Goal: Task Accomplishment & Management: Manage account settings

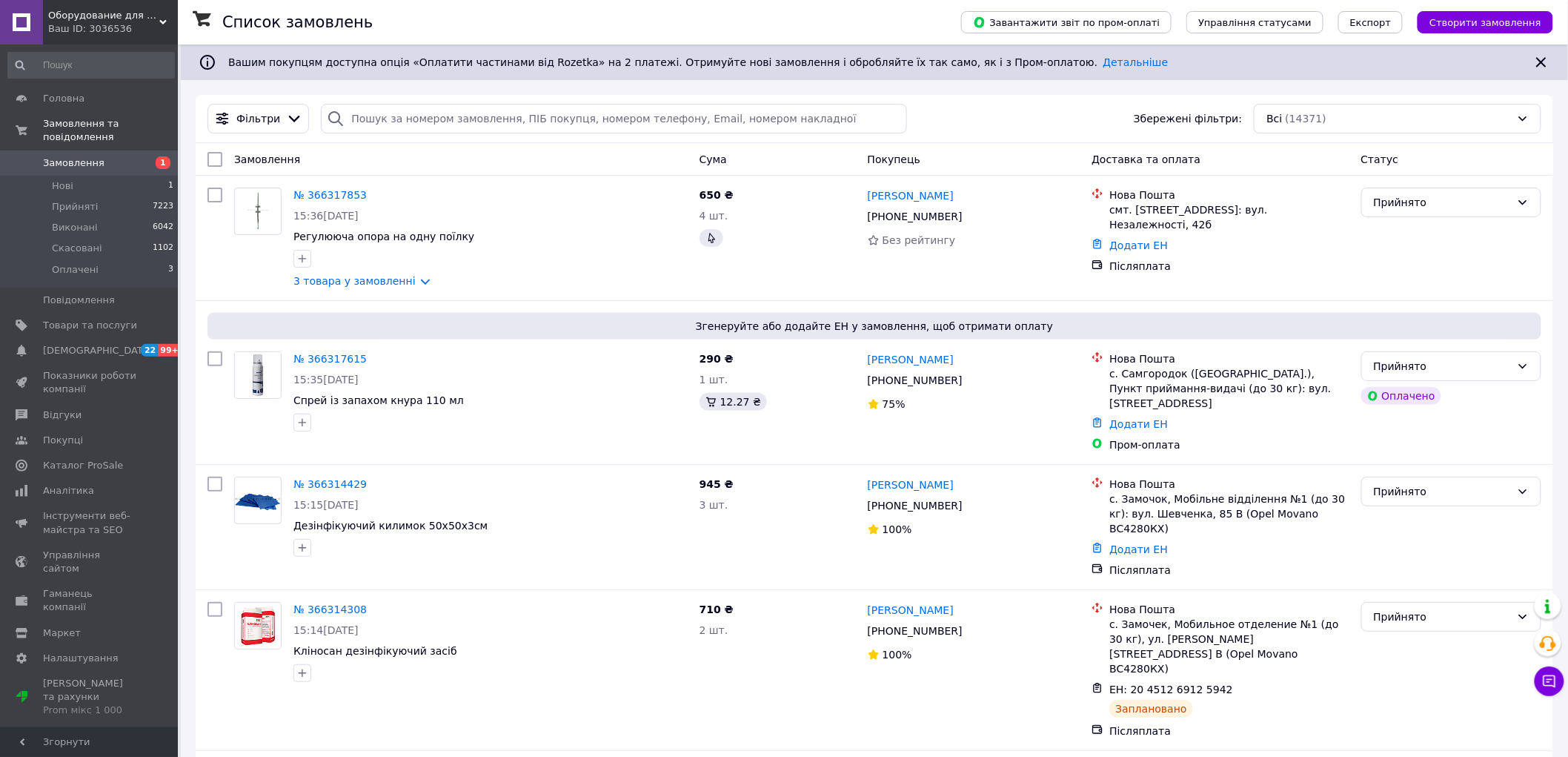
click at [63, 157] on span "Замовлення" at bounding box center [73, 163] width 61 height 14
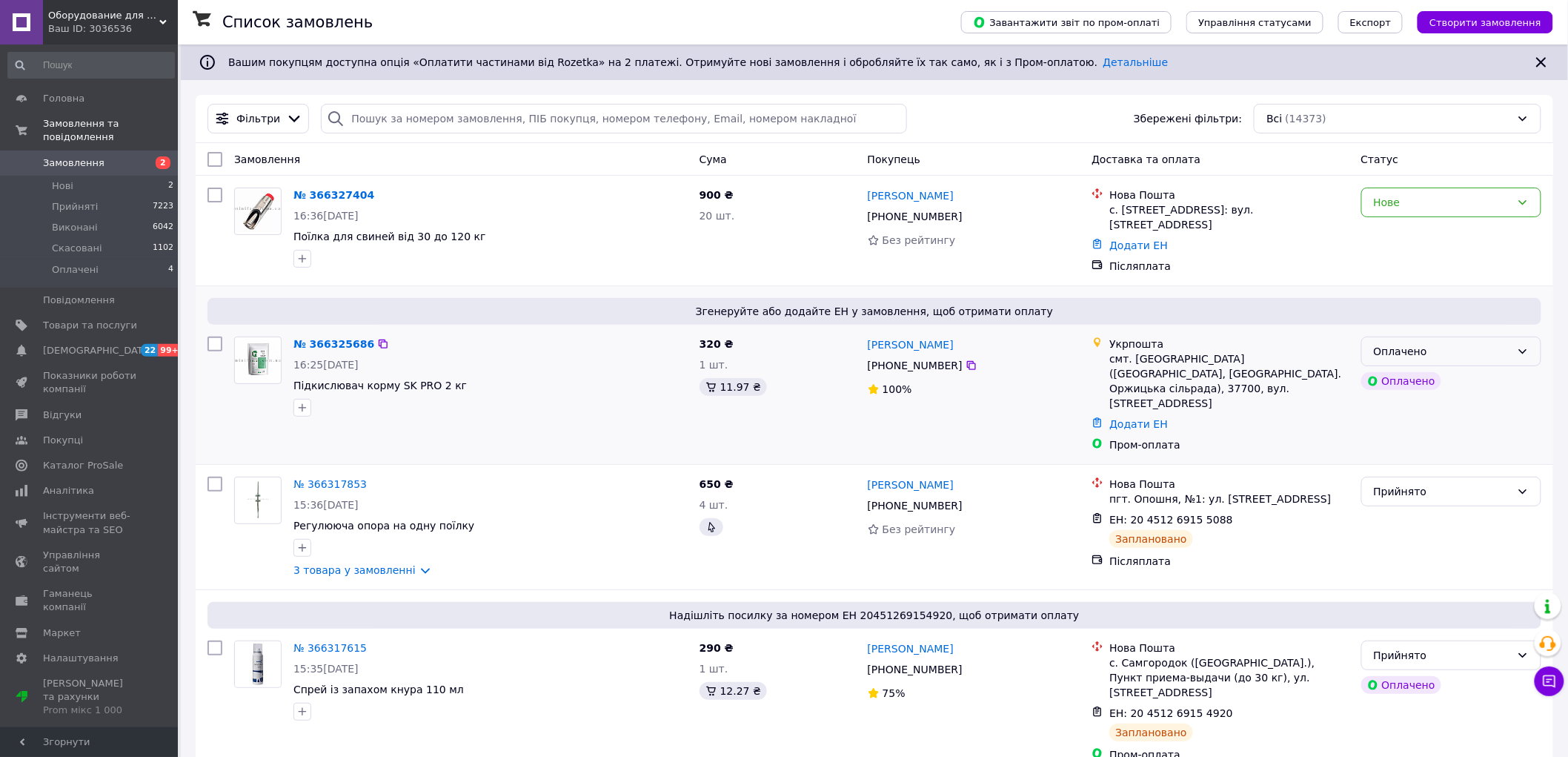
click at [1468, 347] on div "Оплачено" at bounding box center [1443, 351] width 137 height 16
click at [1409, 376] on li "Прийнято" at bounding box center [1452, 378] width 179 height 27
click at [329, 338] on link "№ 366325686" at bounding box center [330, 343] width 73 height 12
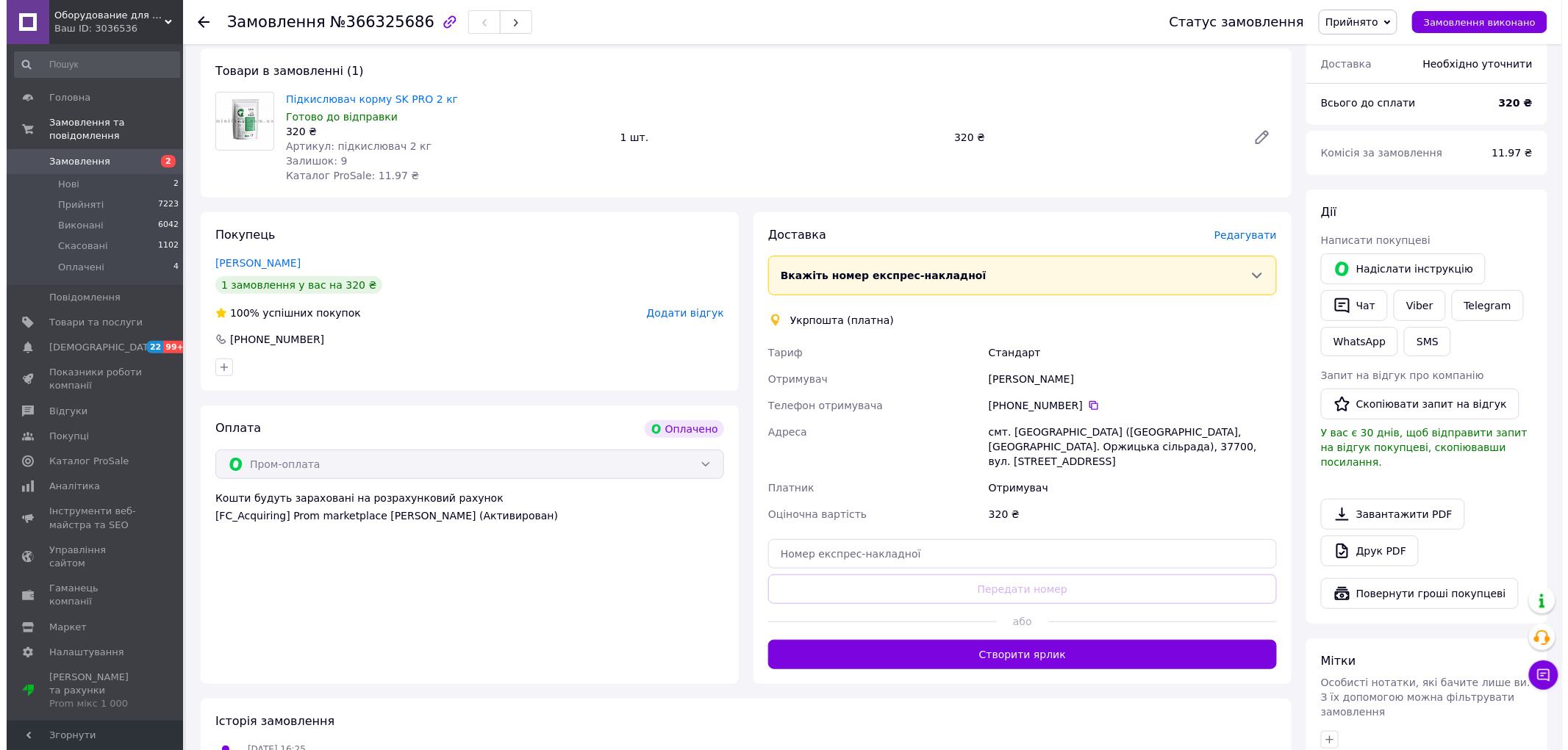
scroll to position [79, 0]
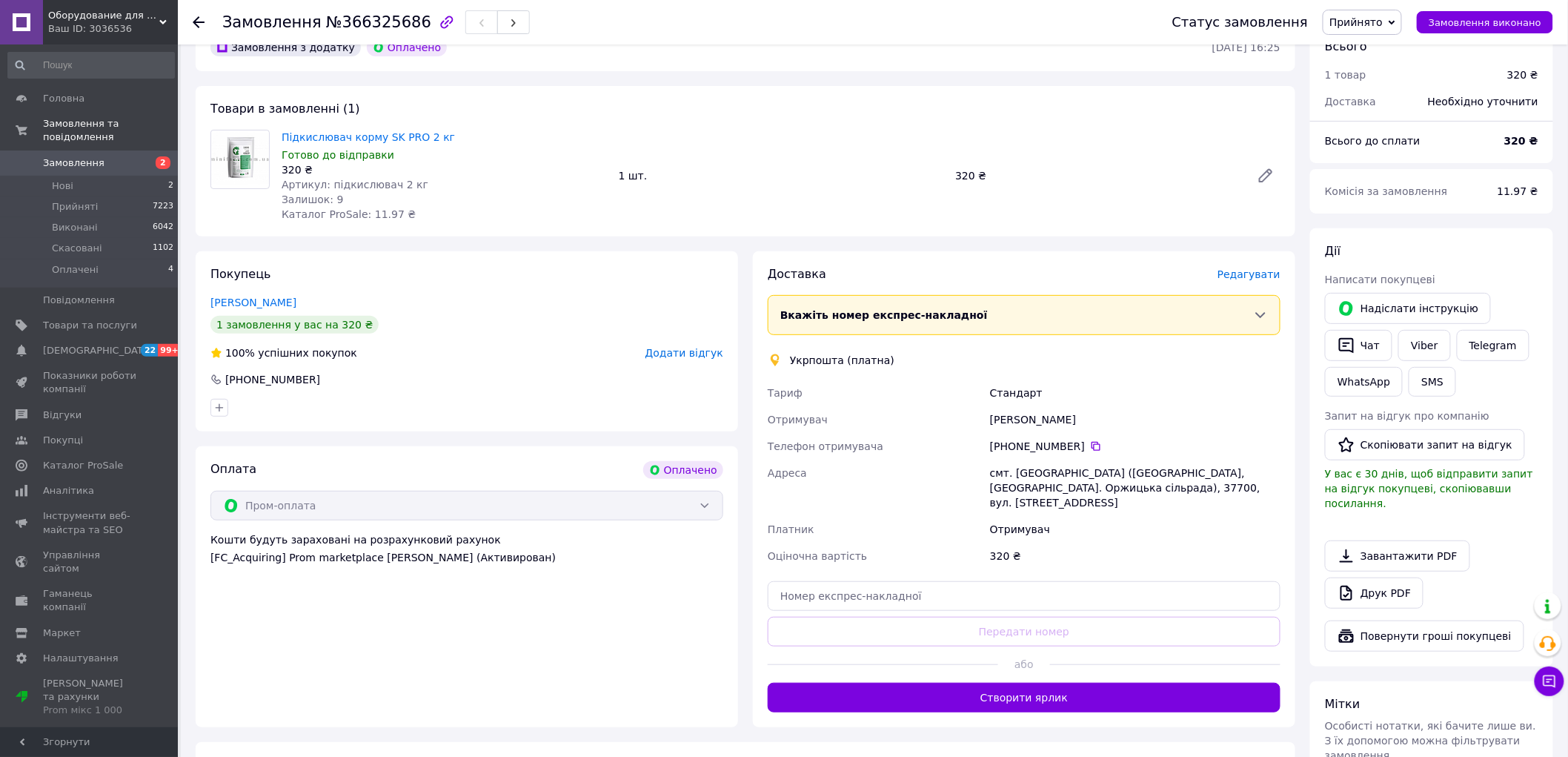
click at [1261, 270] on span "Редагувати" at bounding box center [1249, 274] width 63 height 12
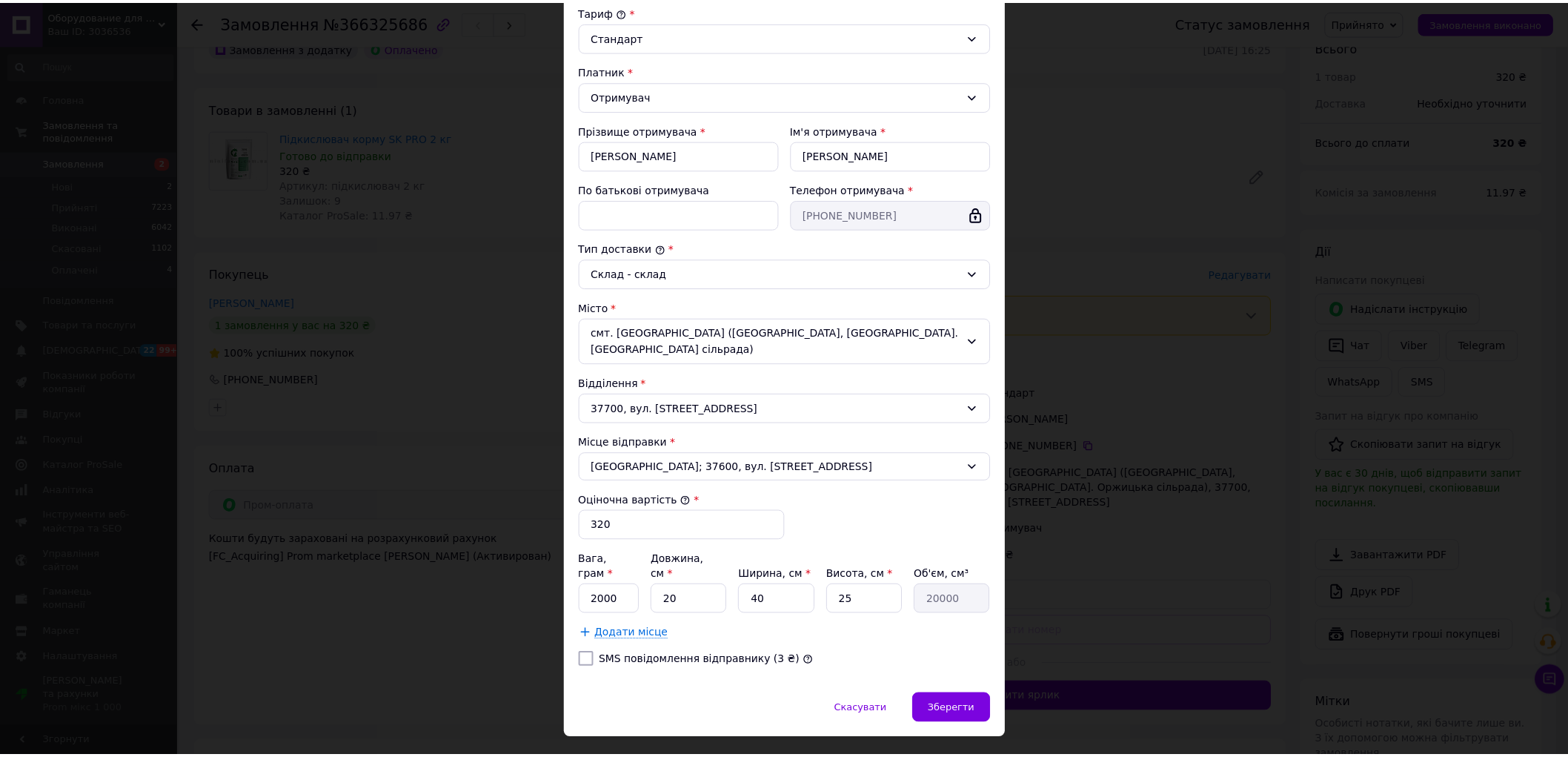
scroll to position [172, 0]
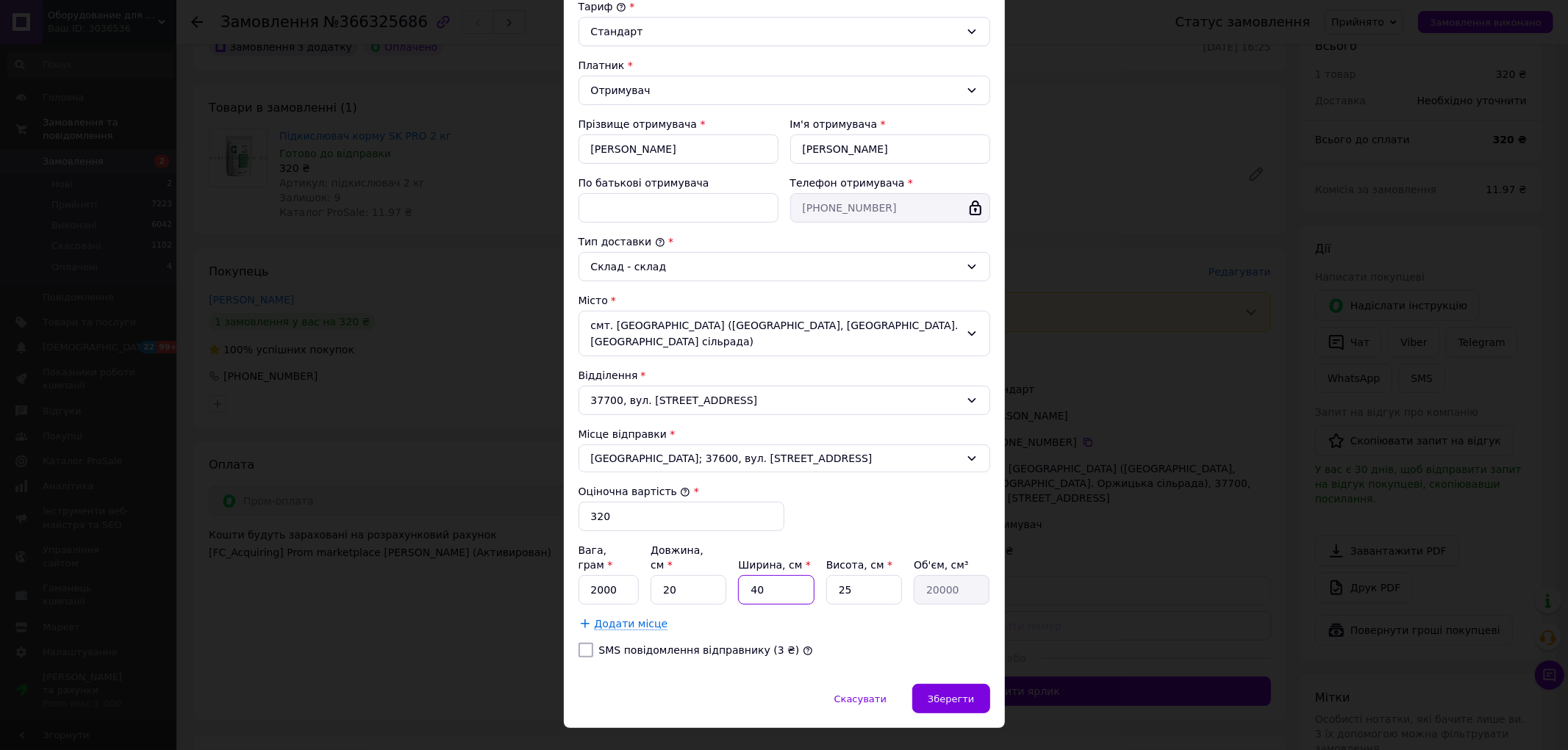
click at [799, 575] on input "40" at bounding box center [775, 589] width 75 height 29
click at [798, 575] on input "40" at bounding box center [775, 589] width 75 height 29
type input "2"
type input "1000"
type input "20"
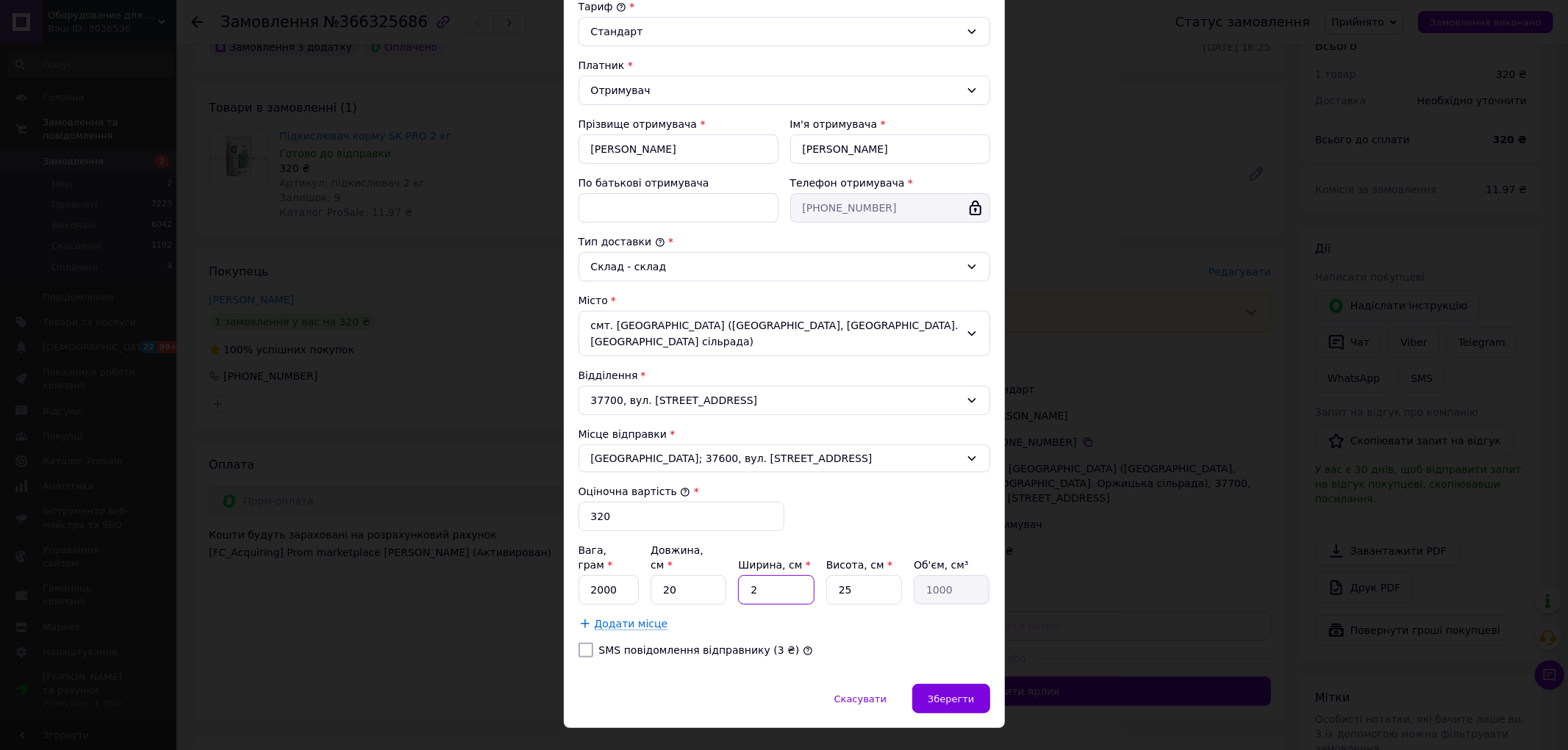
type input "10000"
type input "20"
type input "1"
type input "400"
type input "10"
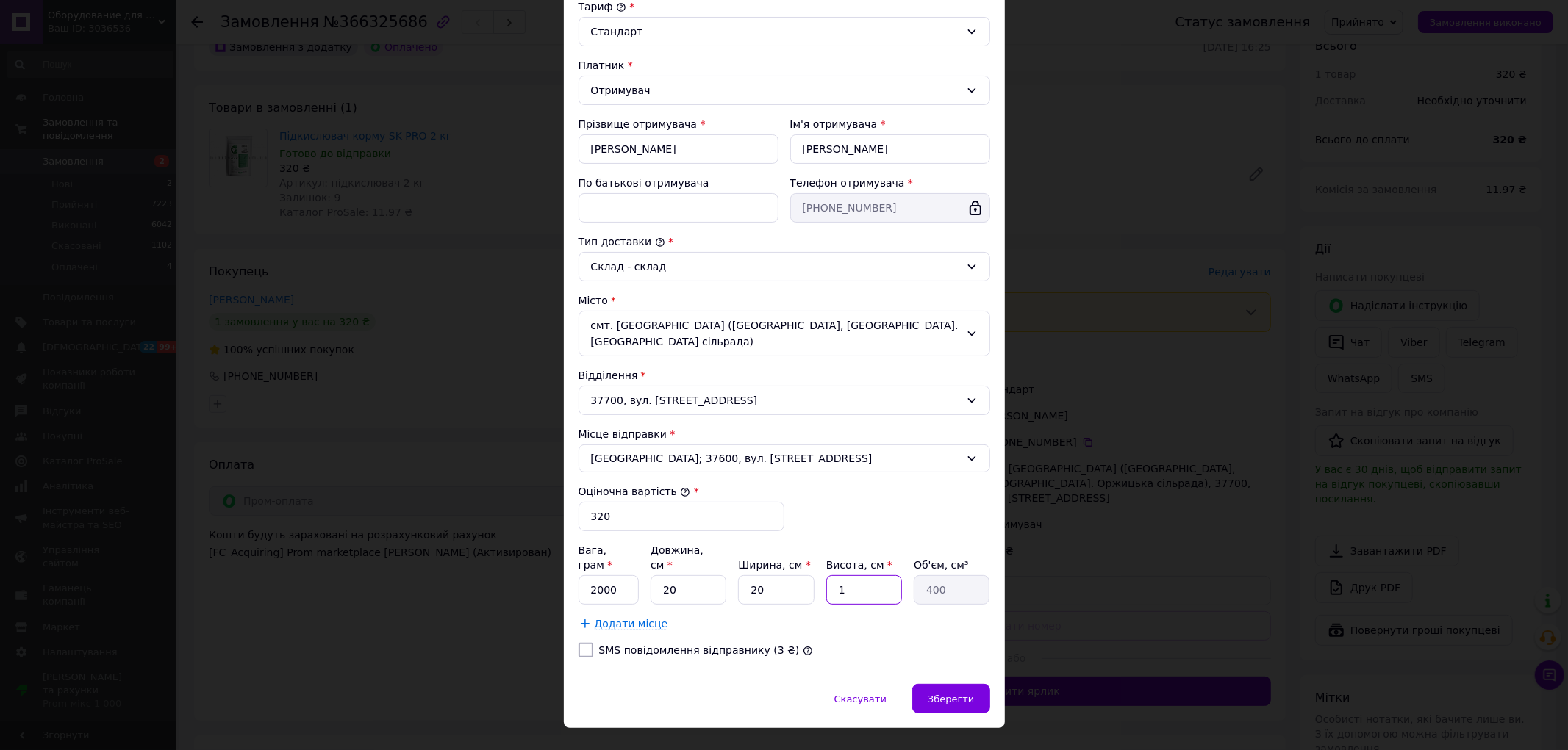
type input "4000"
type input "10"
click at [701, 575] on input "20" at bounding box center [688, 589] width 75 height 29
type input "1"
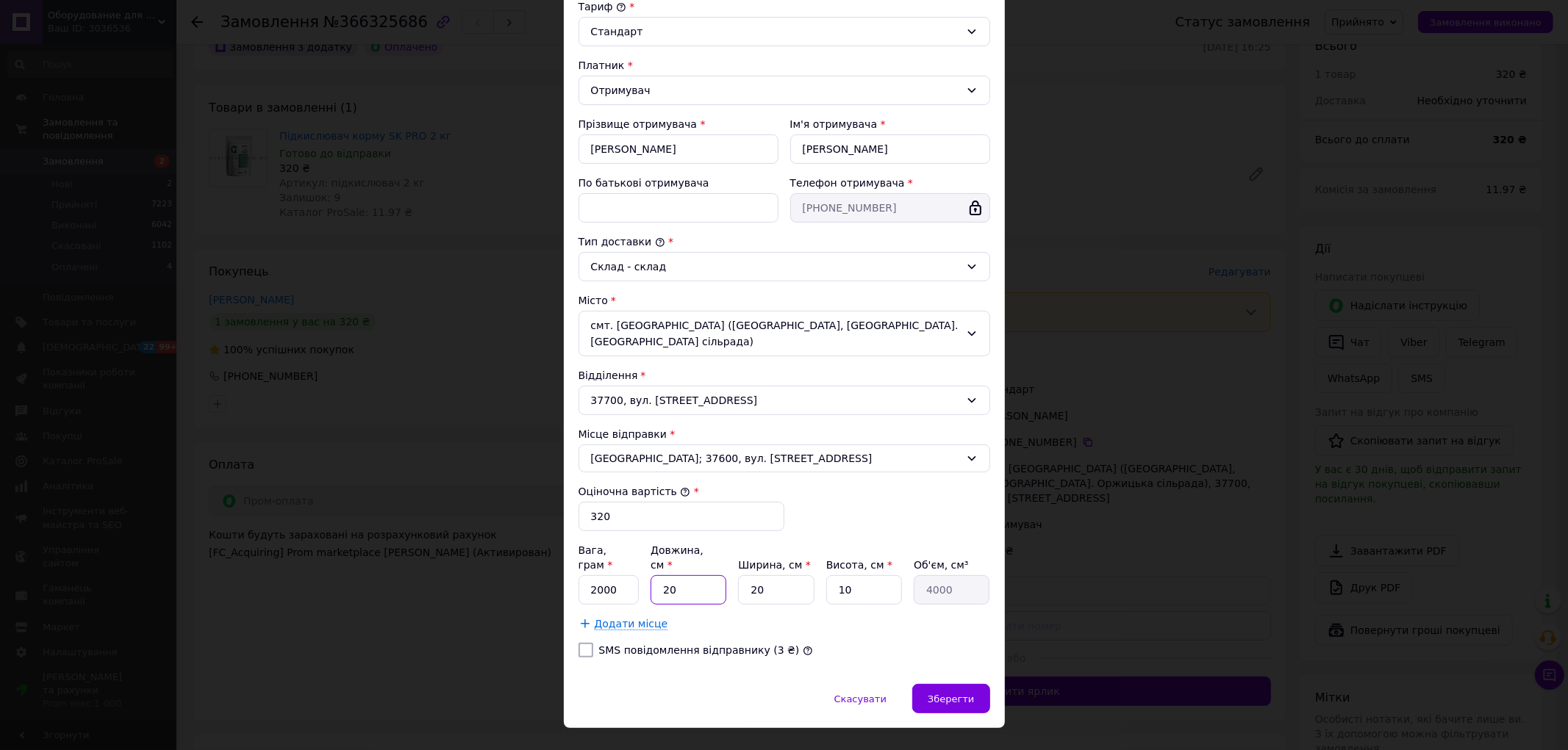
type input "200"
type input "15"
type input "3000"
type input "15"
click at [937, 694] on span "Зберегти" at bounding box center [950, 699] width 46 height 11
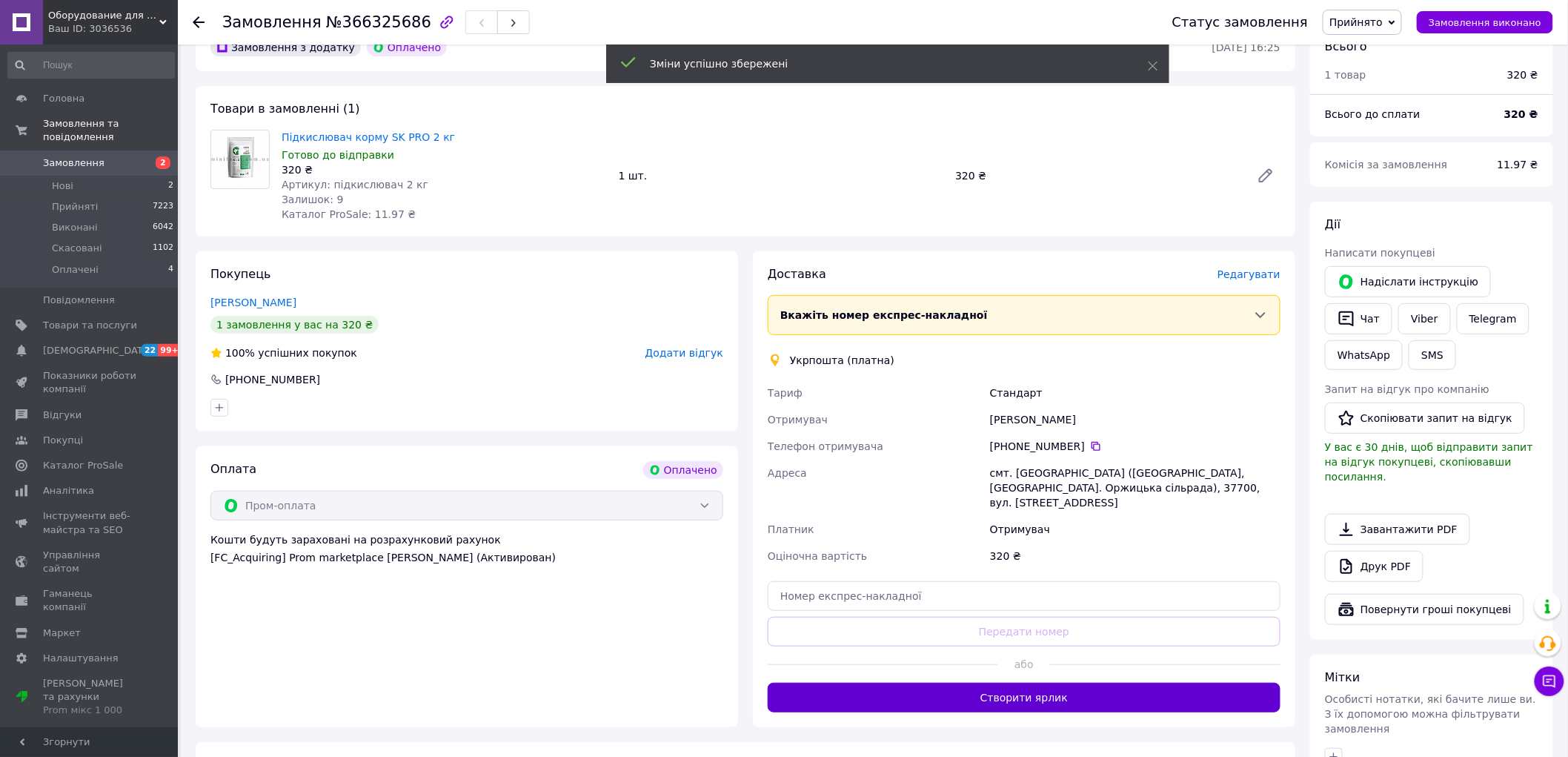
click at [983, 683] on button "Створити ярлик" at bounding box center [1024, 698] width 512 height 29
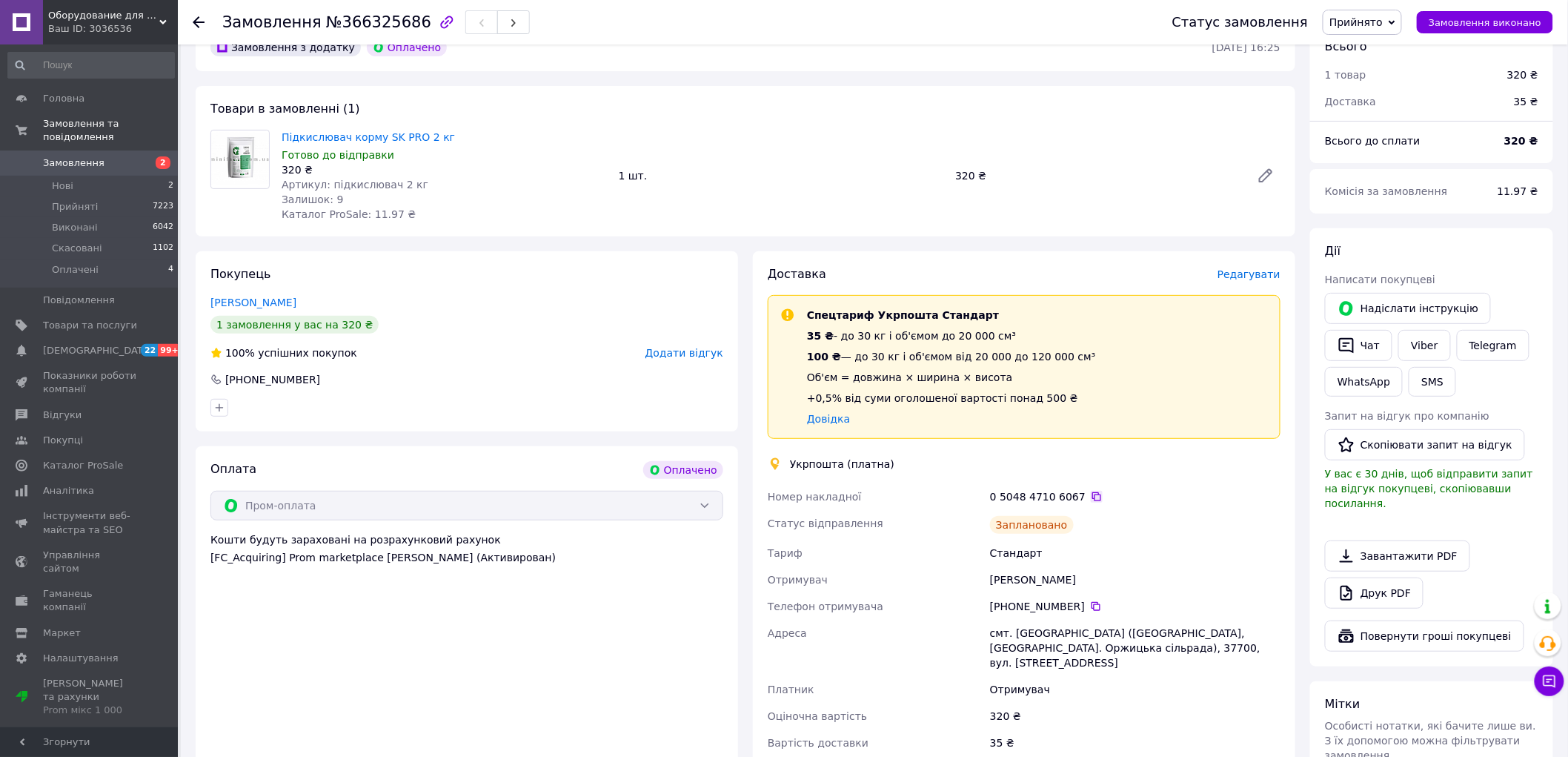
click at [1090, 497] on icon at bounding box center [1096, 496] width 12 height 12
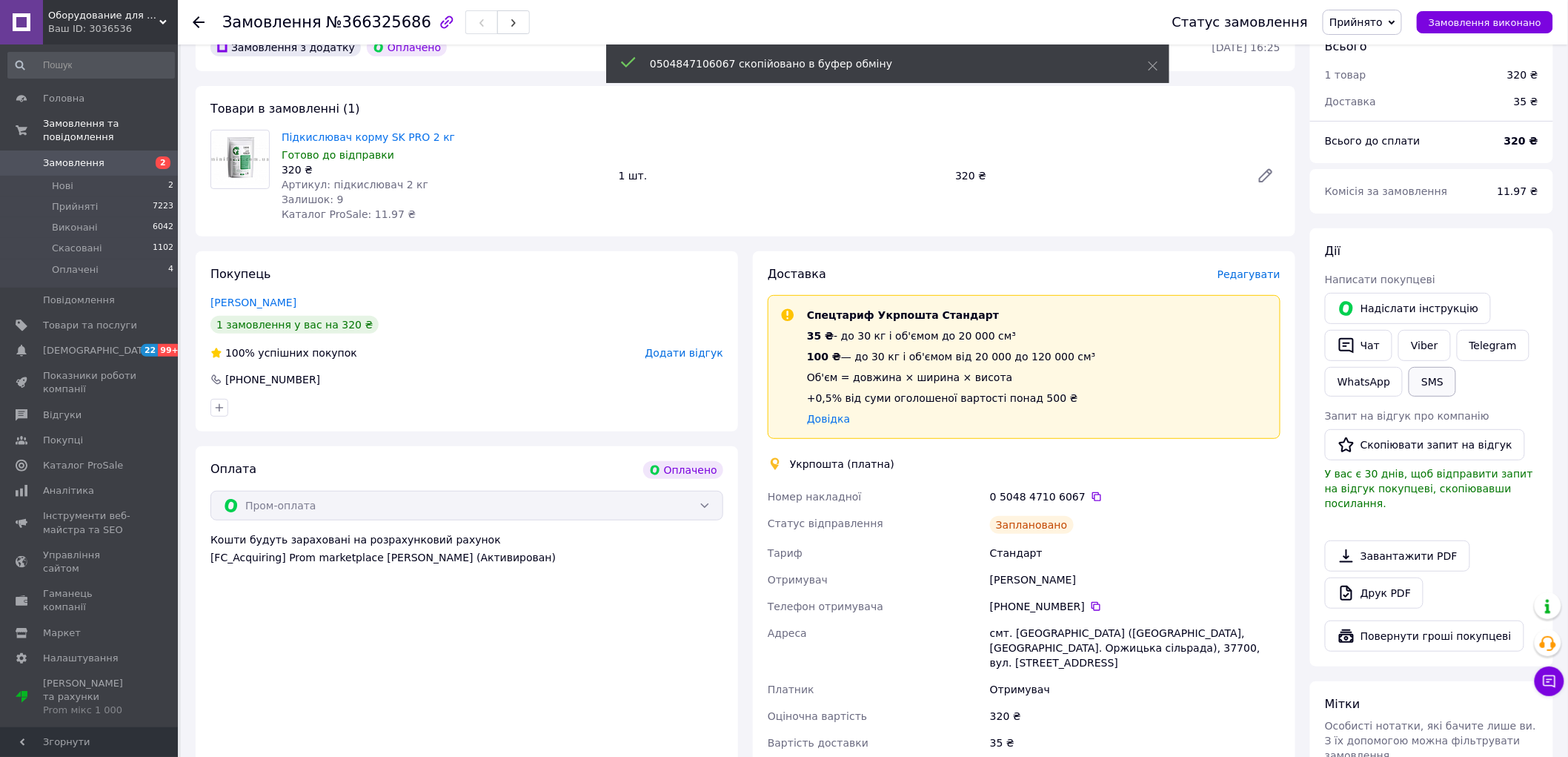
click at [1424, 386] on button "SMS" at bounding box center [1433, 382] width 48 height 29
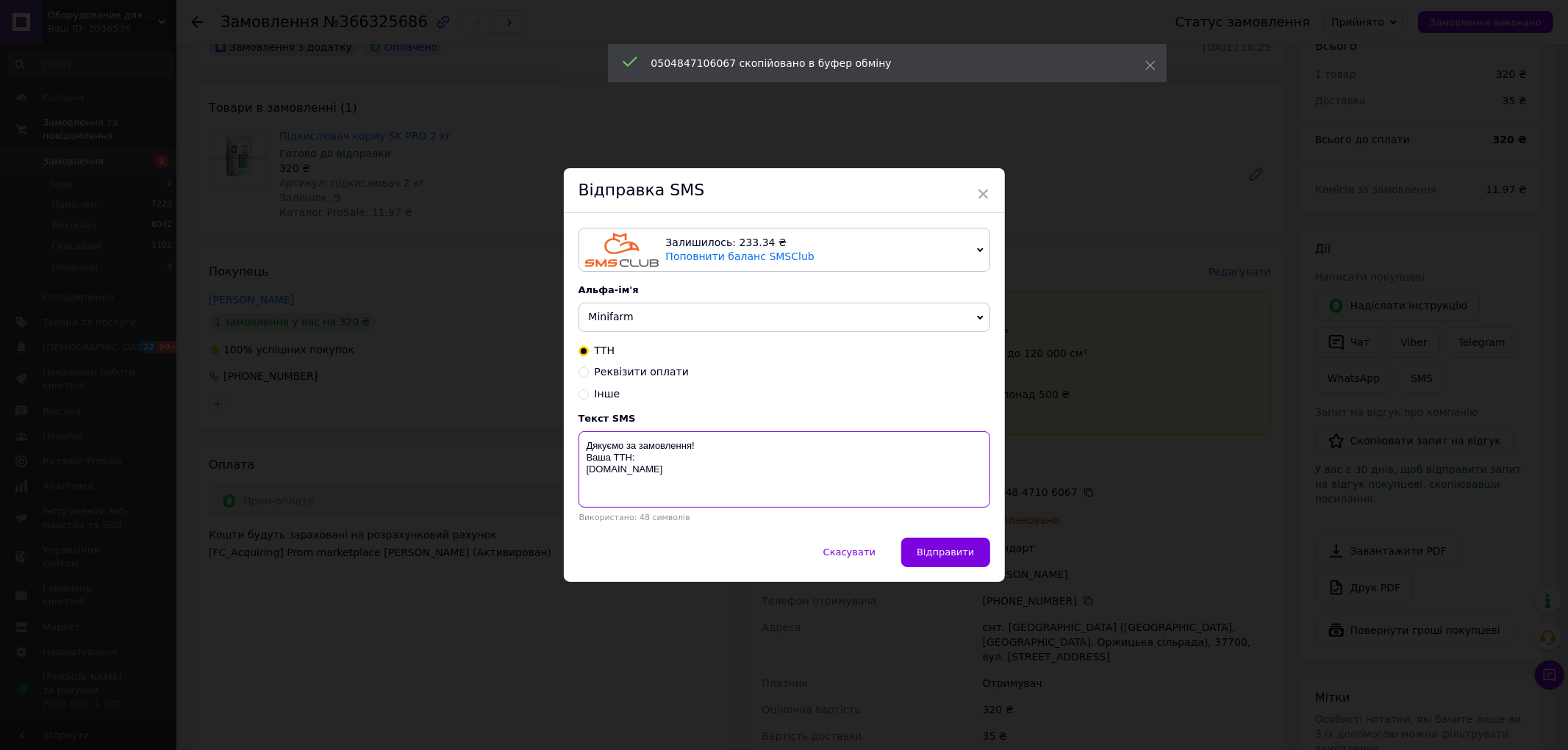
click at [657, 455] on textarea "Дякуємо за замовлення! Ваша ТТН: Minifarm.com.ua" at bounding box center [784, 469] width 412 height 76
paste textarea "0504847106067"
type textarea "Дякуємо за замовлення! Ваша ТТН: 0504847106067 Minifarm.com.ua"
click at [939, 556] on span "Відправити" at bounding box center [945, 552] width 57 height 11
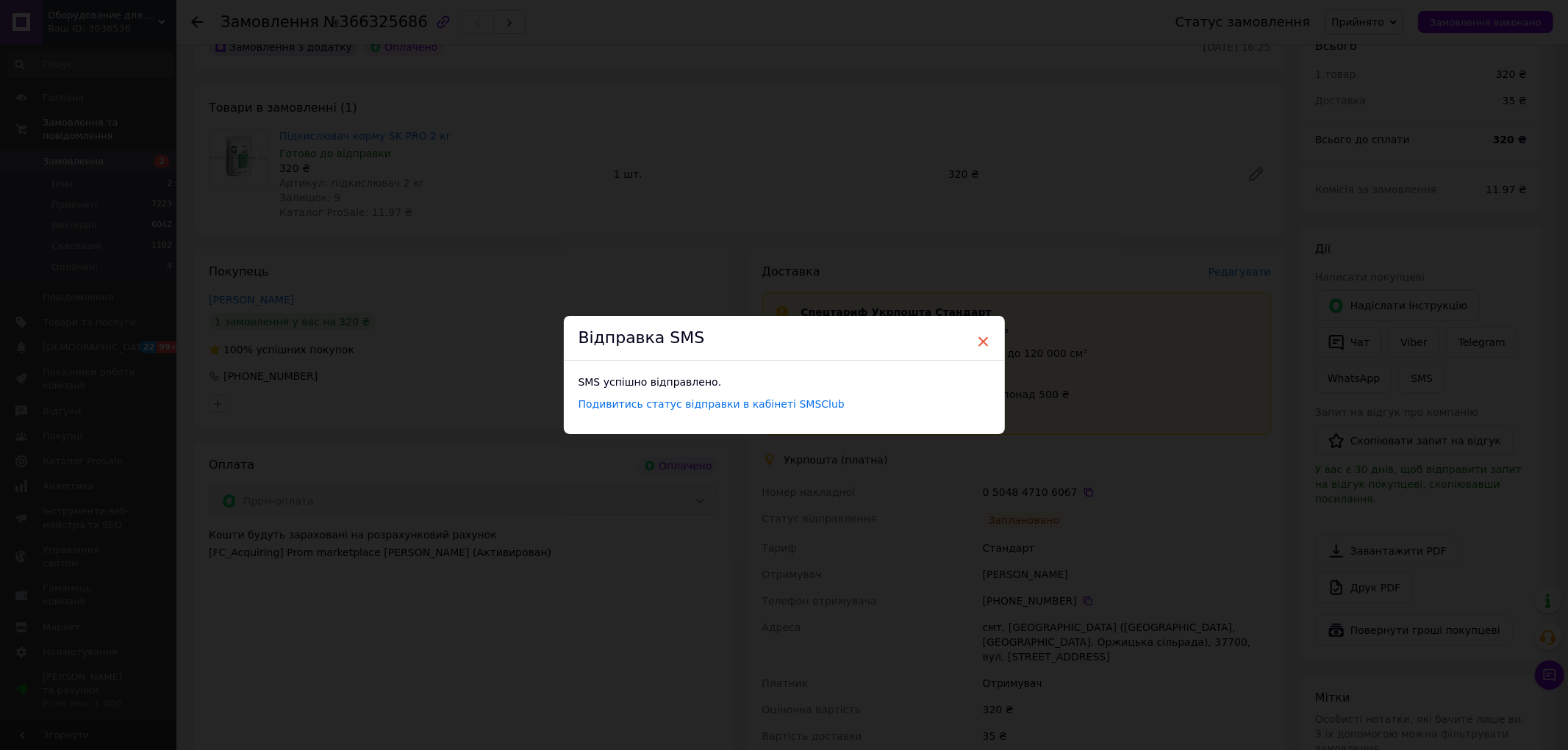
click at [980, 341] on span "×" at bounding box center [983, 342] width 14 height 25
click at [975, 339] on span "×" at bounding box center [976, 342] width 14 height 25
click at [1114, 597] on div "× Відправка SMS SMS успішно відправлено. Подивитись статус відправки в кабінеті…" at bounding box center [778, 375] width 1555 height 750
click at [974, 342] on span "×" at bounding box center [976, 342] width 14 height 25
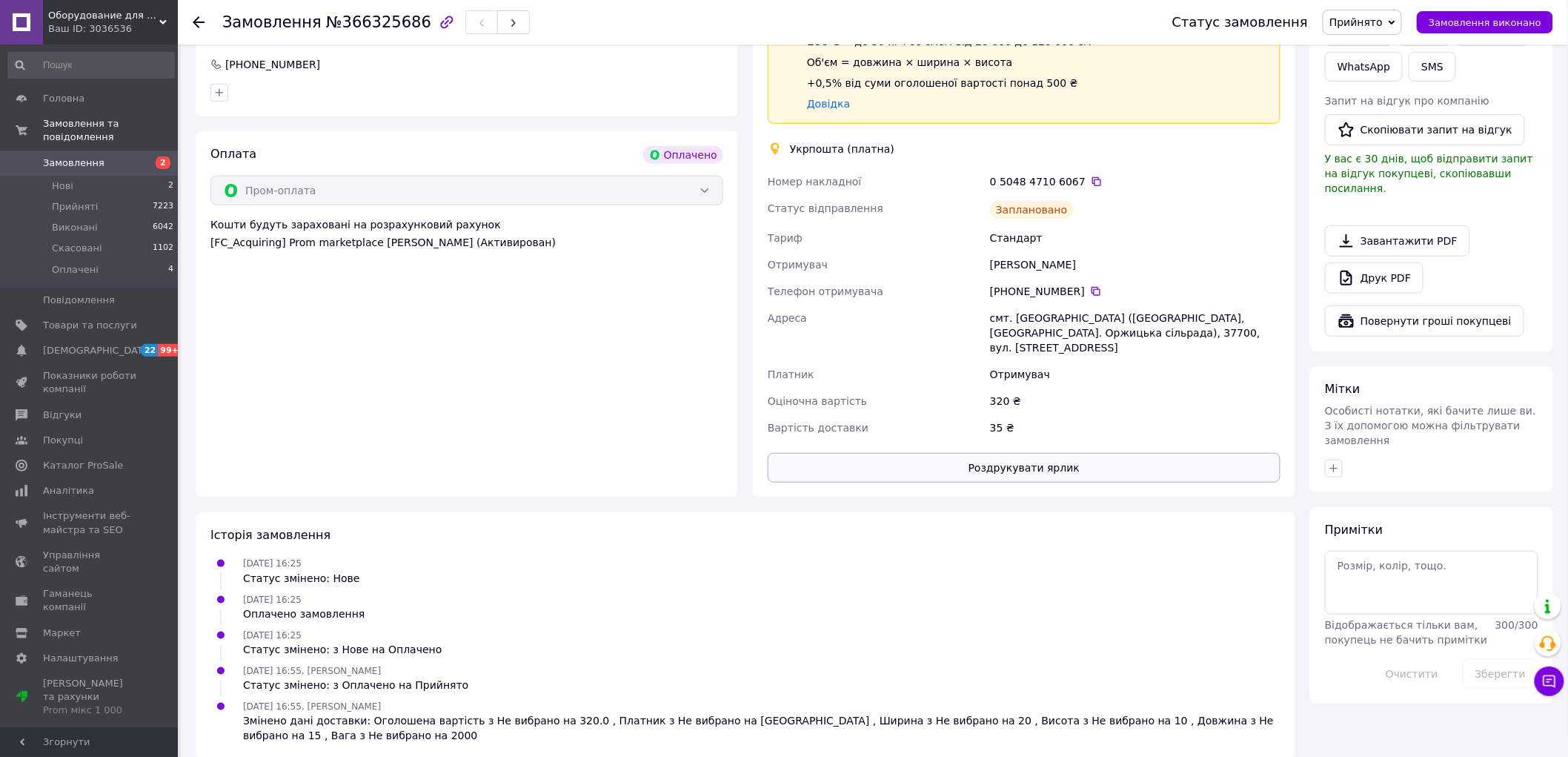
click at [1039, 454] on button "Роздрукувати ярлик" at bounding box center [1024, 468] width 512 height 29
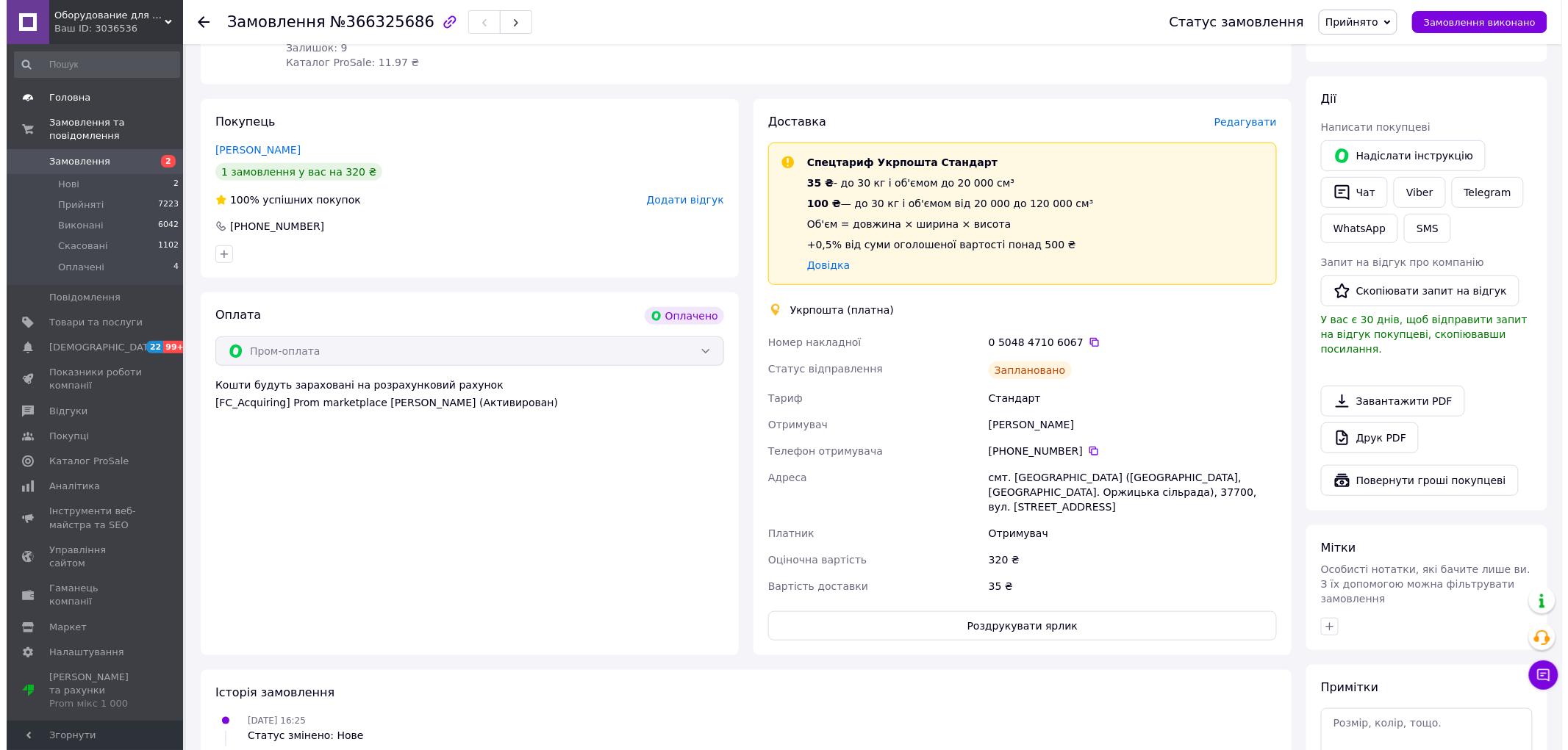
scroll to position [0, 0]
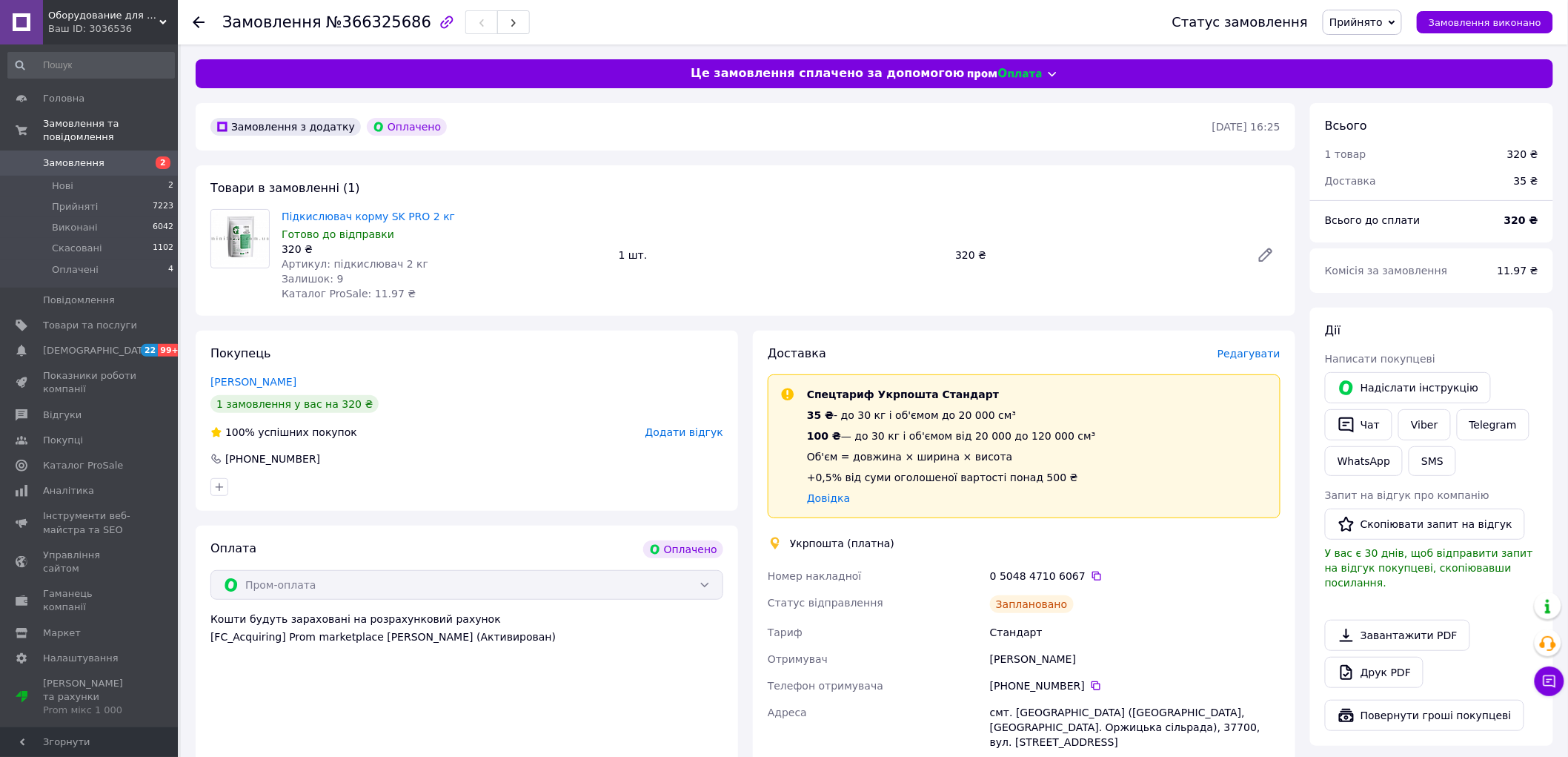
click at [94, 157] on span "Замовлення" at bounding box center [73, 163] width 61 height 14
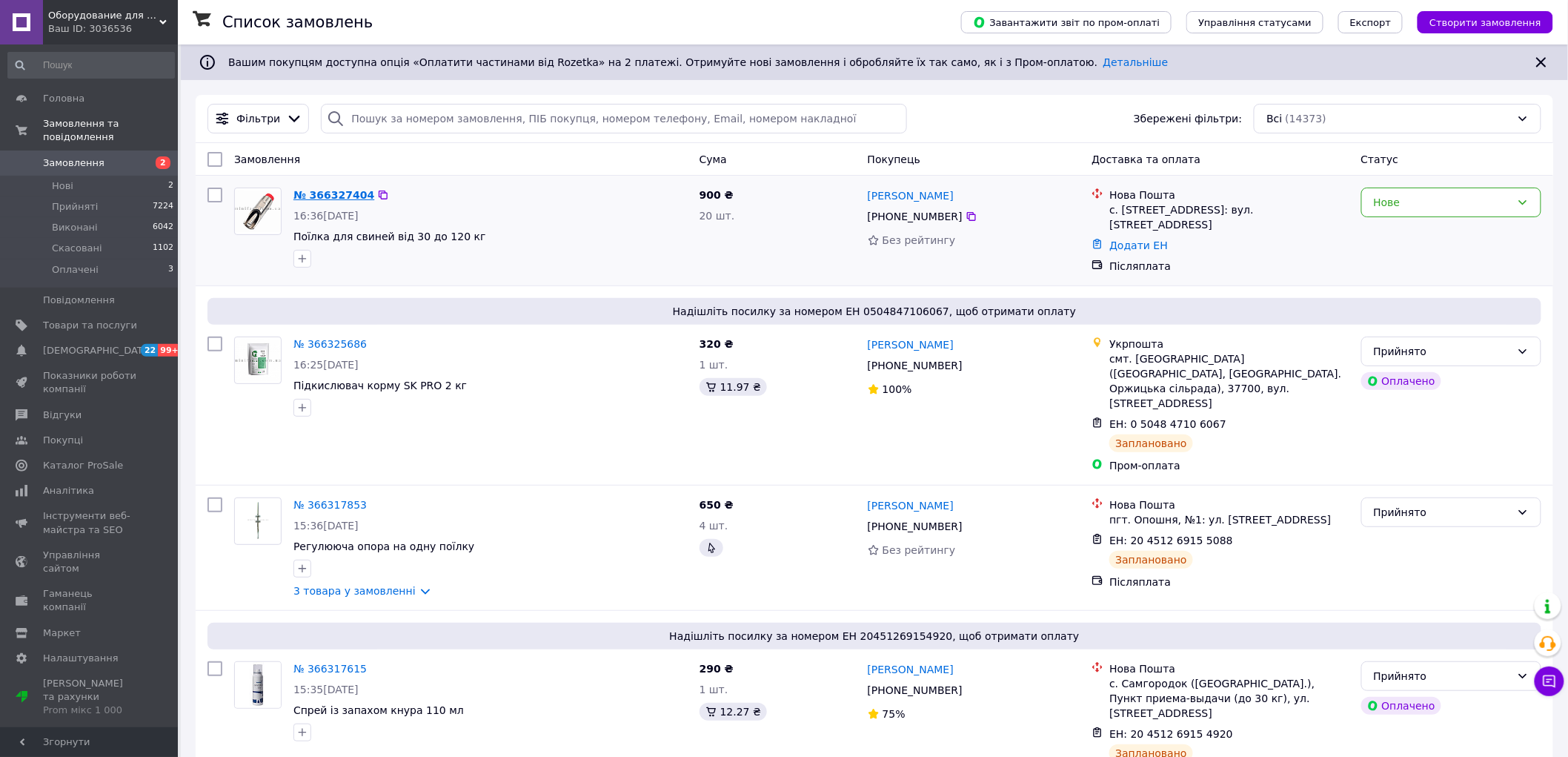
click at [320, 193] on link "№ 366327404" at bounding box center [334, 195] width 81 height 12
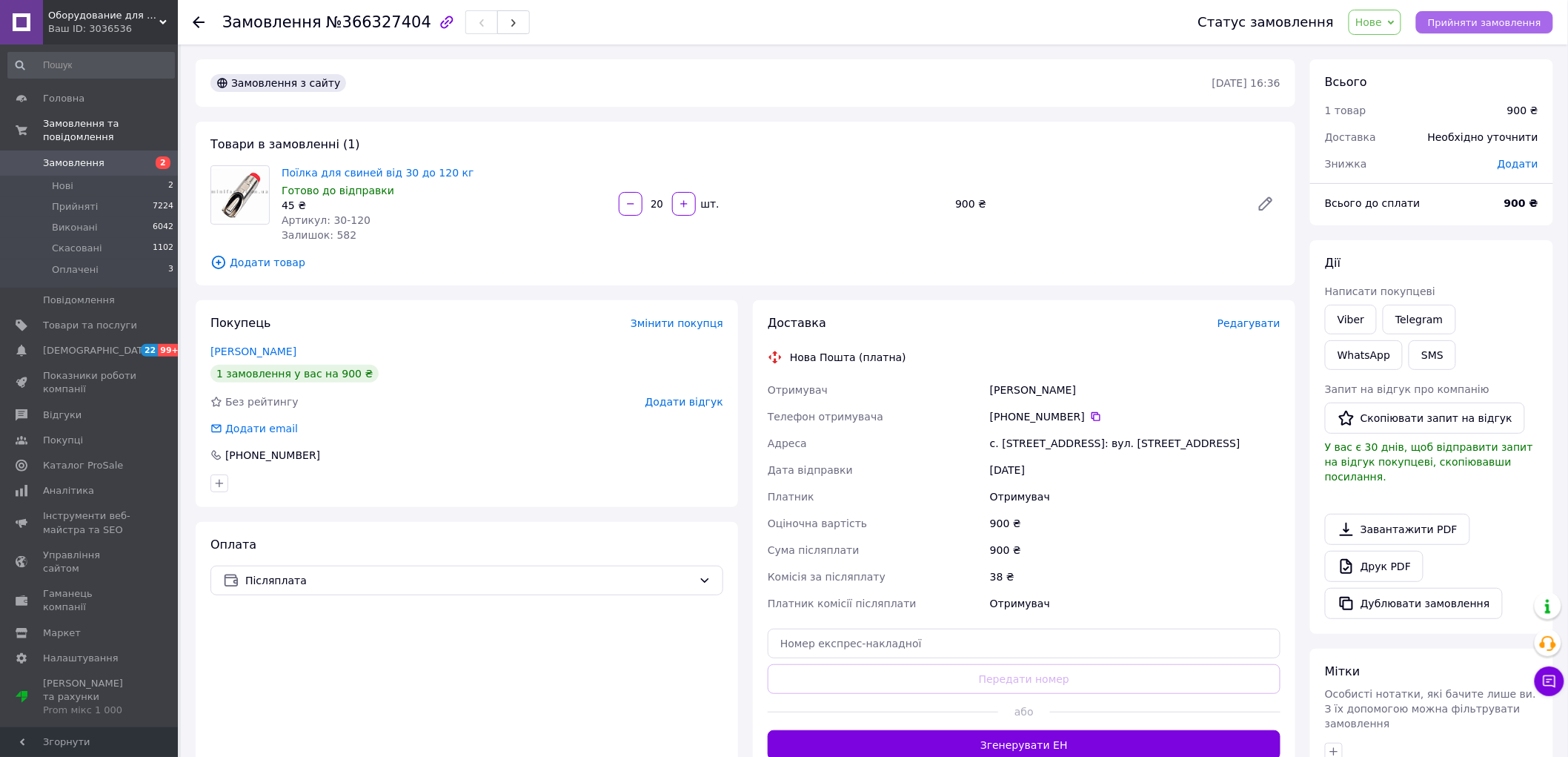
click at [1475, 22] on span "Прийняти замовлення" at bounding box center [1485, 23] width 113 height 11
click at [91, 157] on span "Замовлення" at bounding box center [73, 163] width 61 height 14
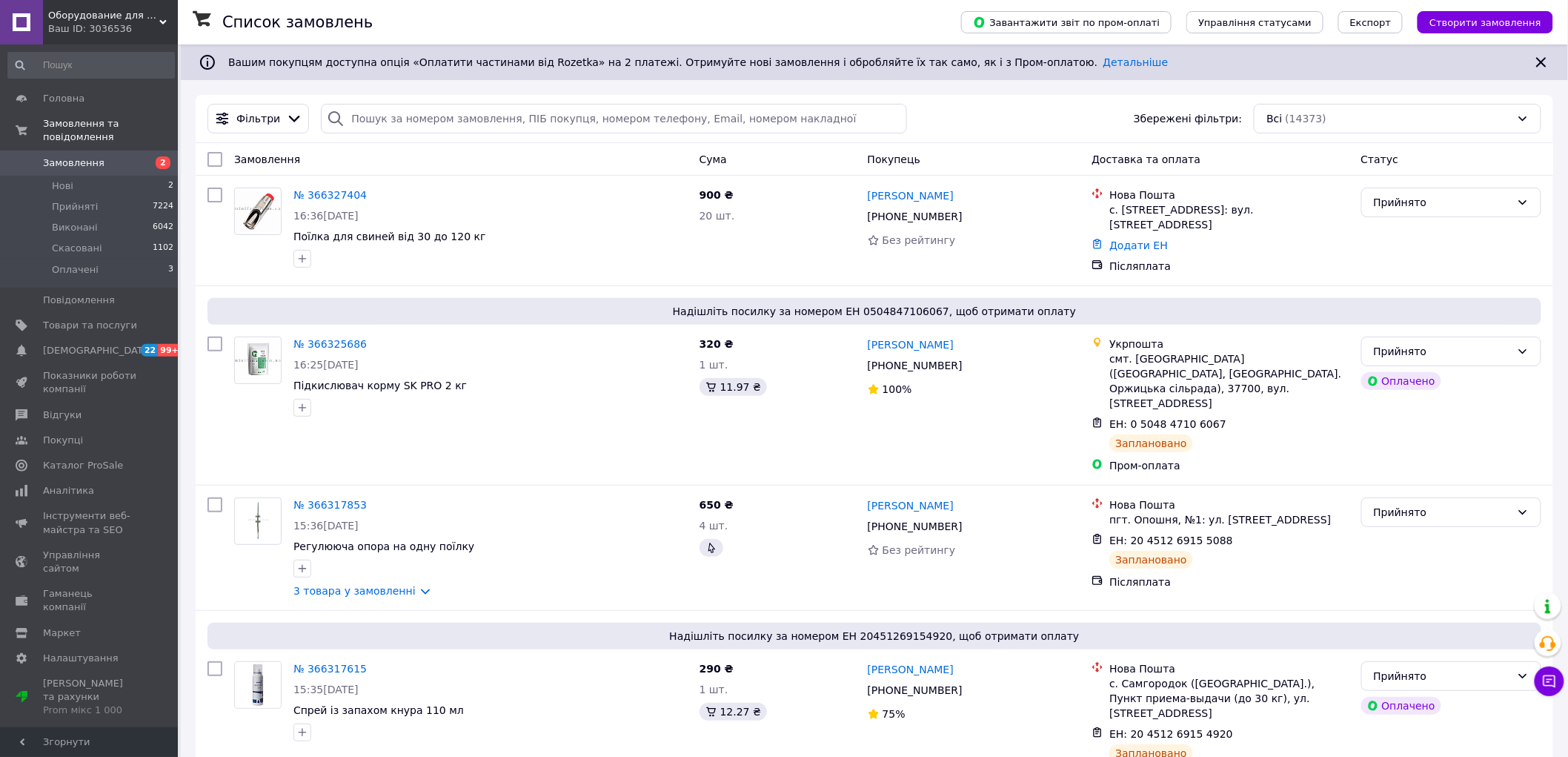
click at [77, 150] on link "Замовлення 2" at bounding box center [91, 163] width 182 height 26
click at [86, 157] on span "Замовлення" at bounding box center [73, 163] width 61 height 14
click at [1457, 23] on span "Створити замовлення" at bounding box center [1485, 23] width 112 height 11
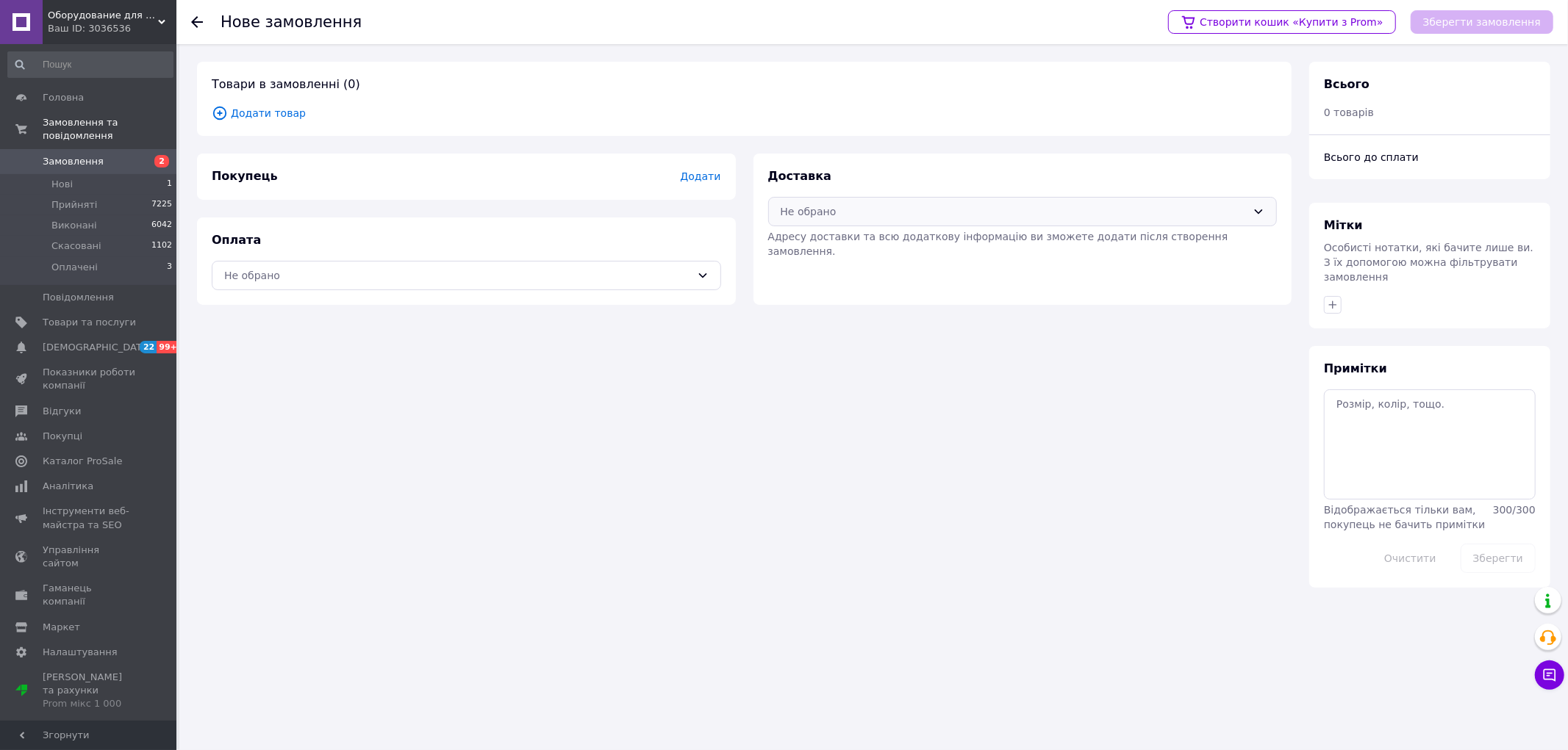
click at [876, 206] on div "Не обрано" at bounding box center [1014, 211] width 466 height 16
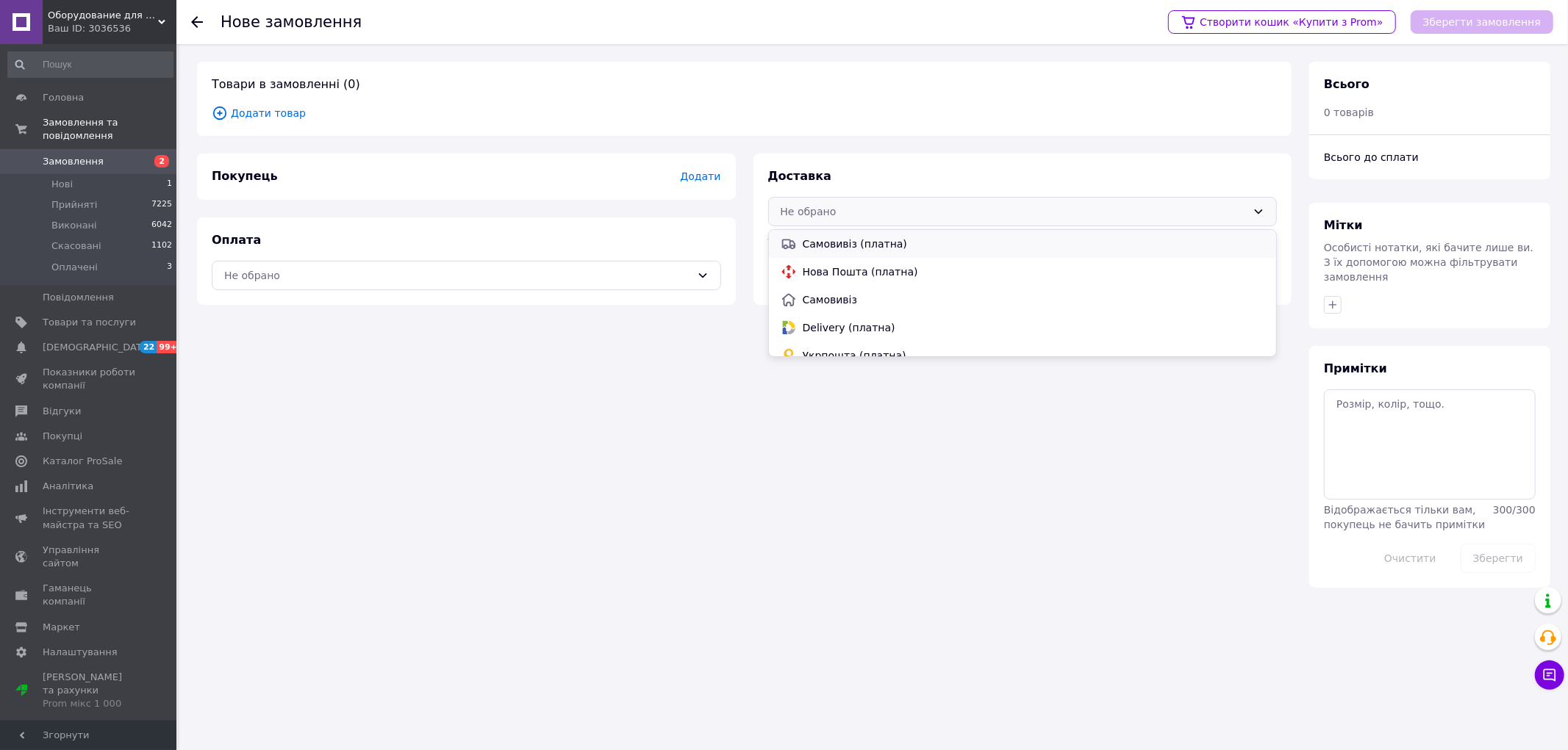
click at [827, 242] on span "Самовивіз (платна)" at bounding box center [1033, 244] width 462 height 15
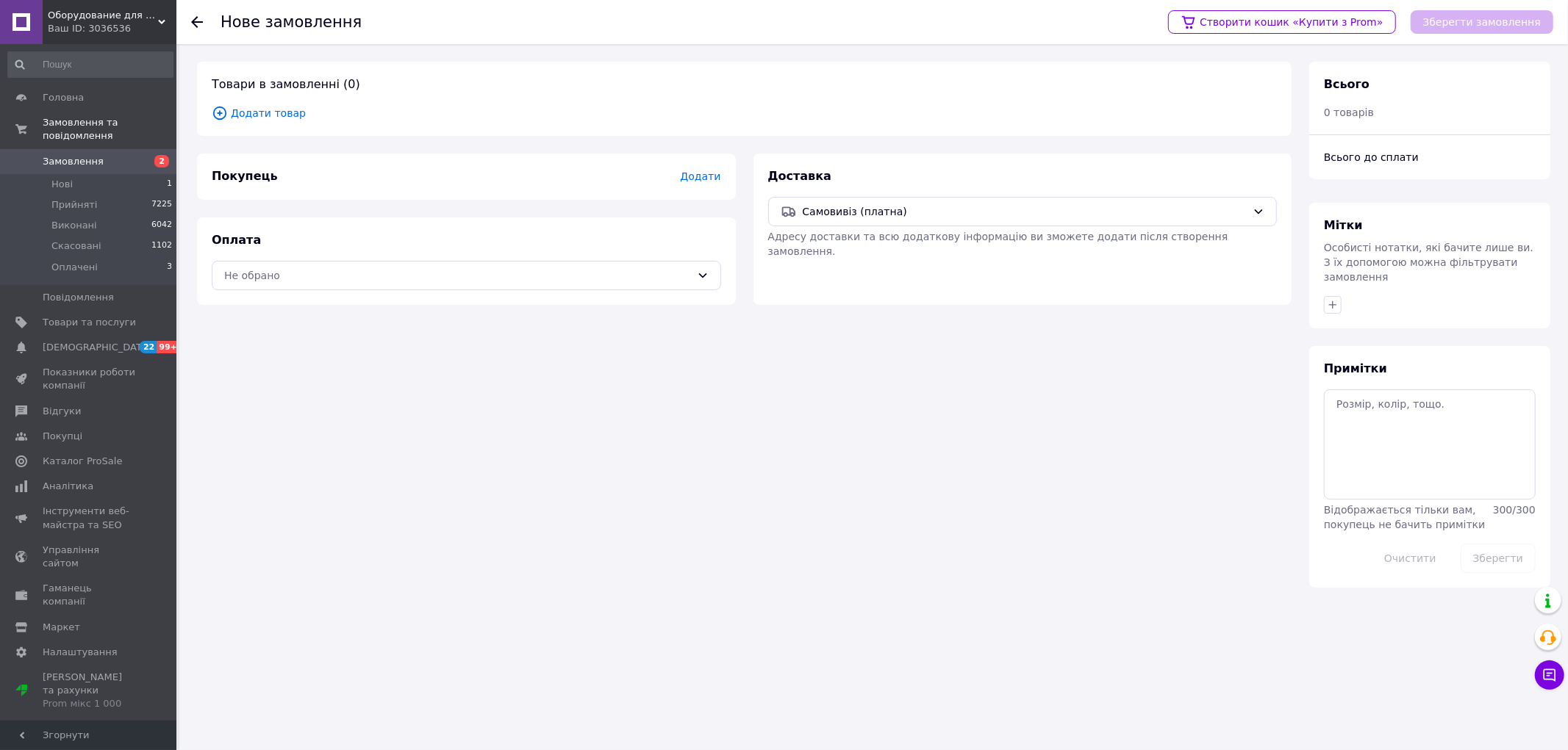
click at [268, 114] on span "Додати товар" at bounding box center [744, 113] width 1065 height 16
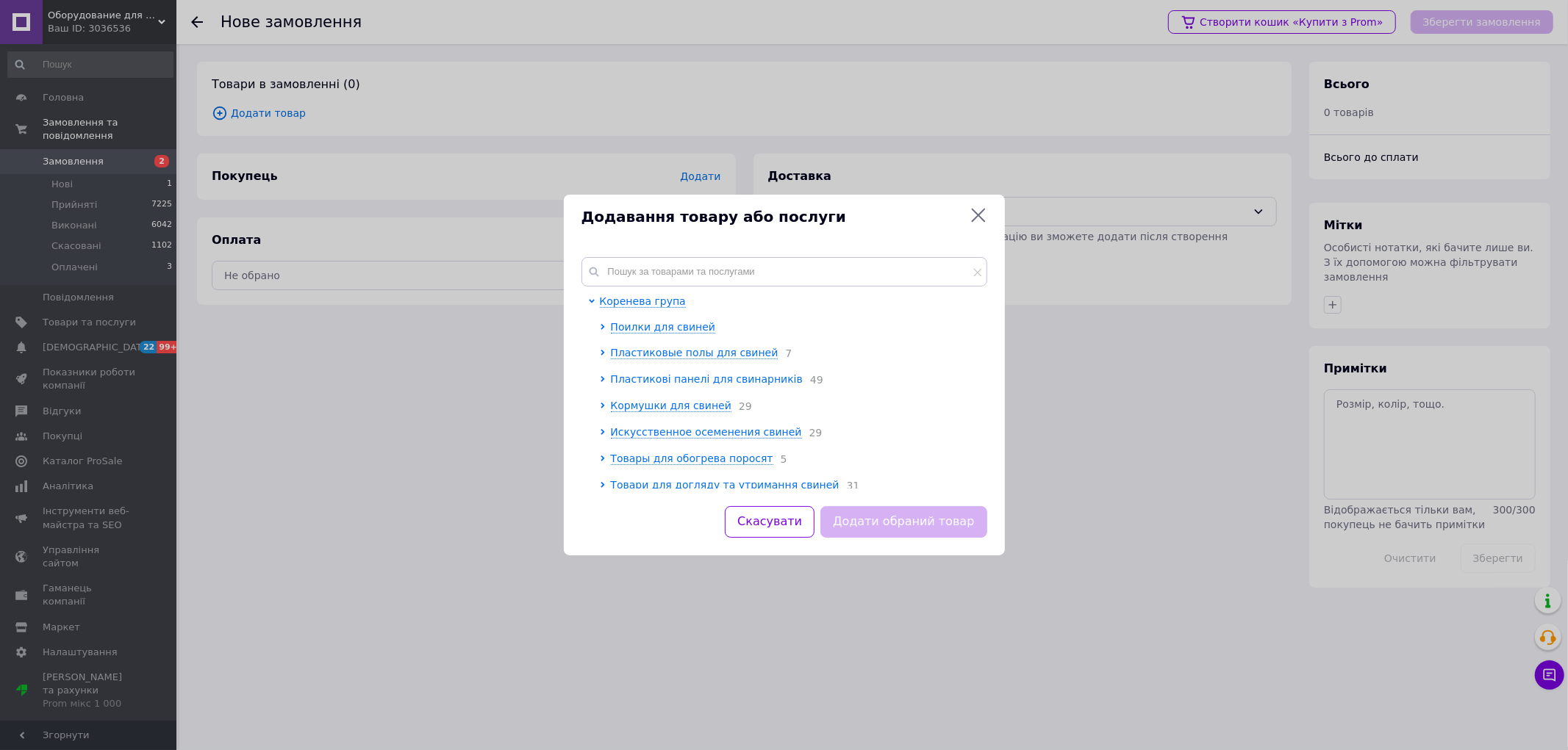
click at [662, 377] on span "Пластикові панелі для свинарників" at bounding box center [706, 378] width 191 height 12
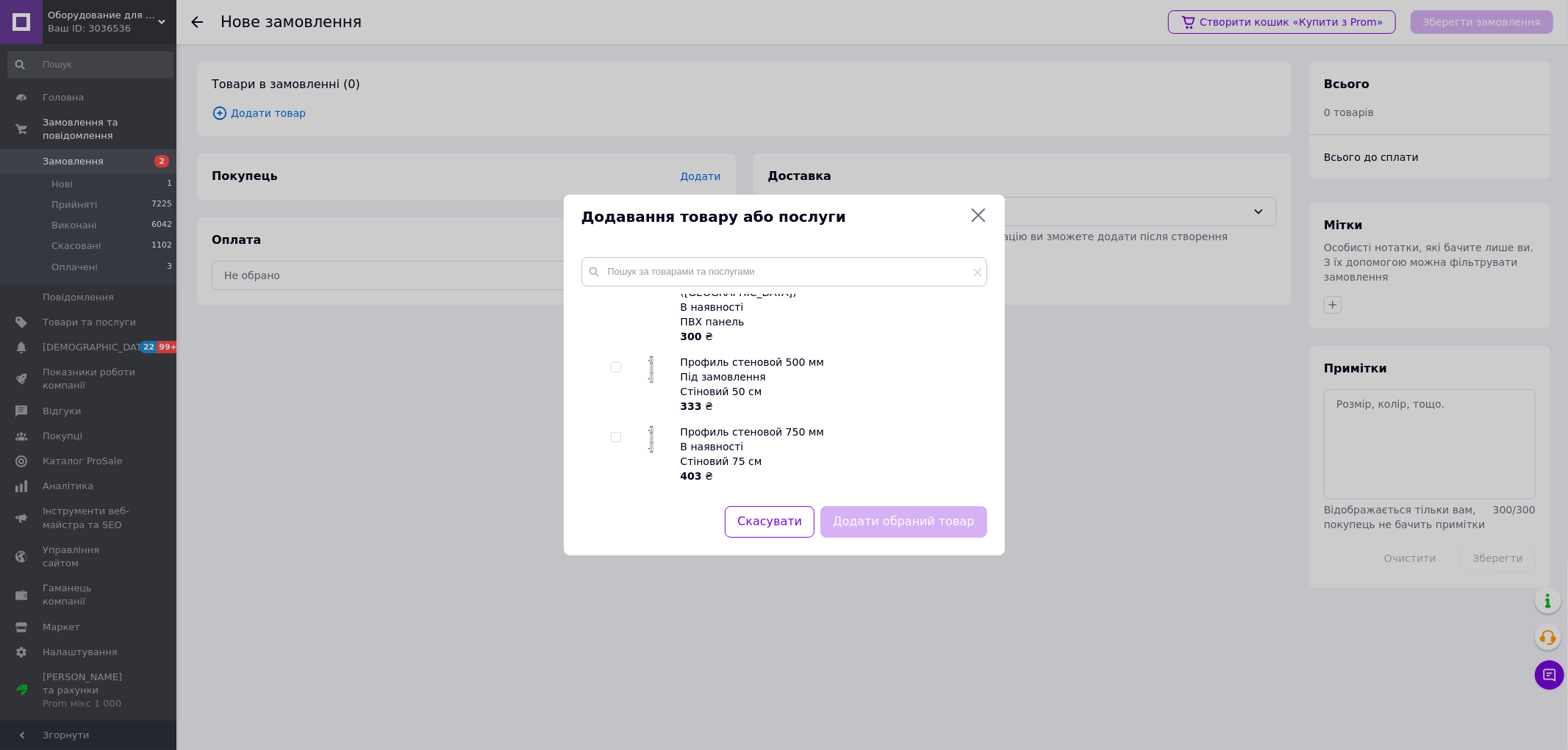
scroll to position [163, 0]
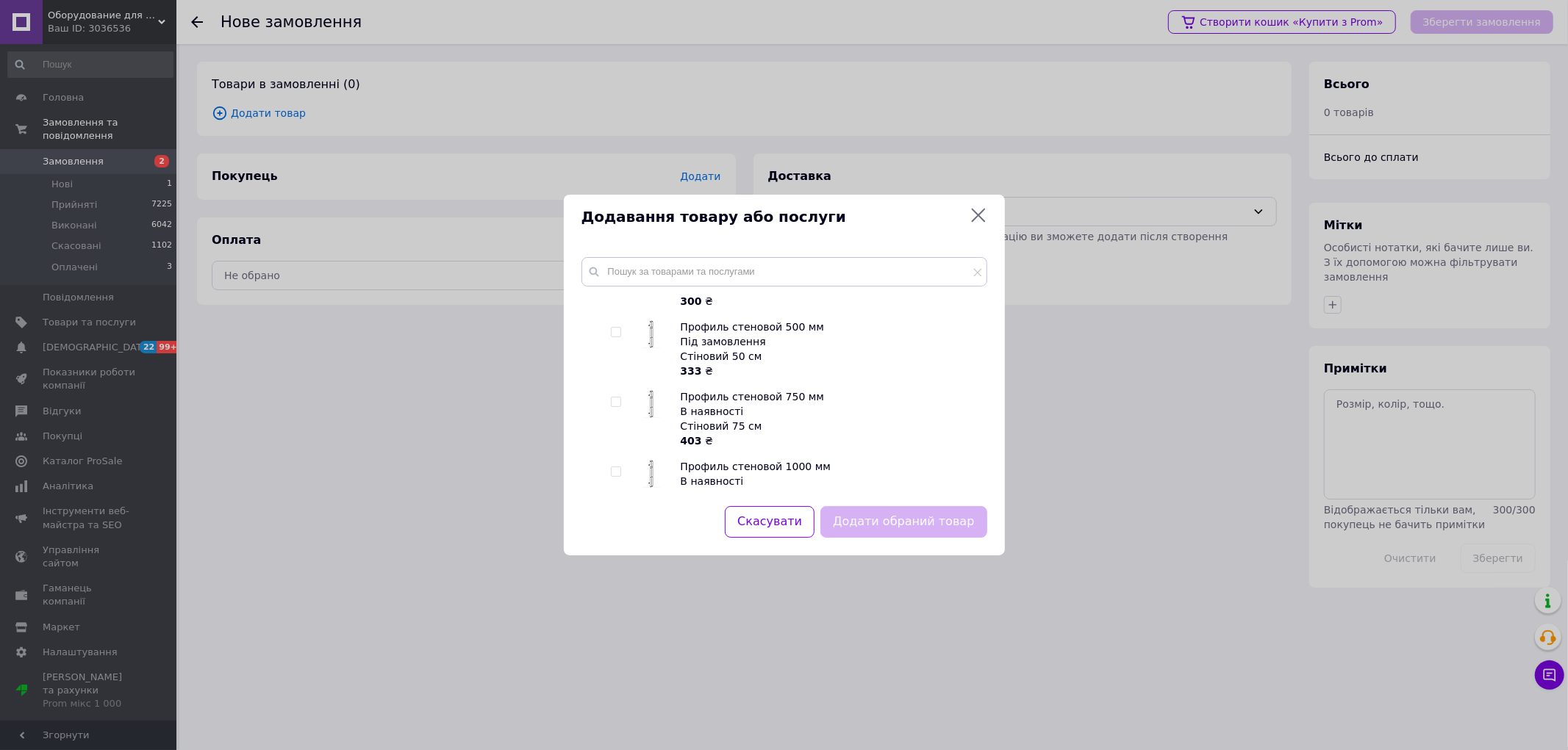
click at [612, 467] on input "checkbox" at bounding box center [615, 472] width 10 height 10
checkbox input "true"
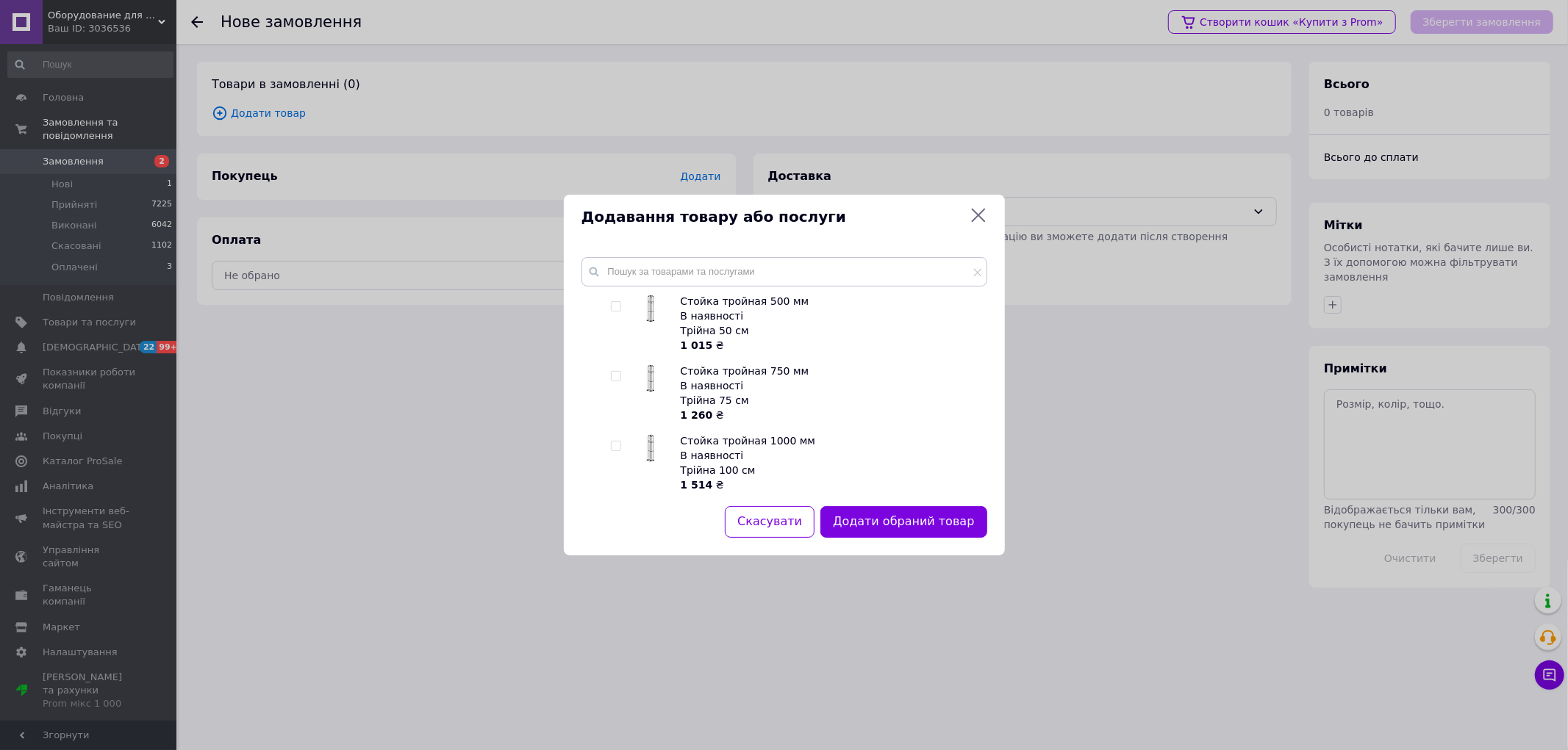
scroll to position [1061, 0]
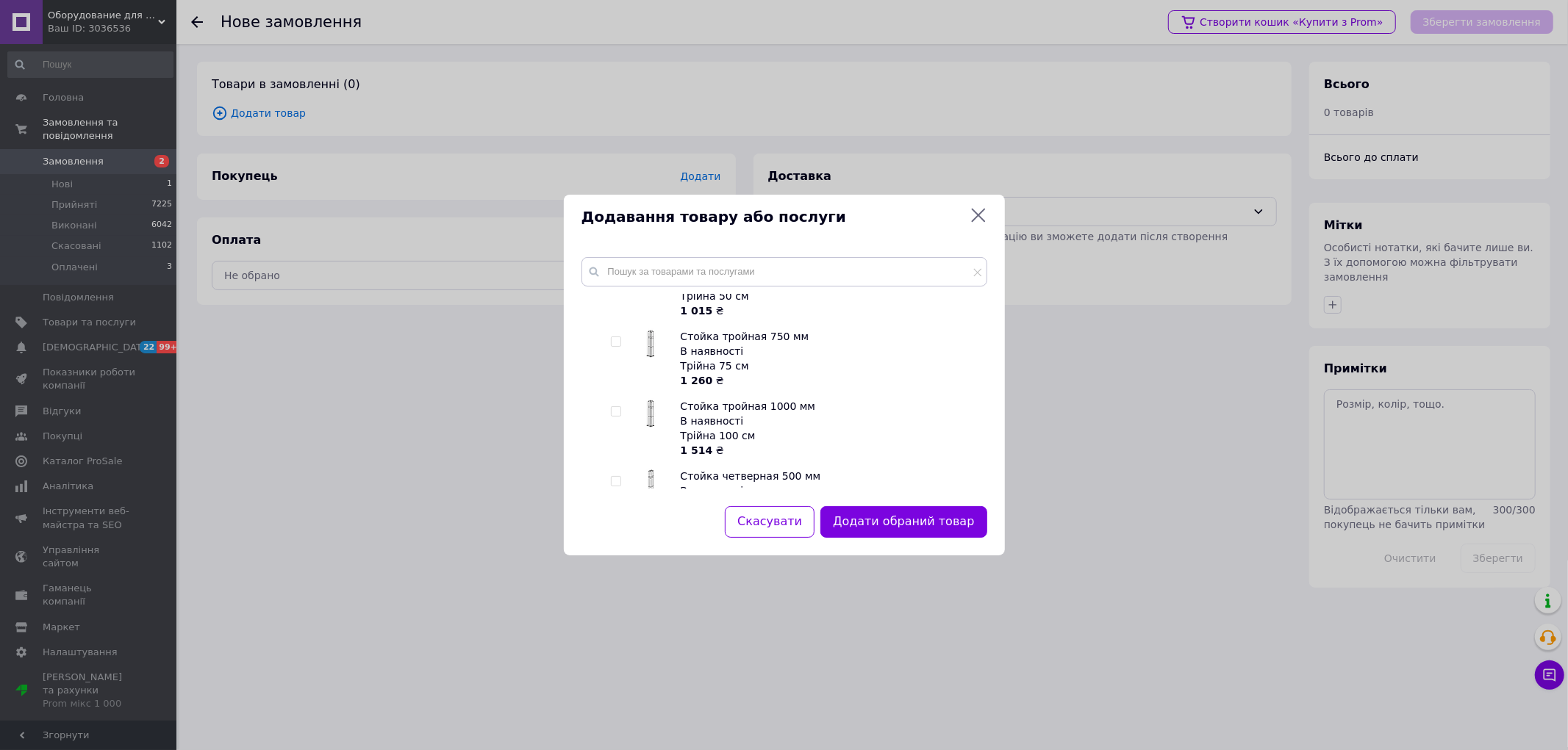
click at [621, 406] on div at bounding box center [616, 411] width 11 height 10
click at [615, 407] on input "checkbox" at bounding box center [615, 412] width 10 height 10
checkbox input "true"
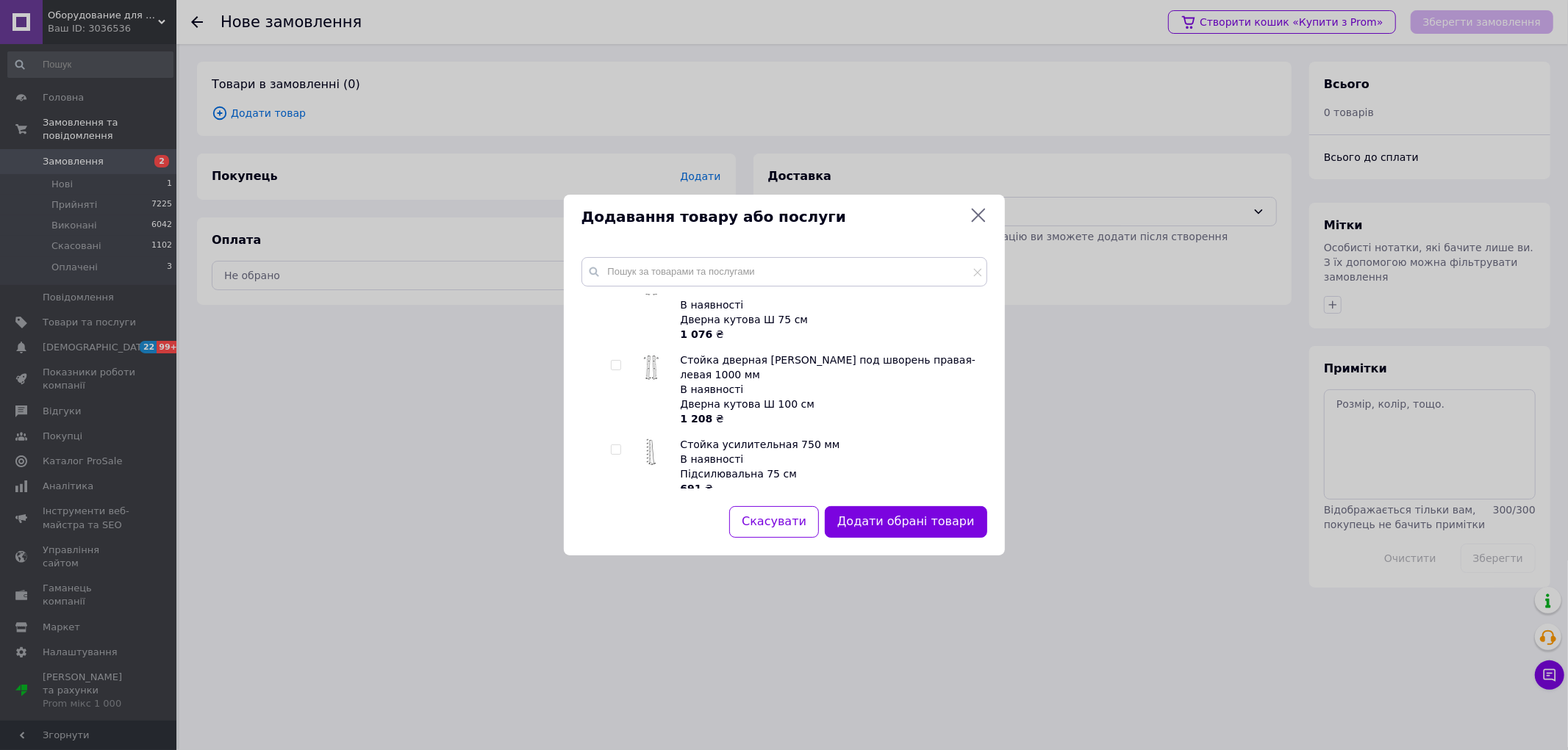
scroll to position [4407, 0]
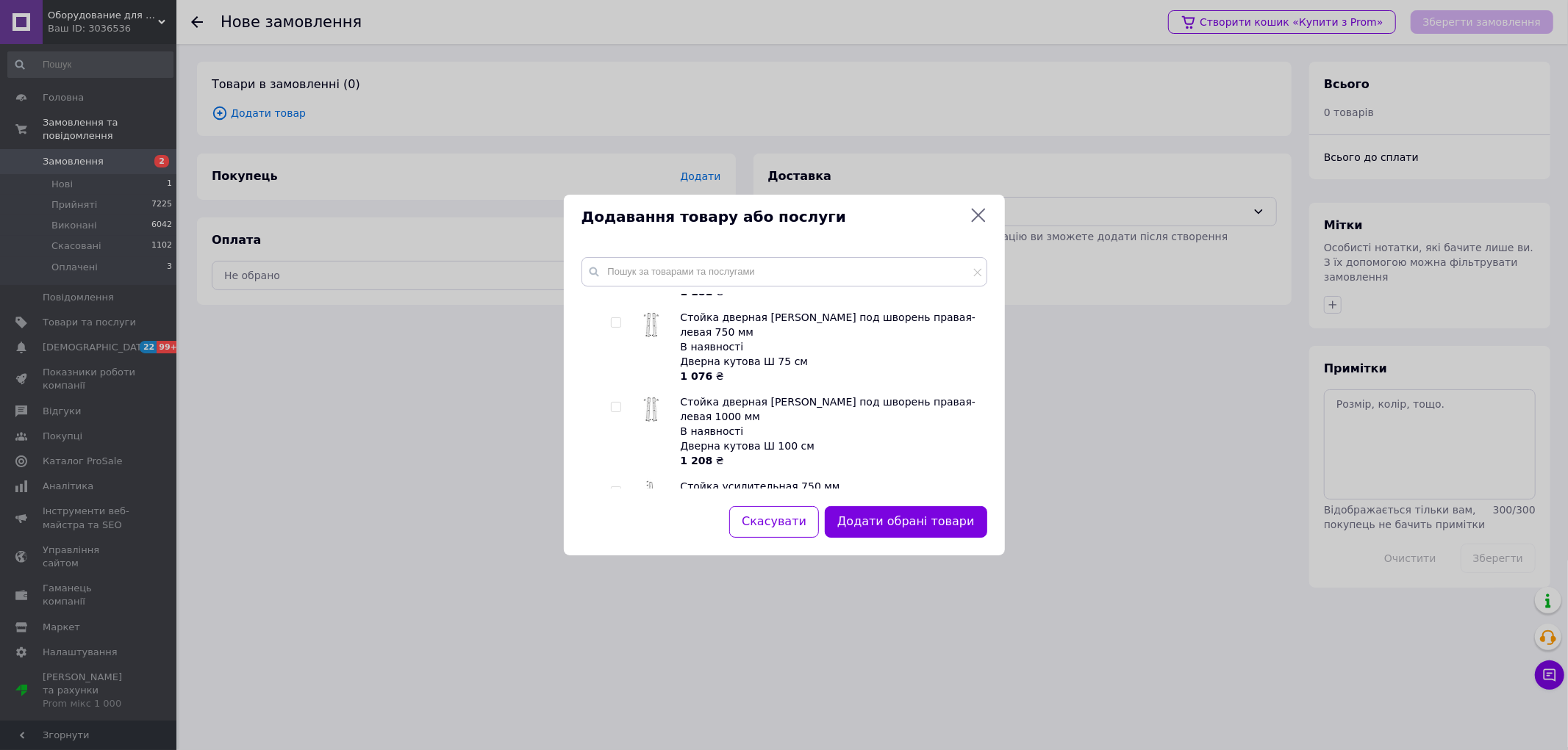
click at [617, 557] on input "checkbox" at bounding box center [615, 561] width 10 height 10
checkbox input "true"
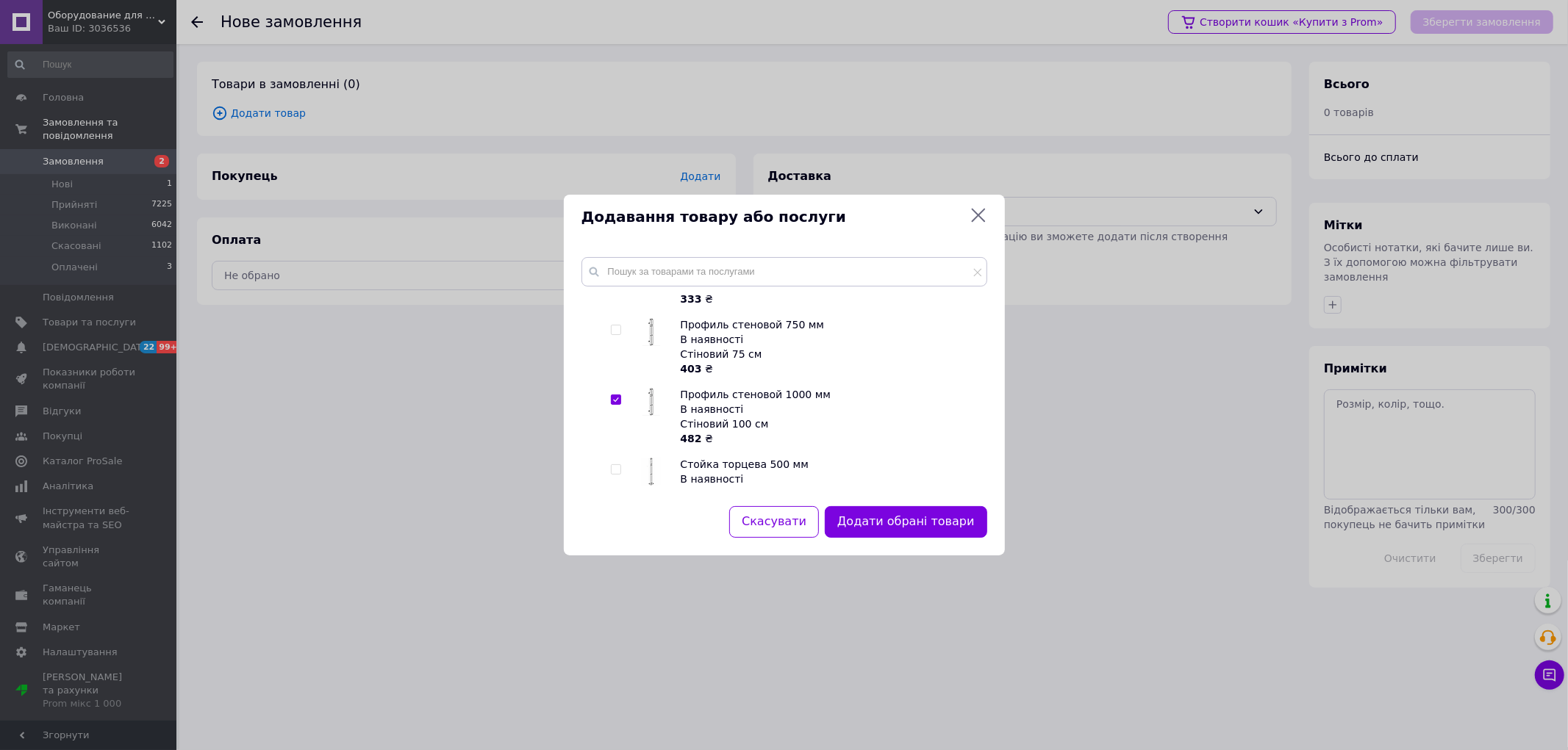
scroll to position [0, 0]
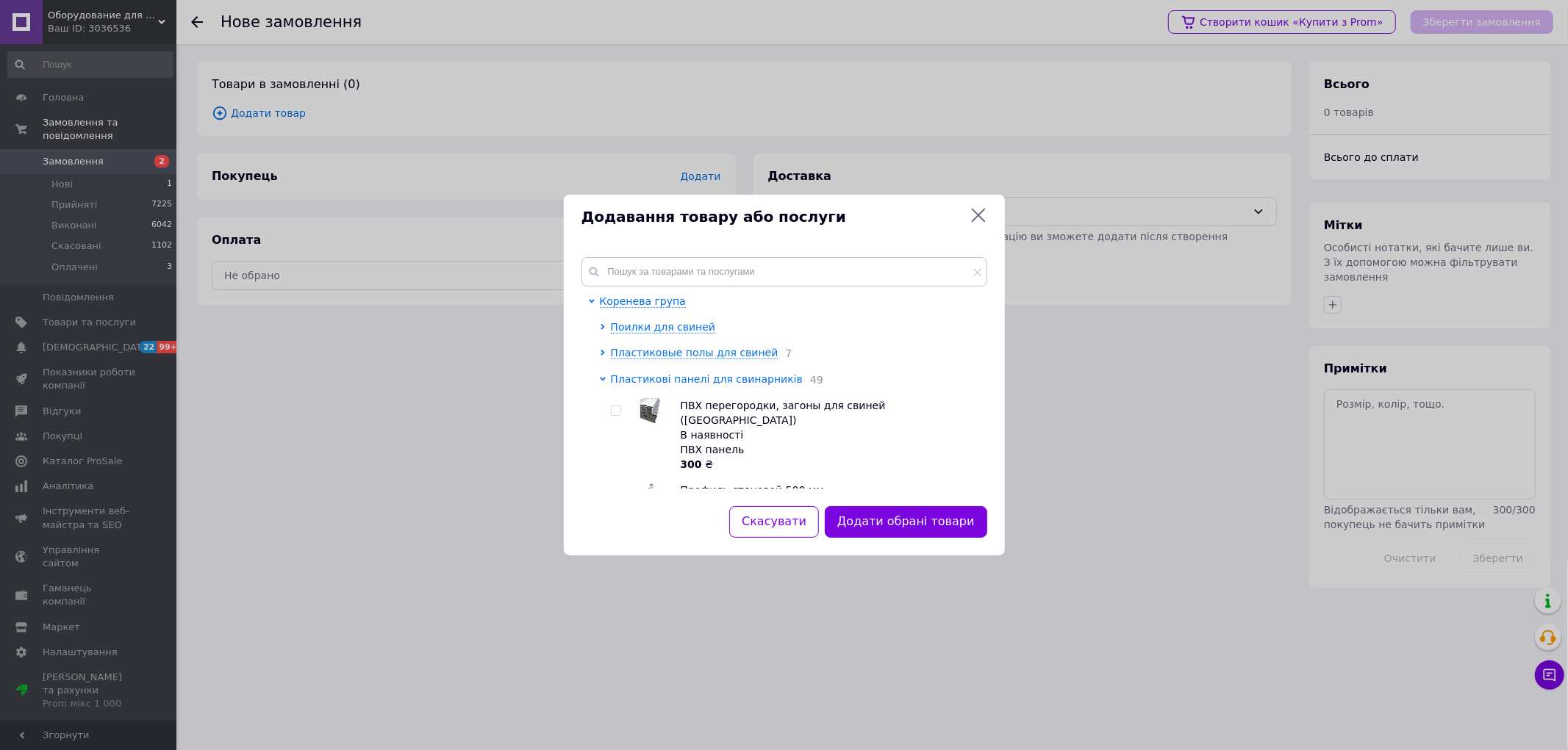
click at [633, 381] on span "Пластикові панелі для свинарників" at bounding box center [706, 378] width 191 height 12
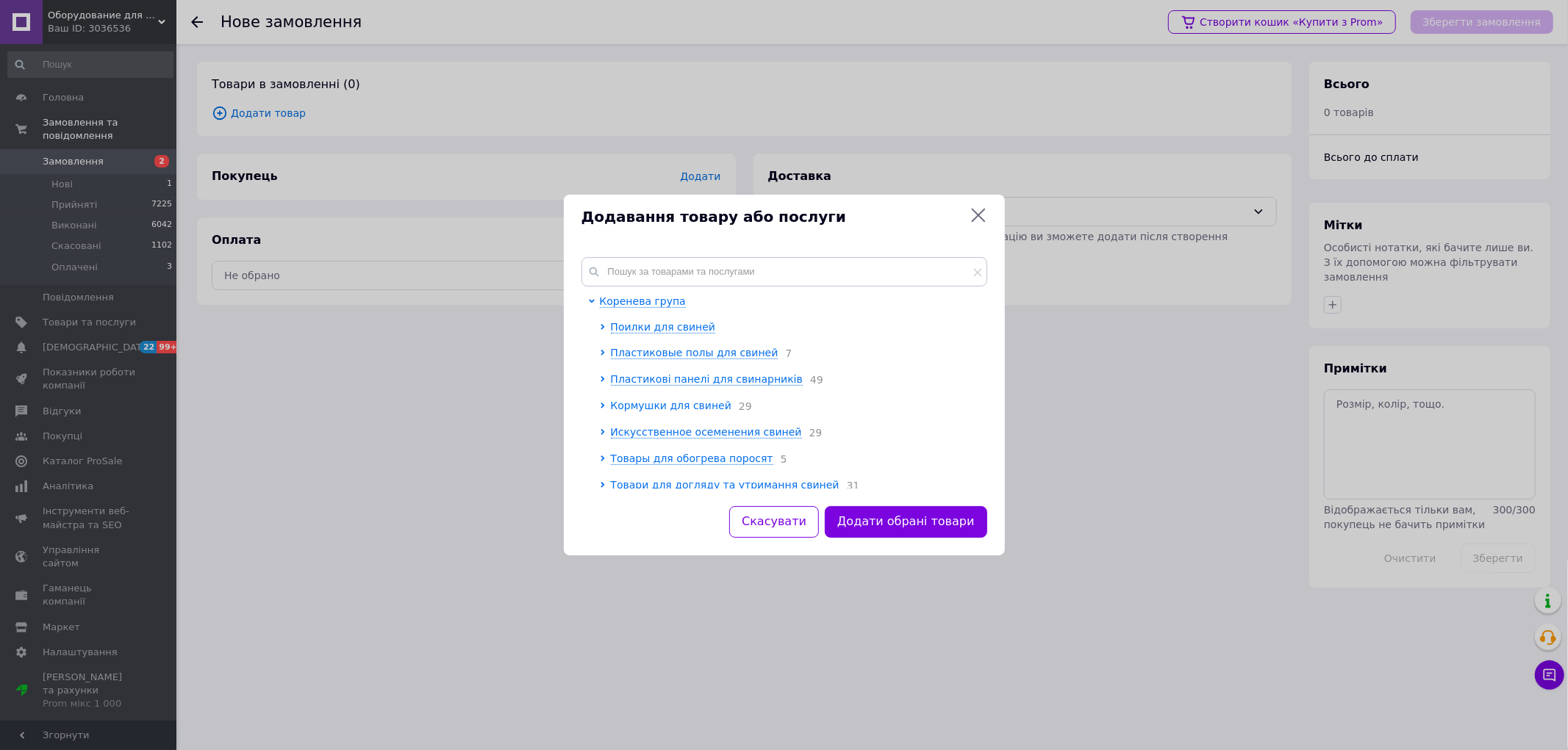
click at [631, 409] on span "Кормушки для свиней" at bounding box center [671, 405] width 121 height 12
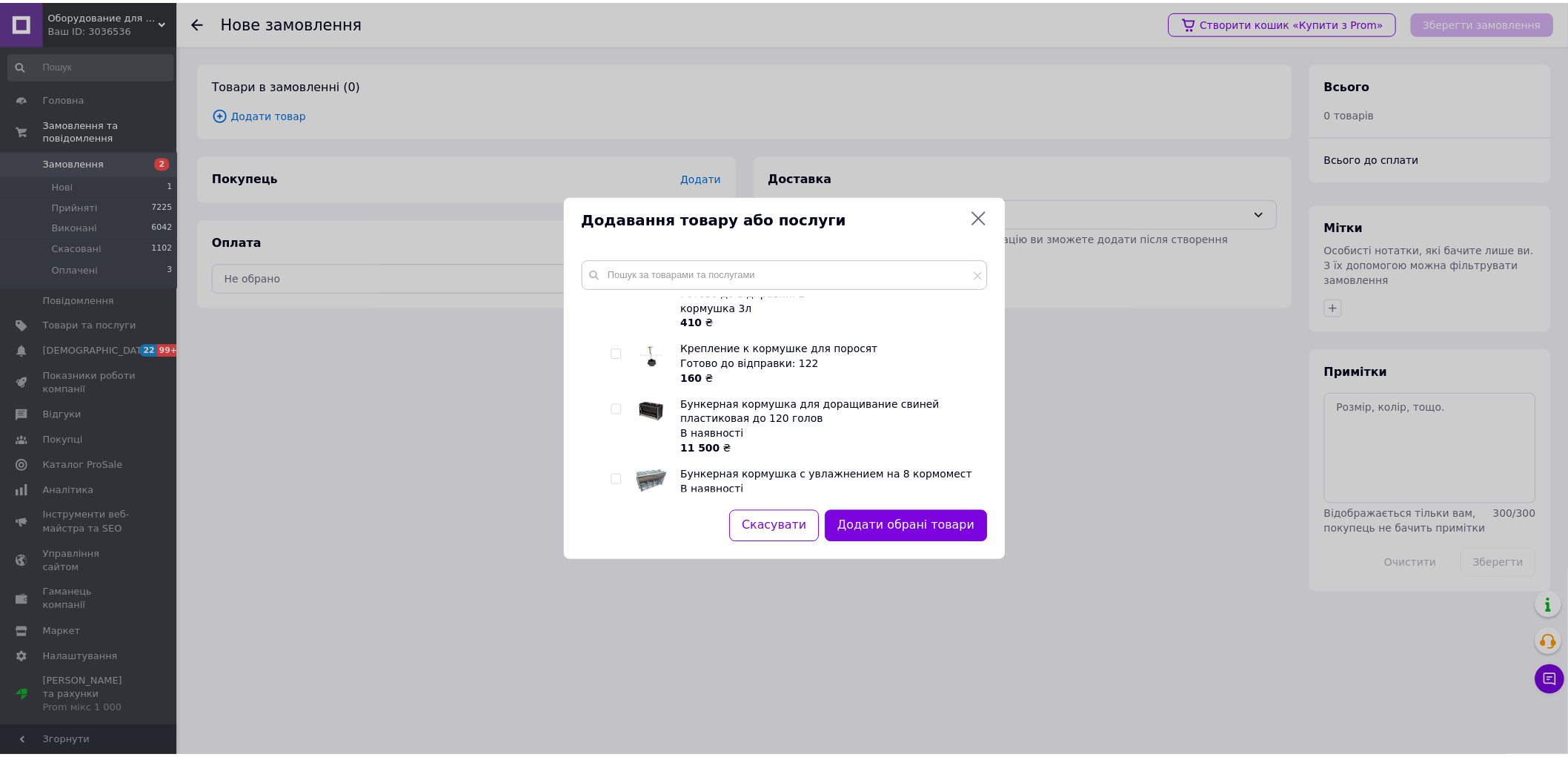
scroll to position [1894, 0]
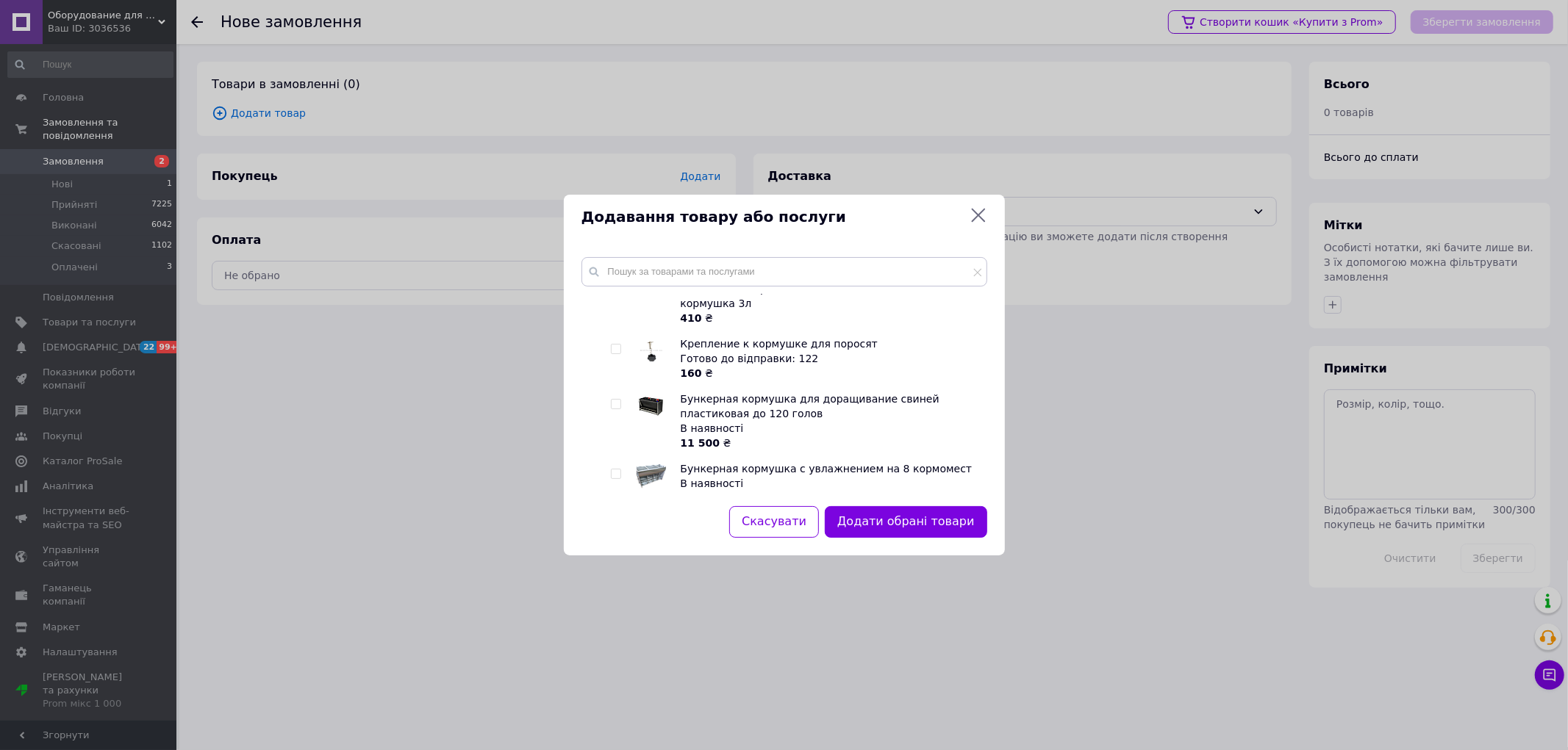
click at [614, 400] on input "checkbox" at bounding box center [615, 404] width 10 height 10
checkbox input "true"
click at [883, 523] on button "Додати обрані товари" at bounding box center [906, 521] width 162 height 32
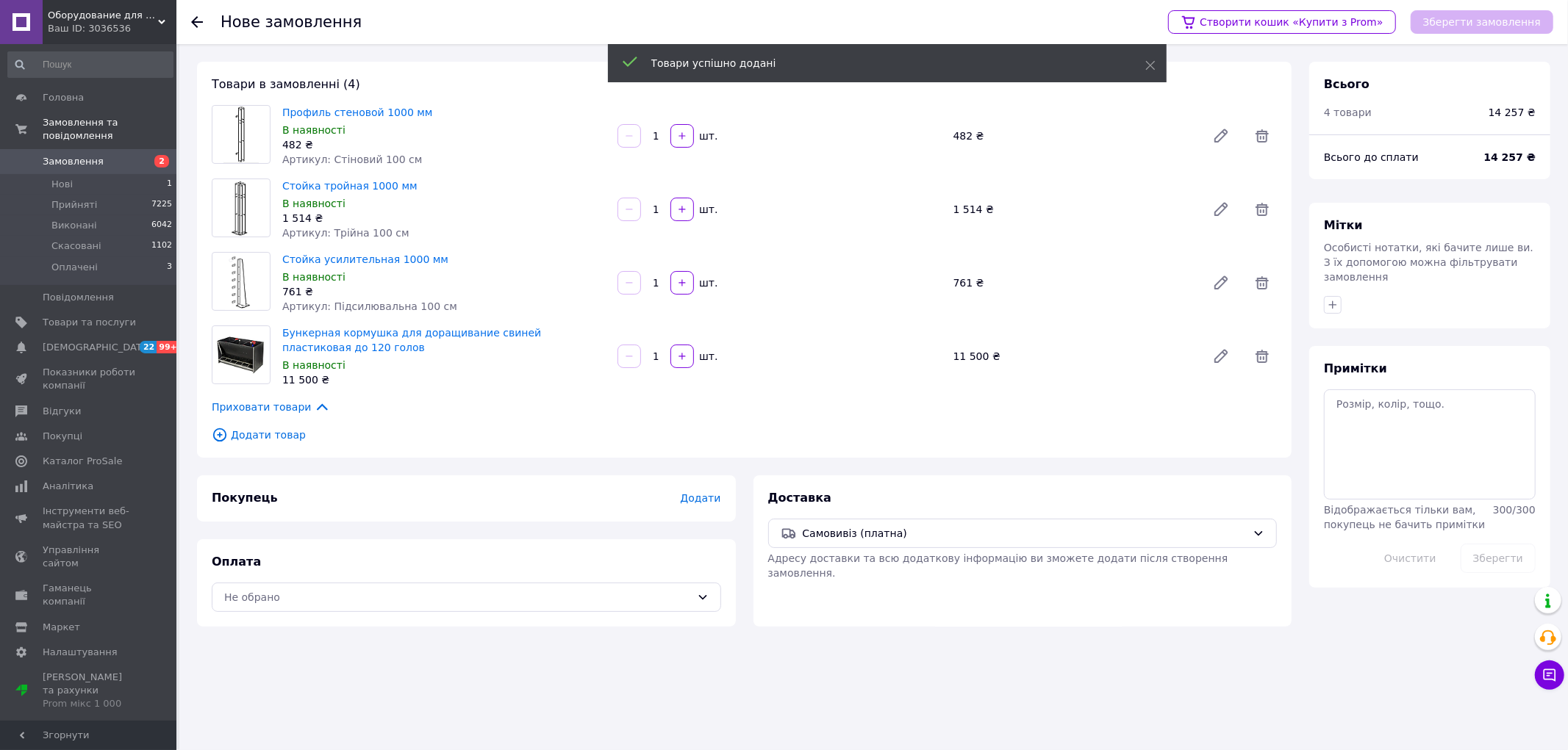
click at [654, 358] on input "1" at bounding box center [656, 356] width 24 height 11
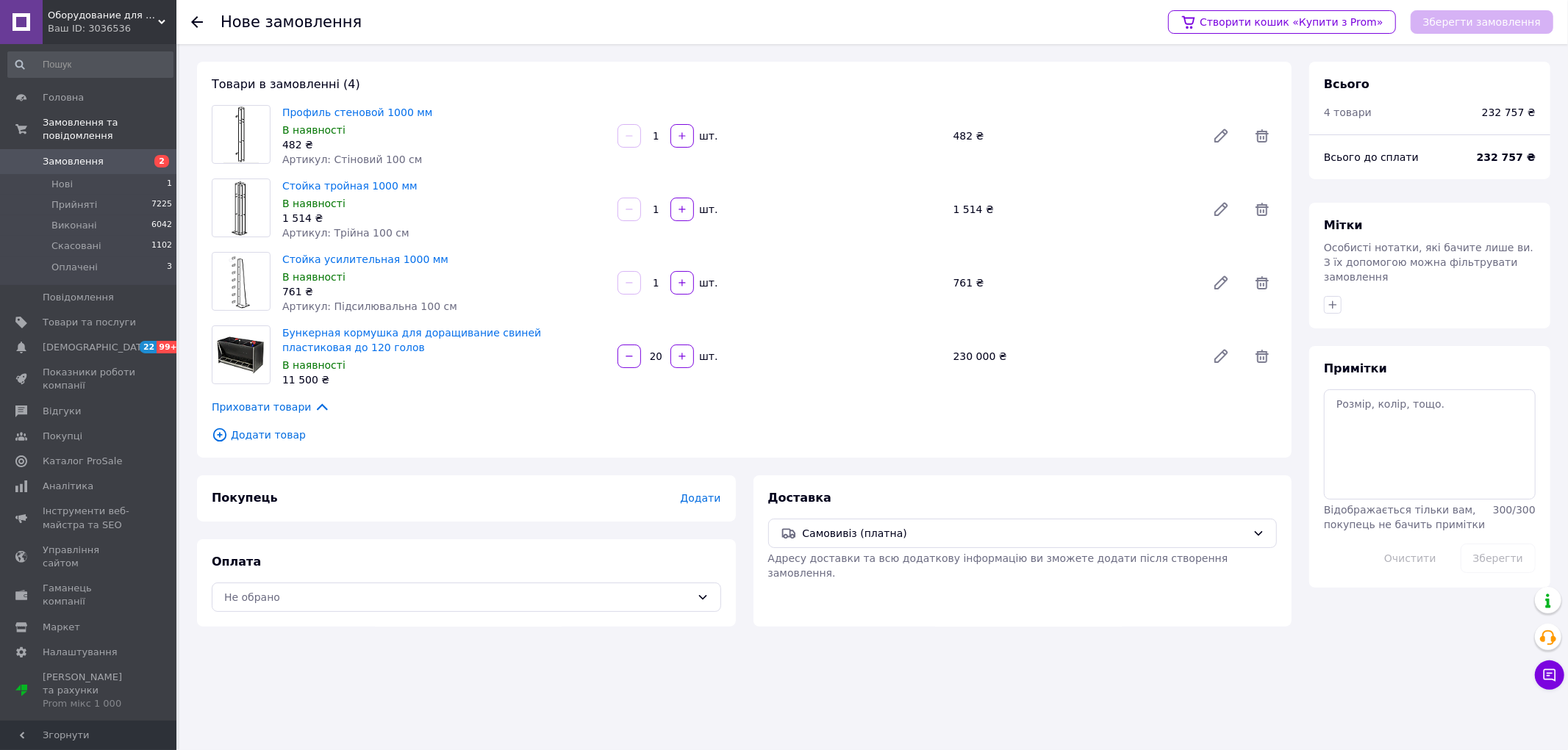
type input "20"
click at [660, 206] on input "1" at bounding box center [656, 209] width 24 height 11
type input "17"
drag, startPoint x: 656, startPoint y: 137, endPoint x: 649, endPoint y: 135, distance: 7.3
click at [650, 135] on input "1" at bounding box center [656, 136] width 24 height 11
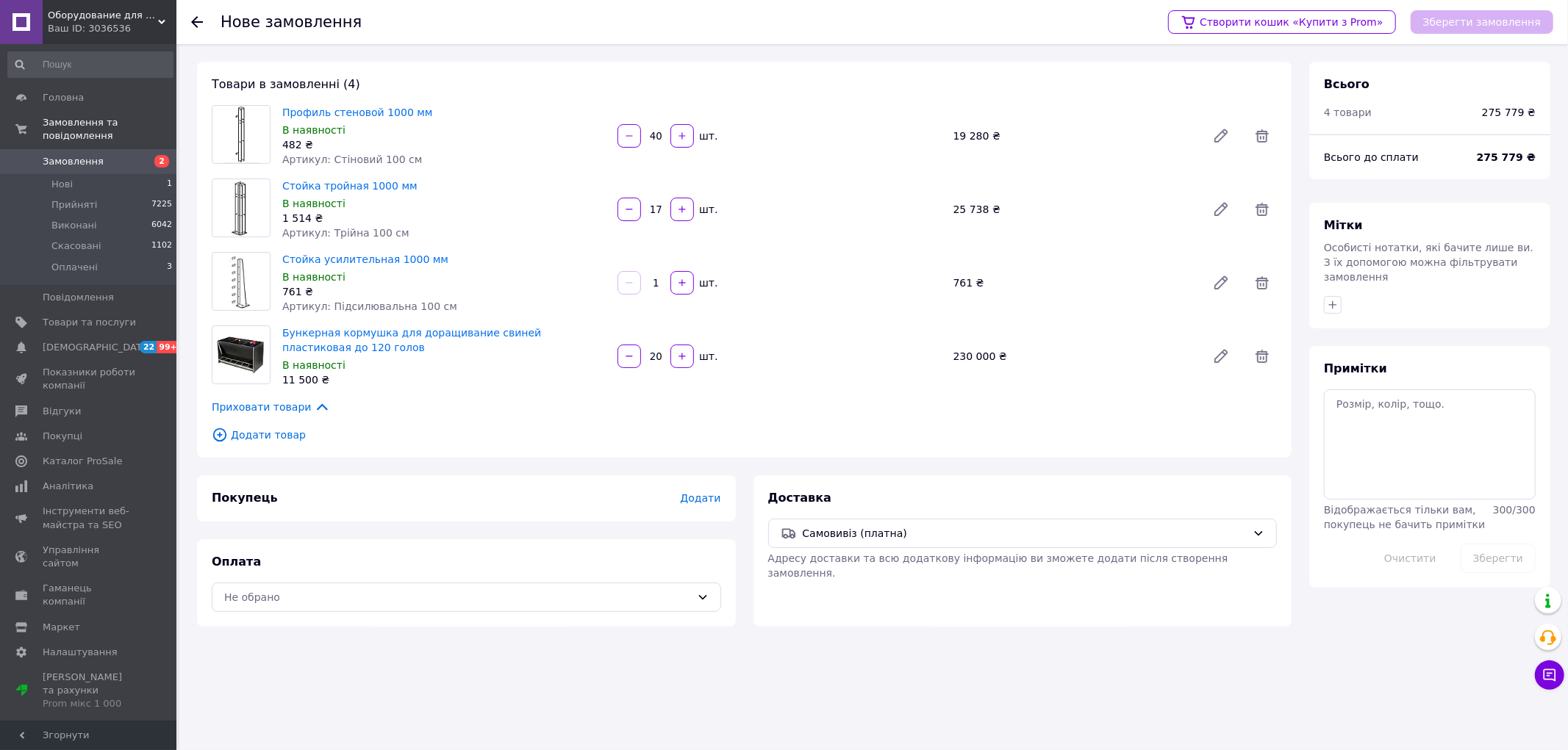
type input "40"
click at [662, 283] on input "1" at bounding box center [656, 283] width 24 height 11
type input "130"
click at [308, 599] on div "Не обрано" at bounding box center [457, 598] width 466 height 16
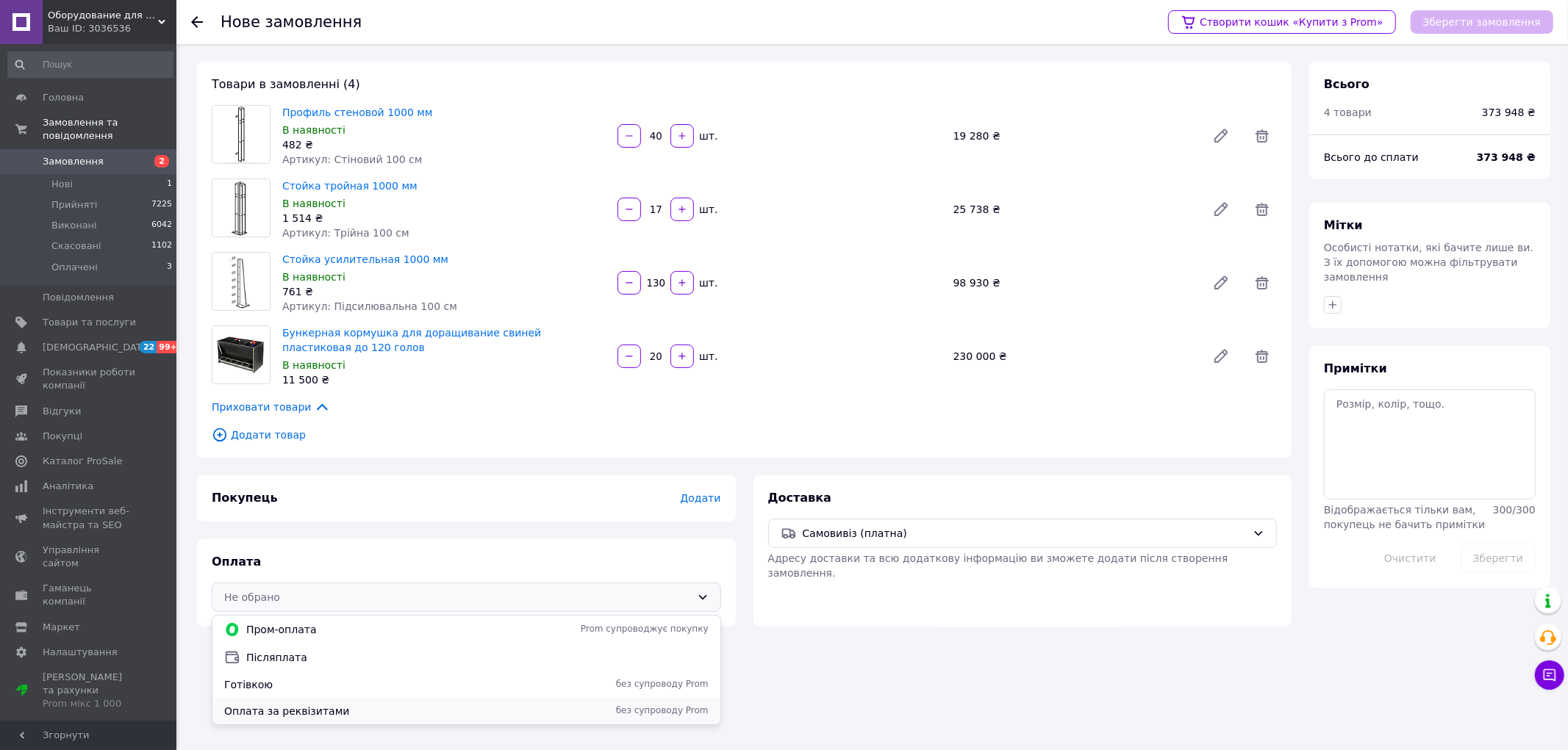
click at [299, 707] on span "Оплата за реквізитами" at bounding box center [368, 711] width 289 height 15
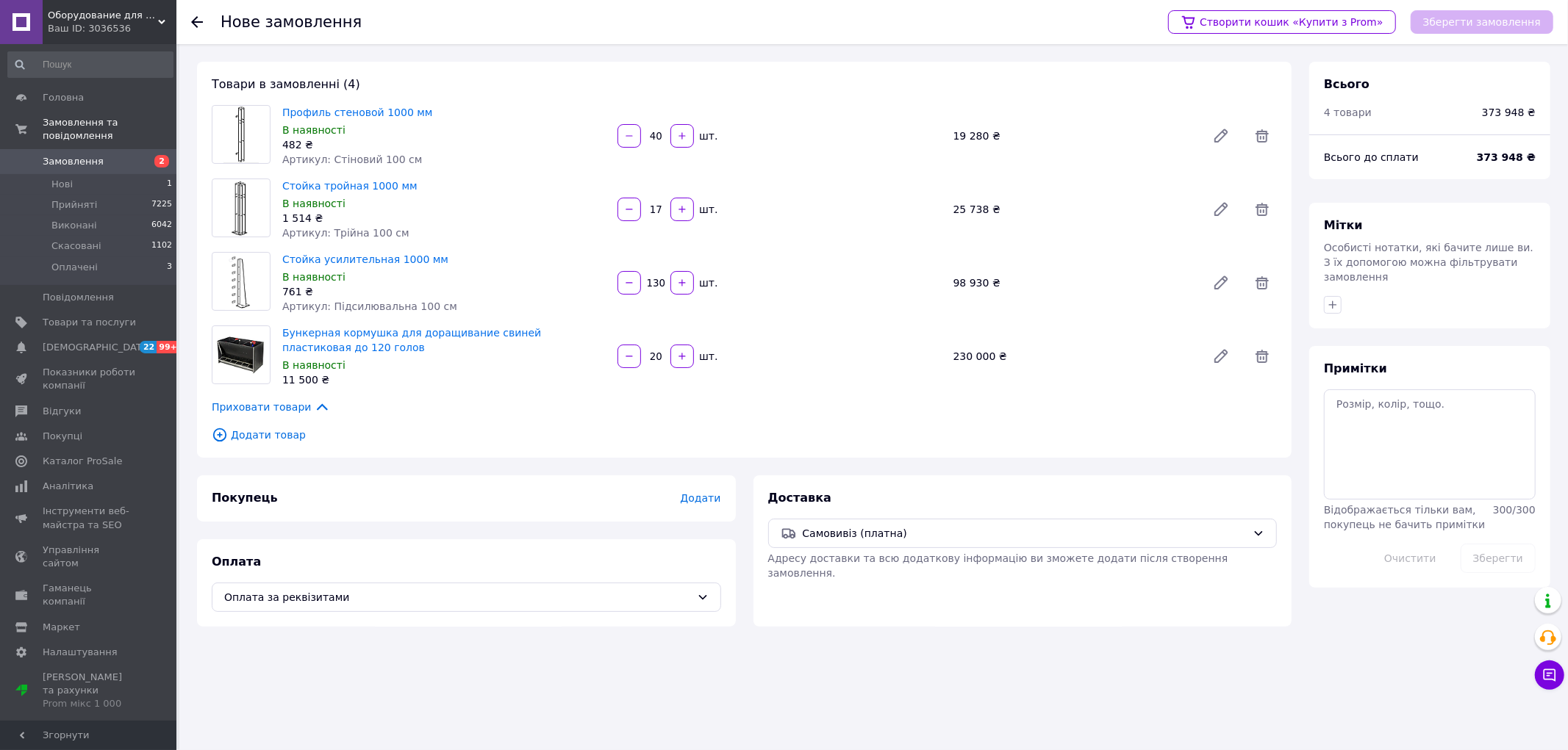
click at [706, 500] on span "Додати" at bounding box center [700, 498] width 41 height 12
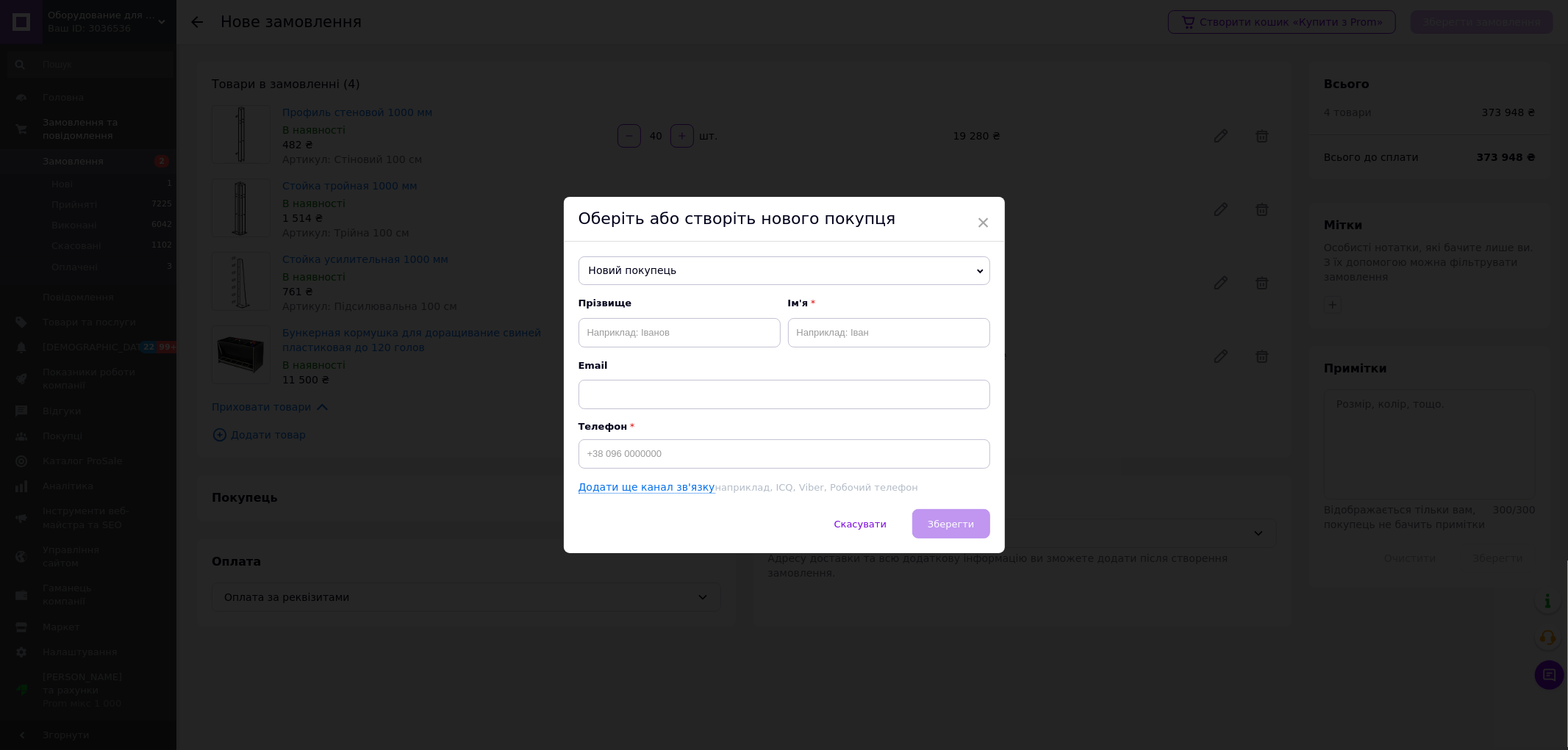
click at [657, 268] on span "Новий покупець" at bounding box center [784, 271] width 412 height 29
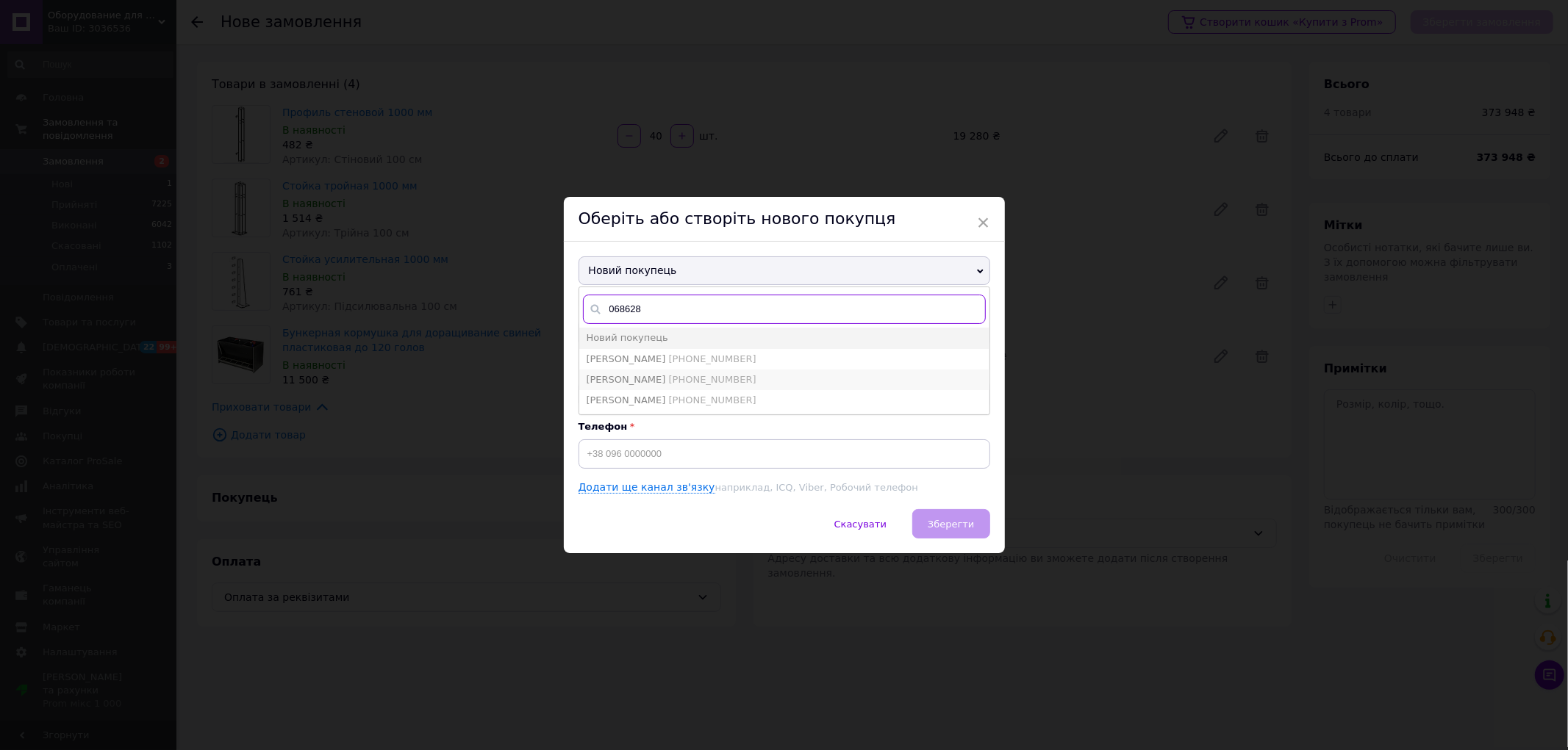
type input "068628"
click at [666, 380] on span "Дерманець Михайло" at bounding box center [625, 379] width 79 height 11
type input "Дерманець Михайло"
type input "+380686288575"
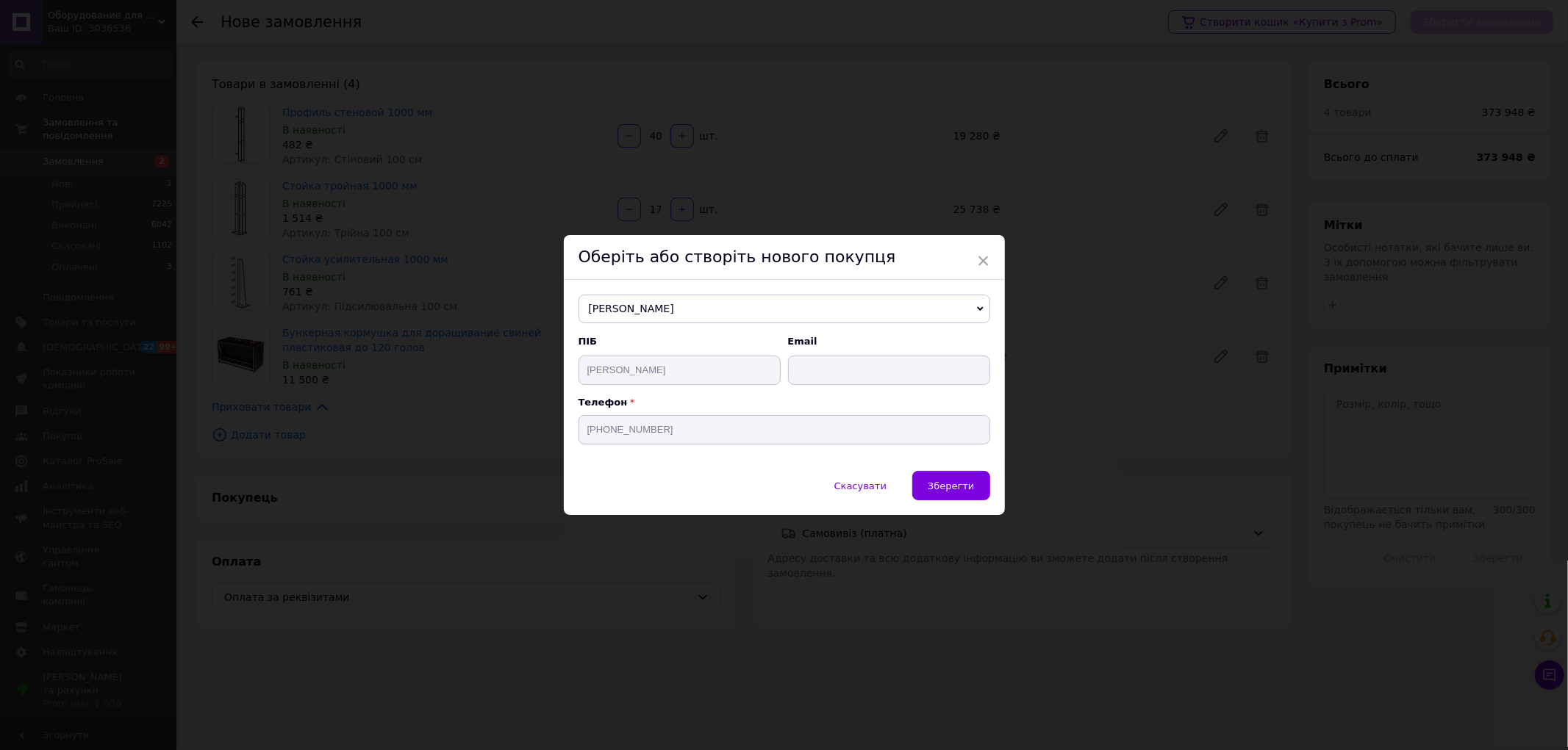
click at [945, 485] on span "Зберегти" at bounding box center [950, 486] width 46 height 11
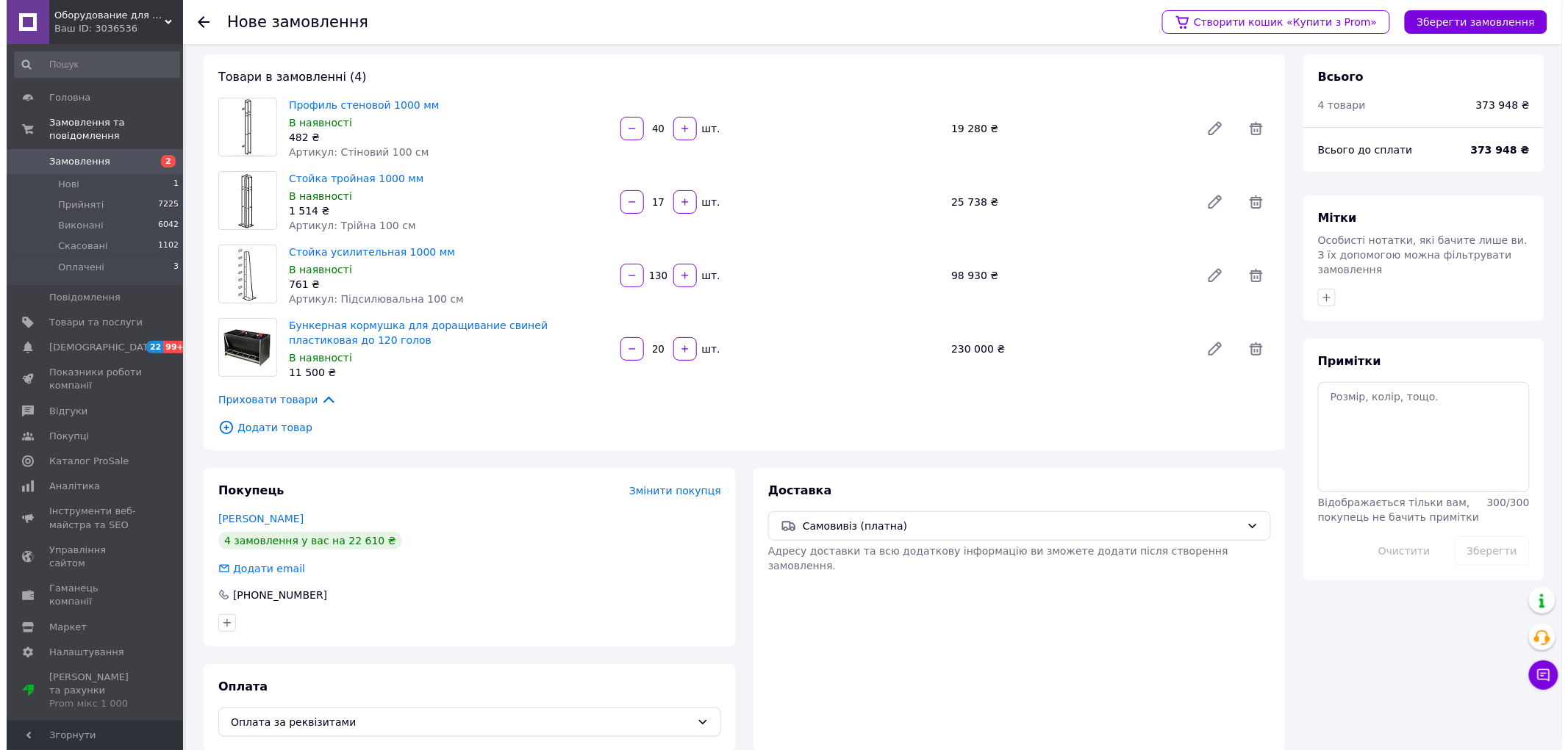
scroll to position [0, 0]
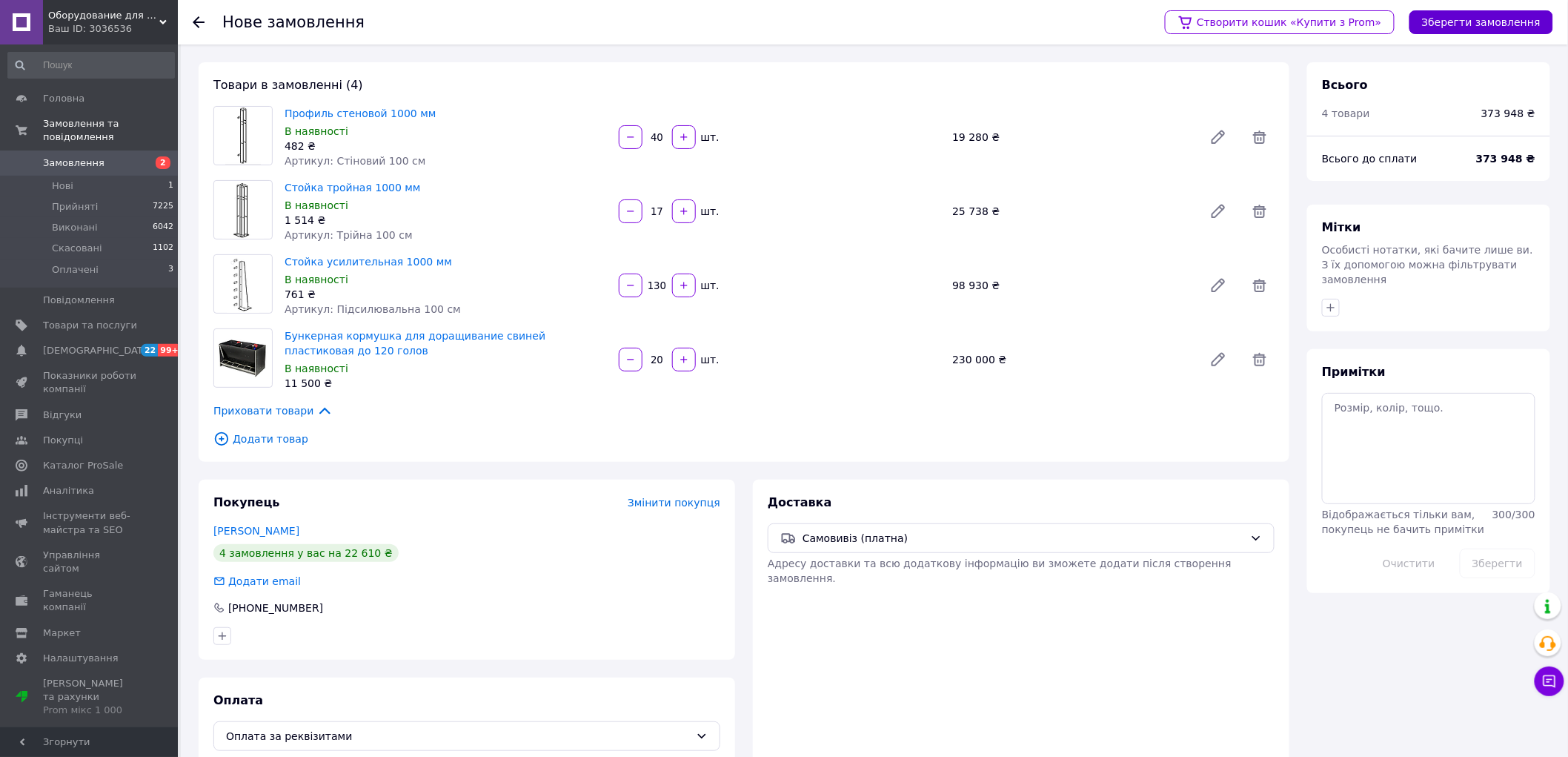
click at [1509, 23] on button "Зберегти замовлення" at bounding box center [1481, 22] width 144 height 24
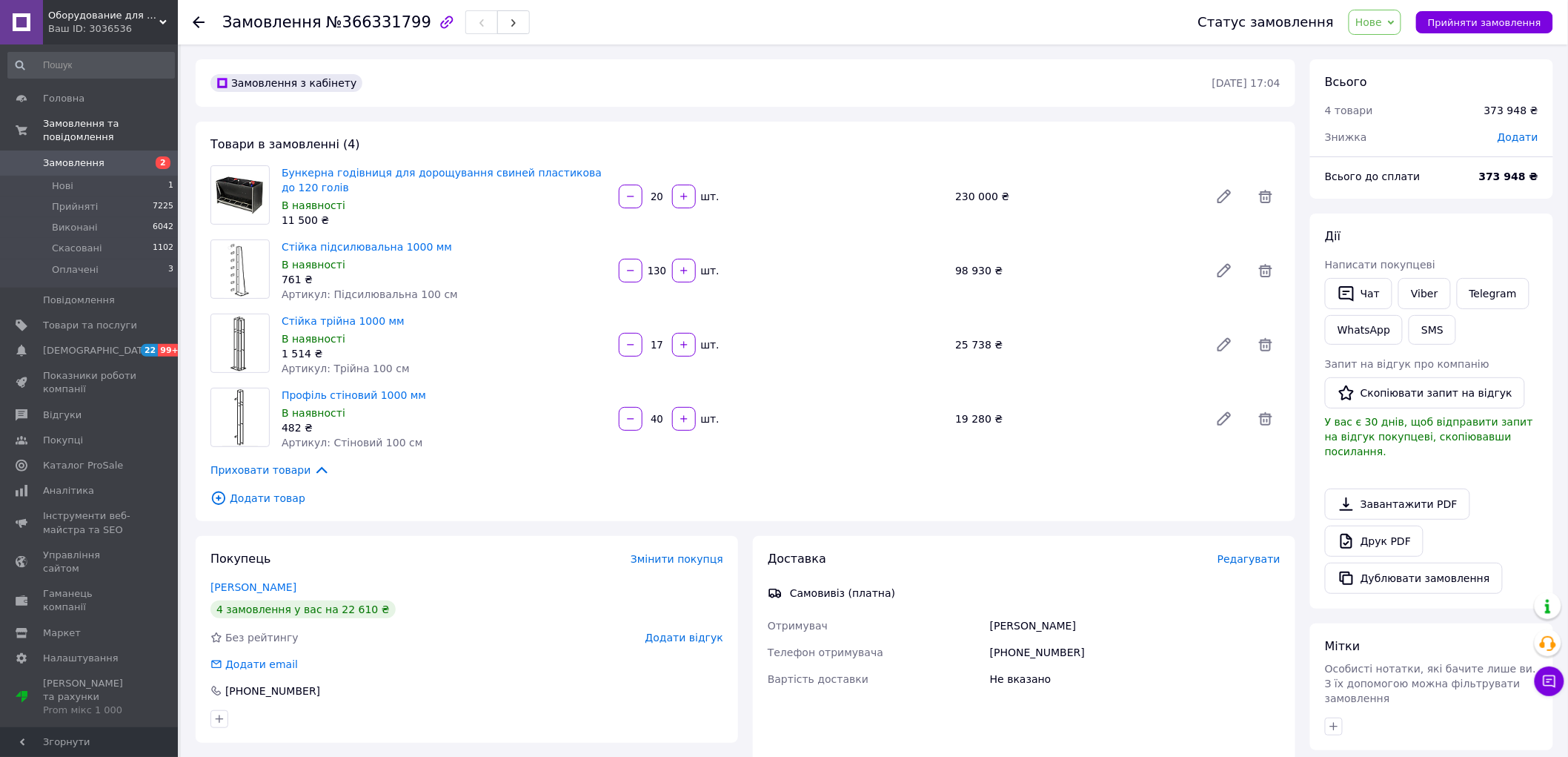
click at [1251, 564] on span "Редагувати" at bounding box center [1249, 558] width 63 height 12
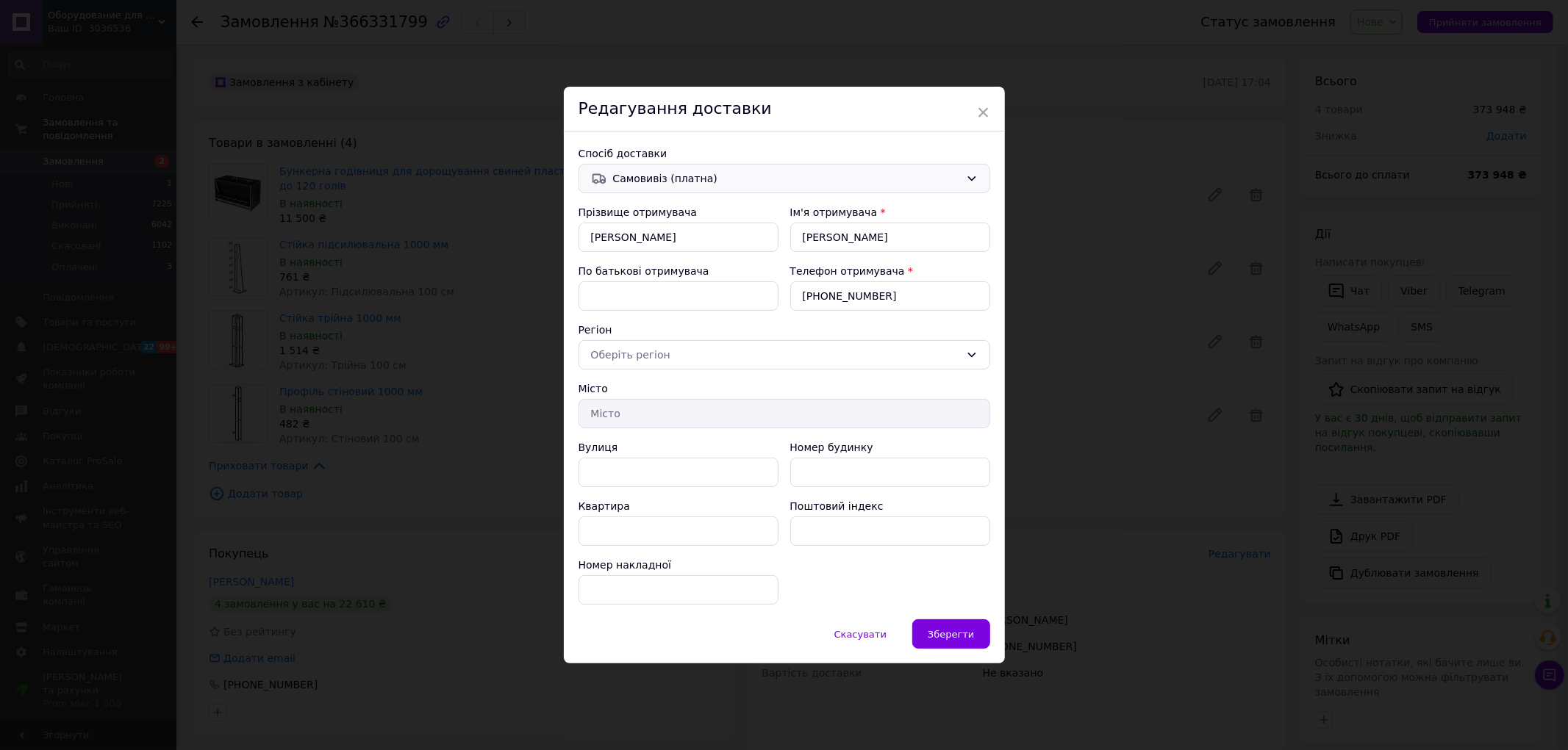
click at [663, 173] on span "Самовивіз (платна)" at bounding box center [786, 179] width 347 height 16
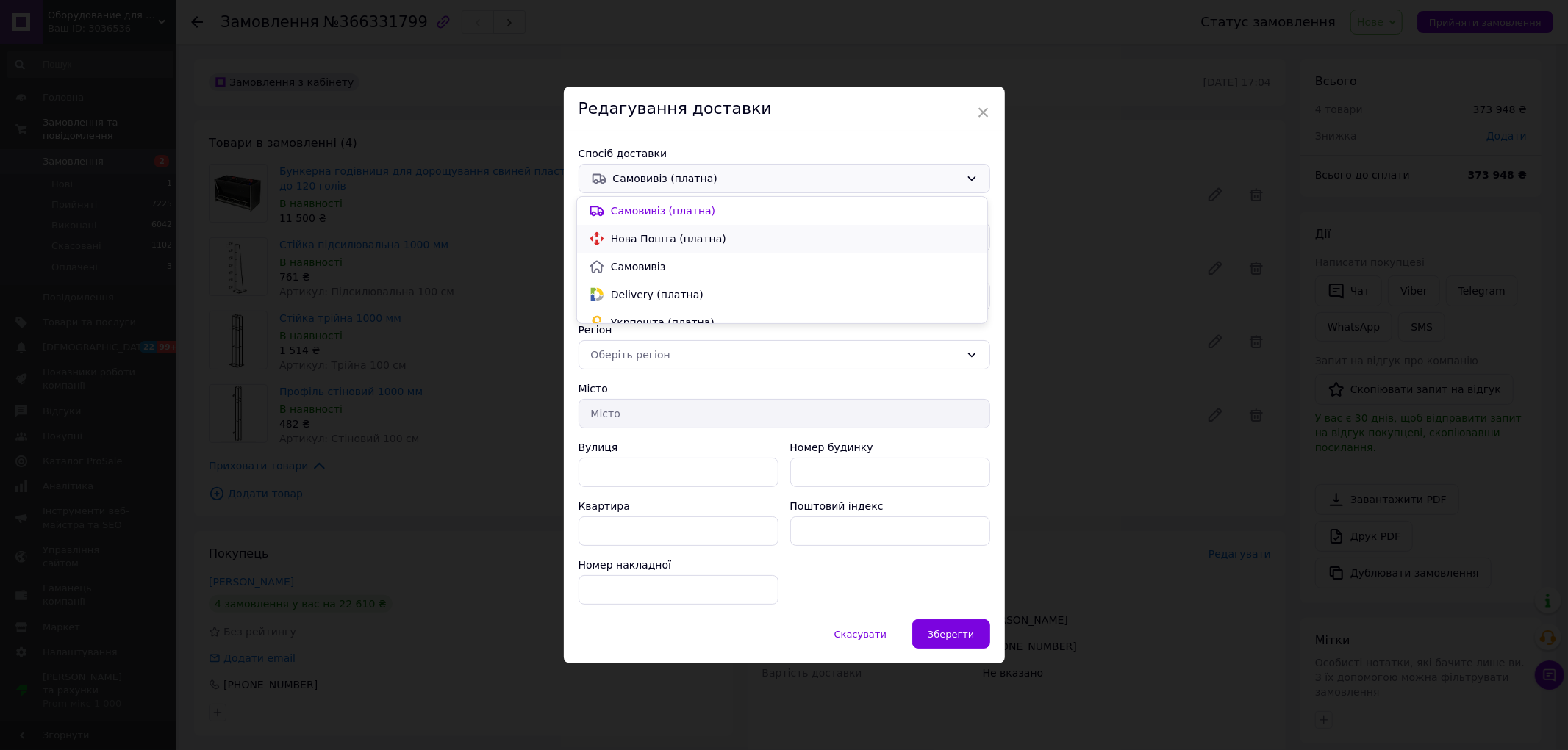
click at [629, 238] on span "Нова Пошта (платна)" at bounding box center [793, 239] width 365 height 15
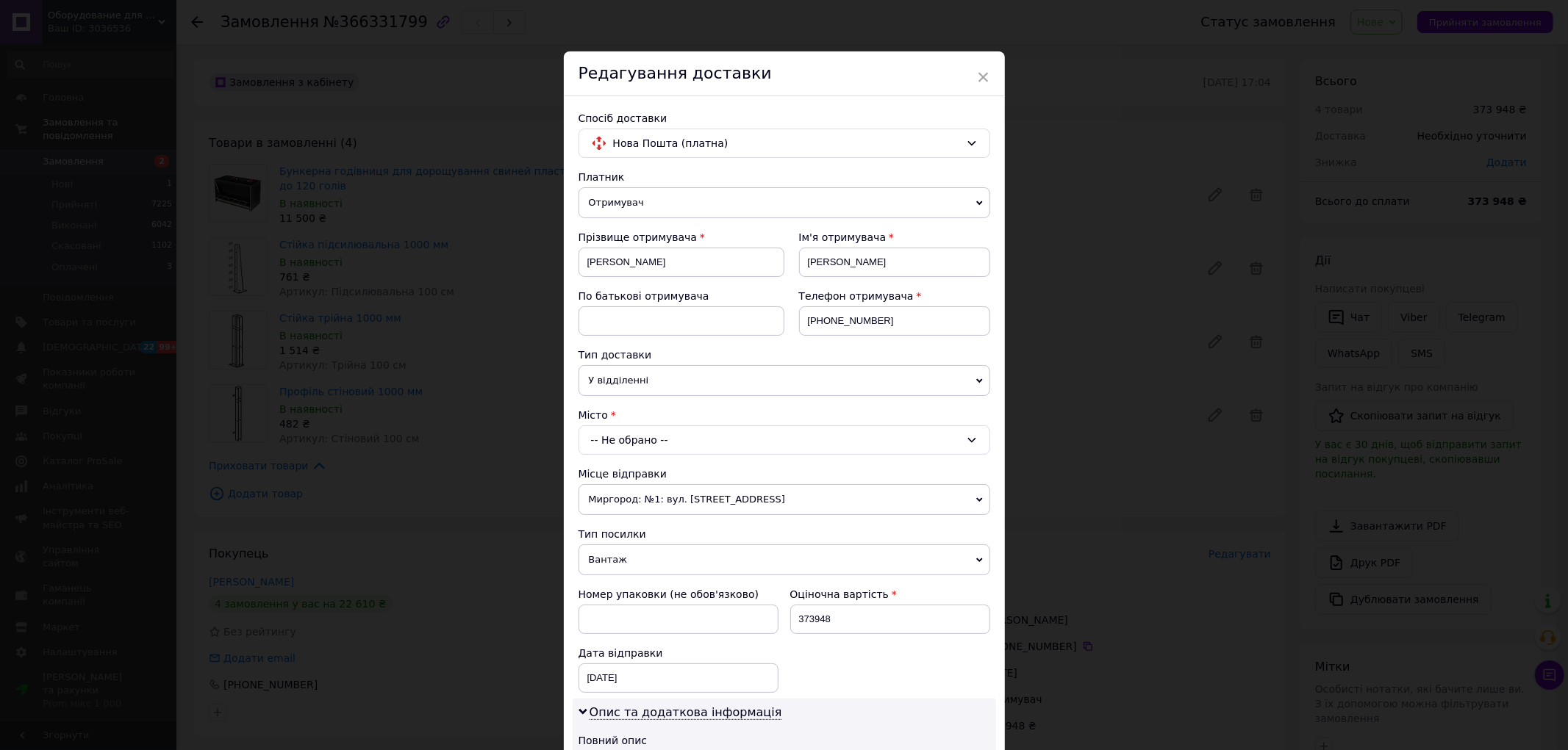
click at [648, 452] on div "-- Не обрано --" at bounding box center [784, 440] width 412 height 29
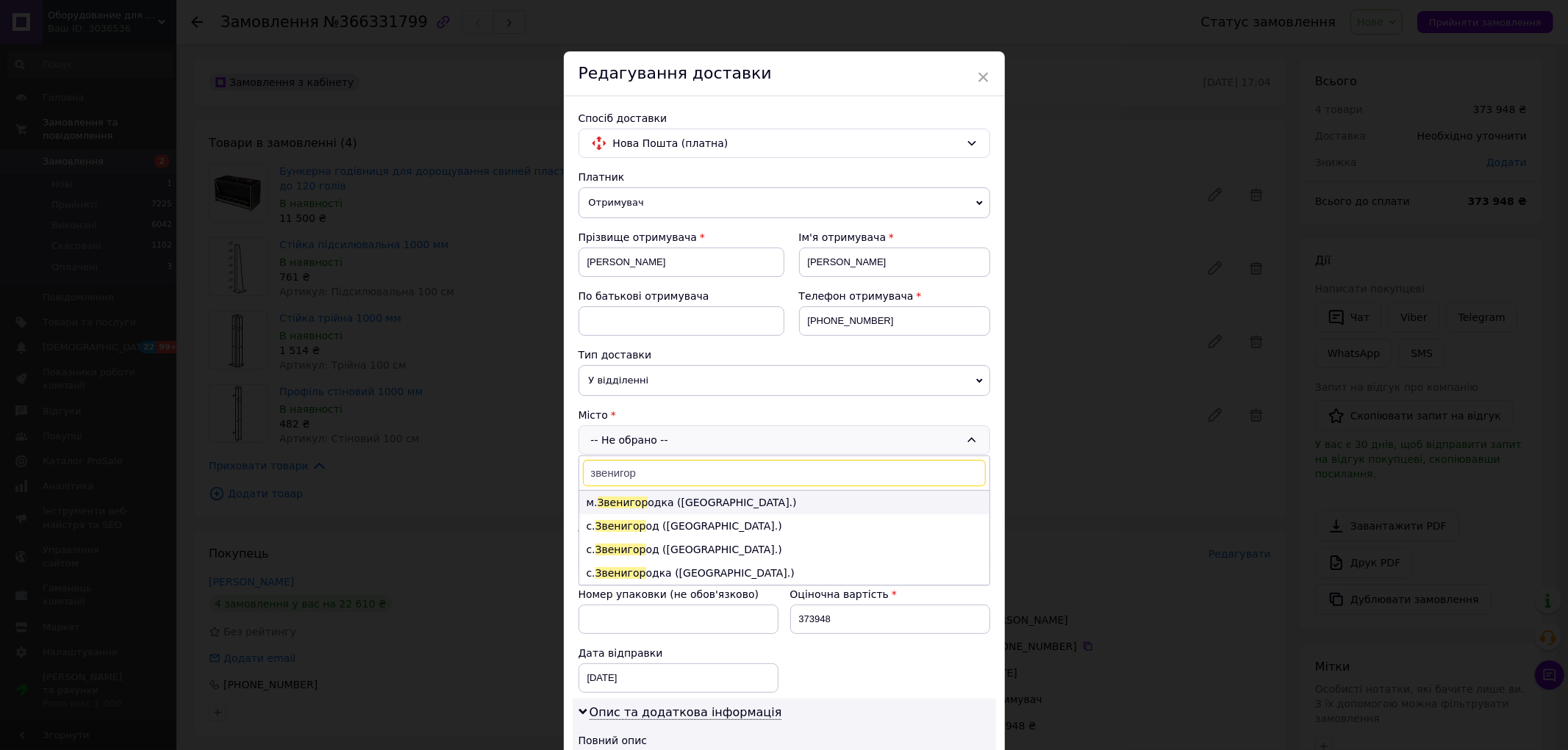
type input "звенигор"
click at [662, 504] on li "м. Звенигор одка (Черкаська обл.)" at bounding box center [784, 502] width 410 height 24
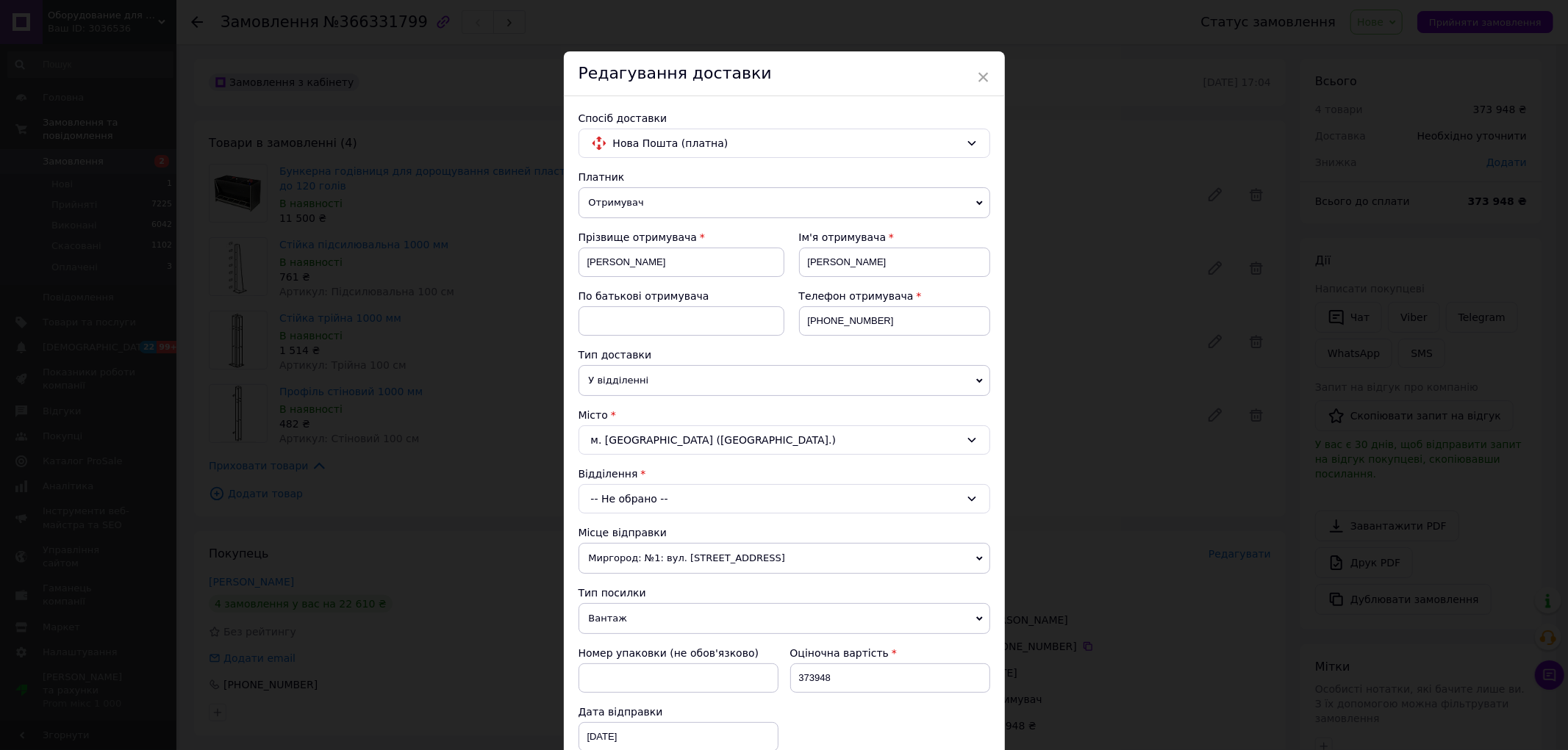
click at [660, 509] on div "-- Не обрано --" at bounding box center [784, 499] width 412 height 29
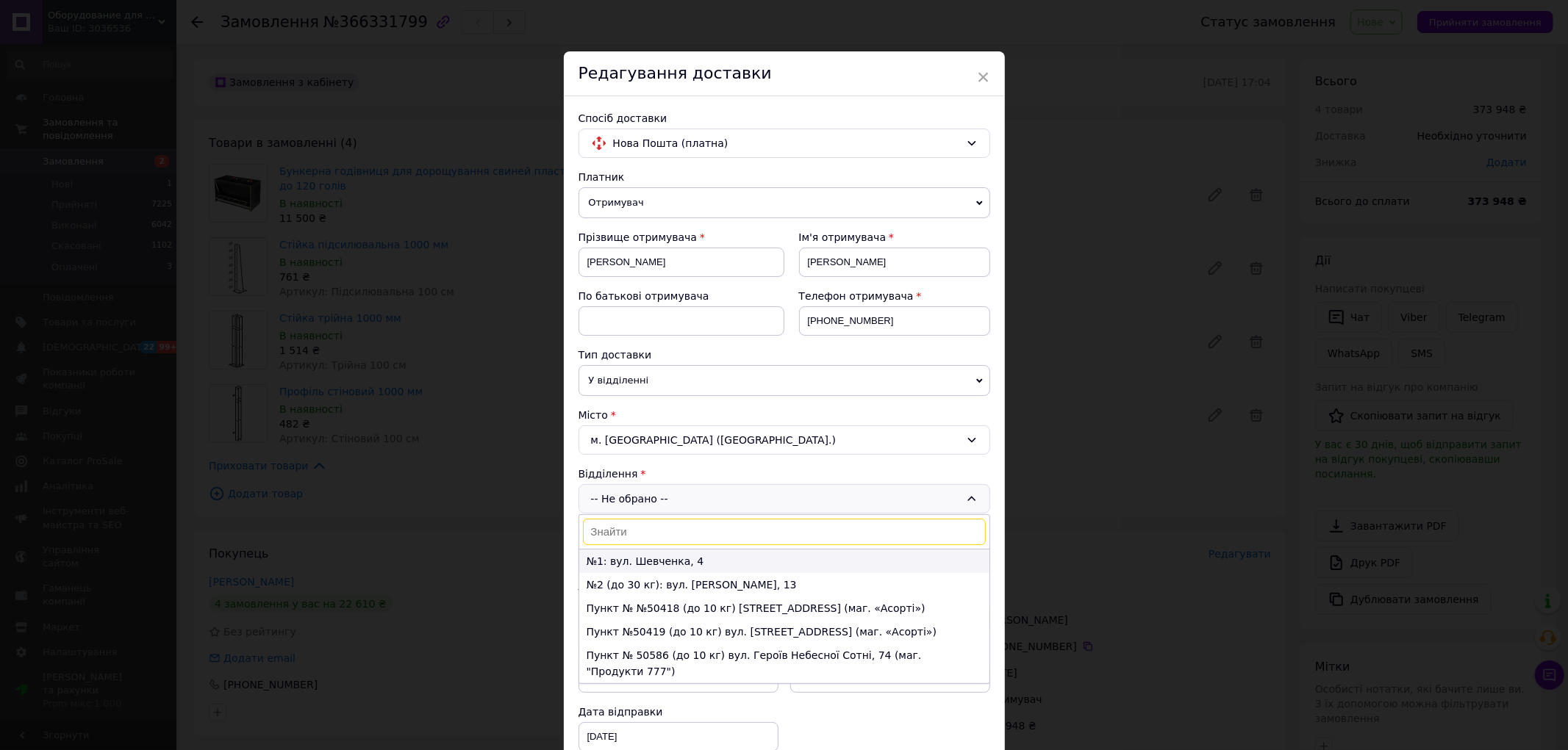
click at [644, 562] on li "№1: вул. Шевченка, 4" at bounding box center [784, 561] width 410 height 24
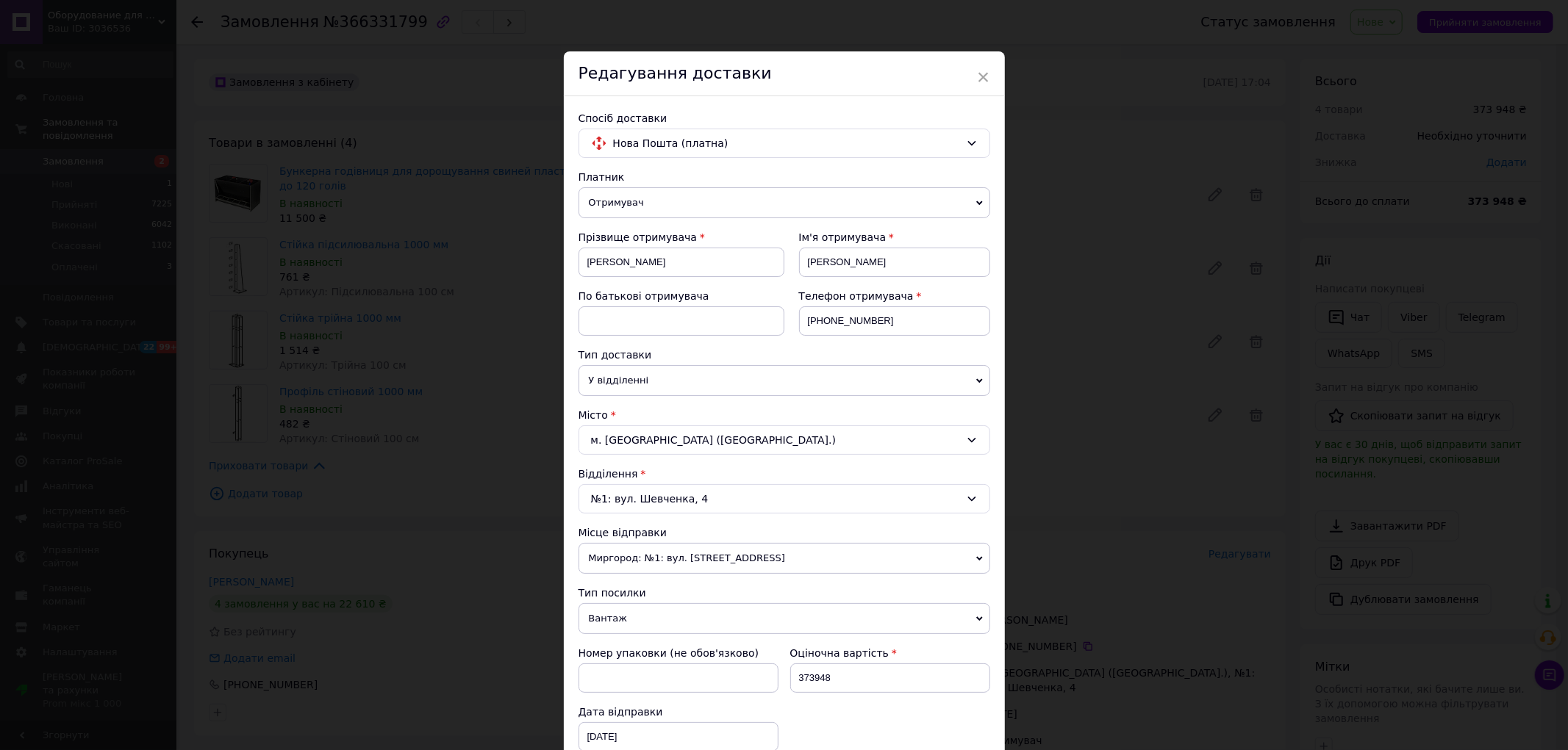
scroll to position [419, 0]
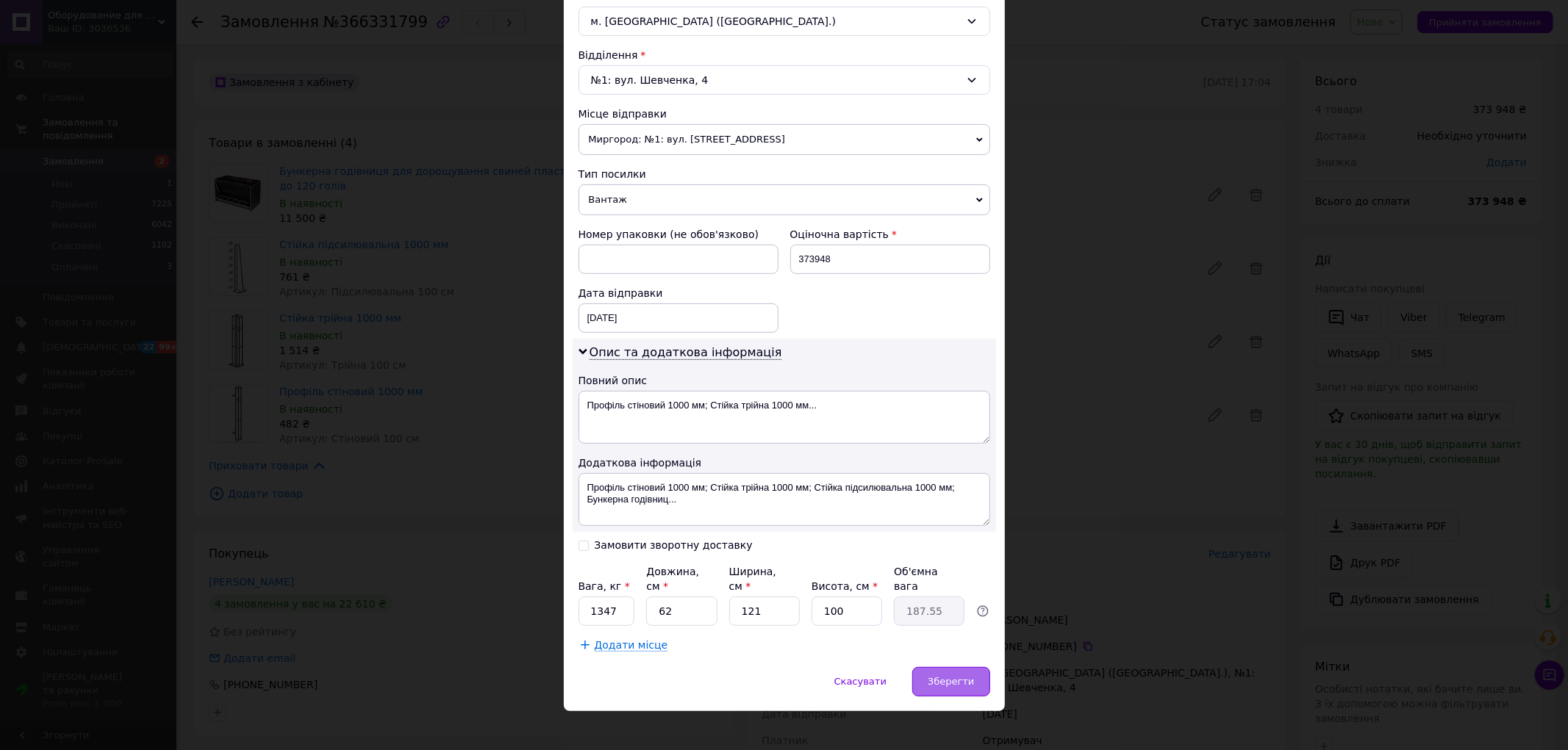
click at [948, 676] on span "Зберегти" at bounding box center [950, 681] width 46 height 11
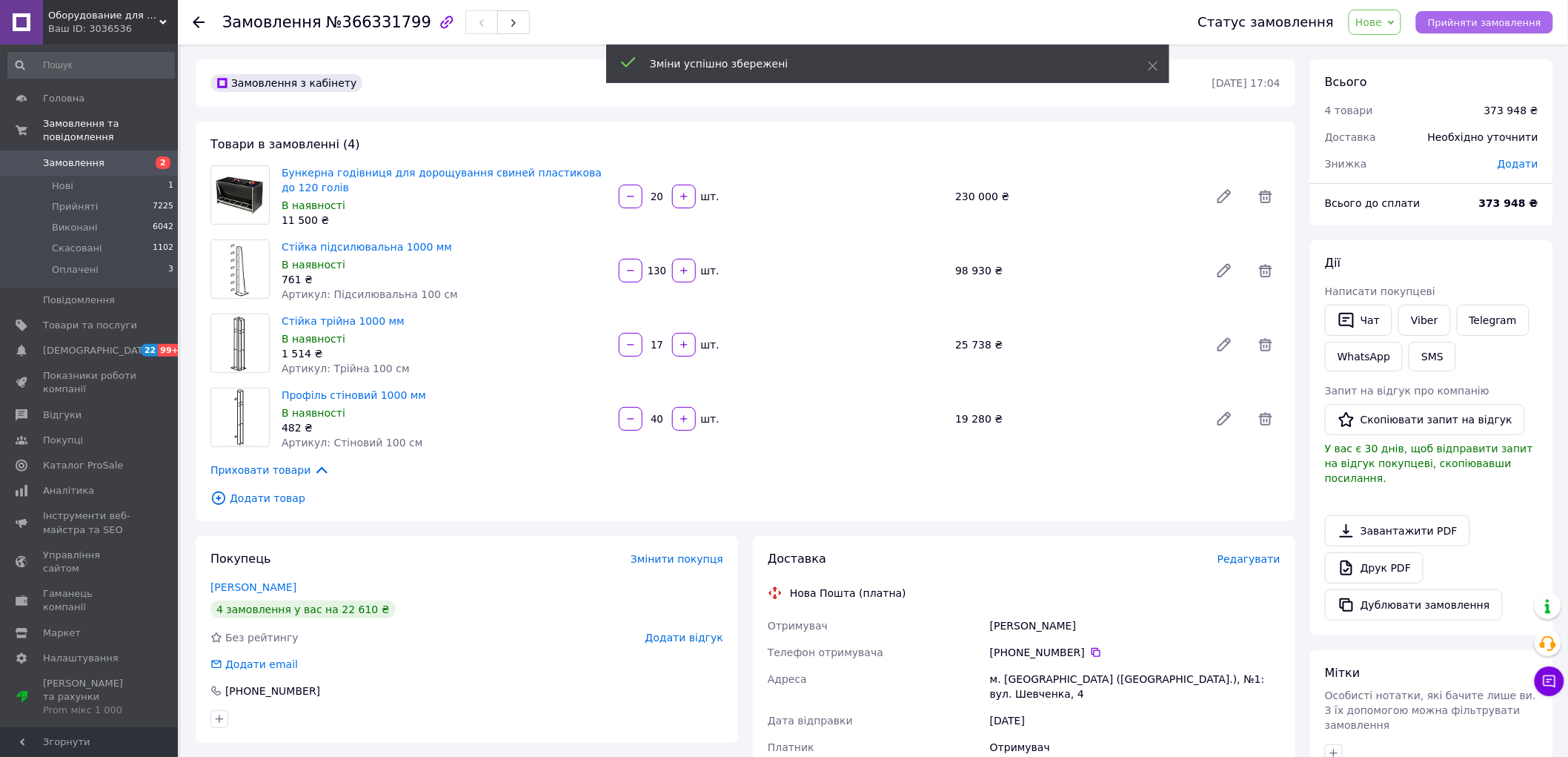
click at [1484, 25] on span "Прийняти замовлення" at bounding box center [1485, 23] width 113 height 11
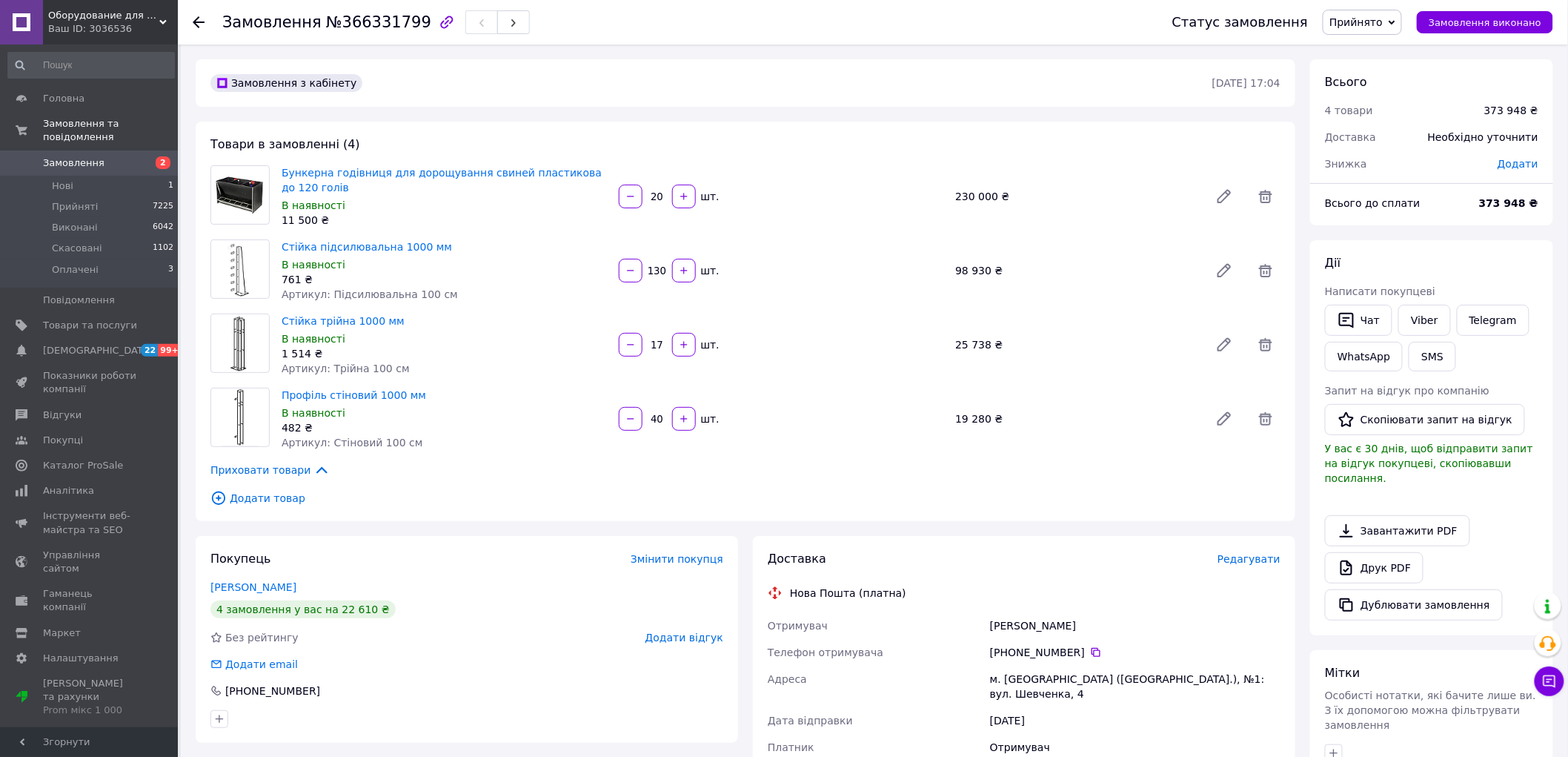
click at [82, 157] on span "Замовлення" at bounding box center [73, 163] width 61 height 14
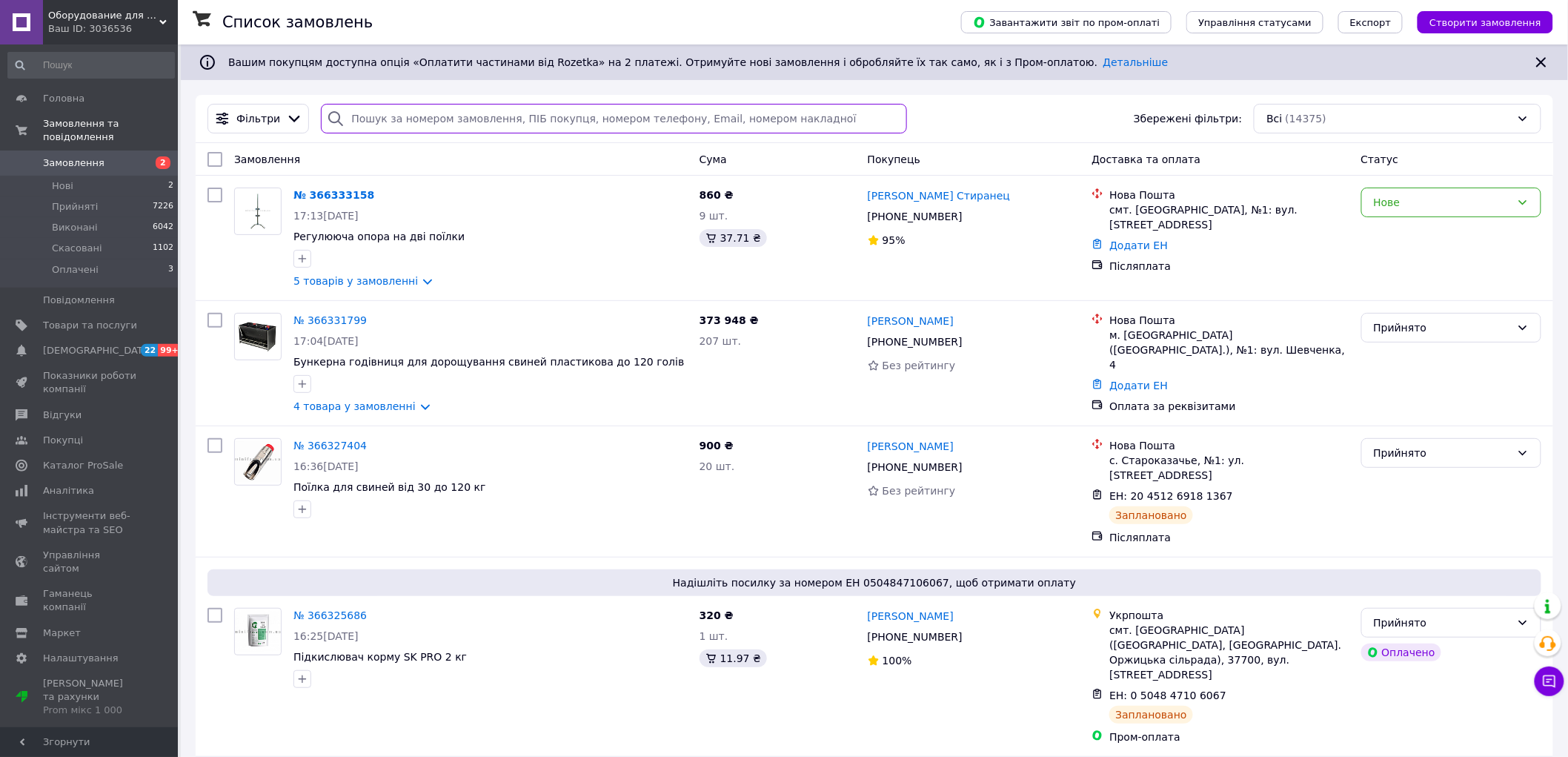
click at [378, 115] on input "search" at bounding box center [614, 118] width 586 height 29
paste input "+380504073744"
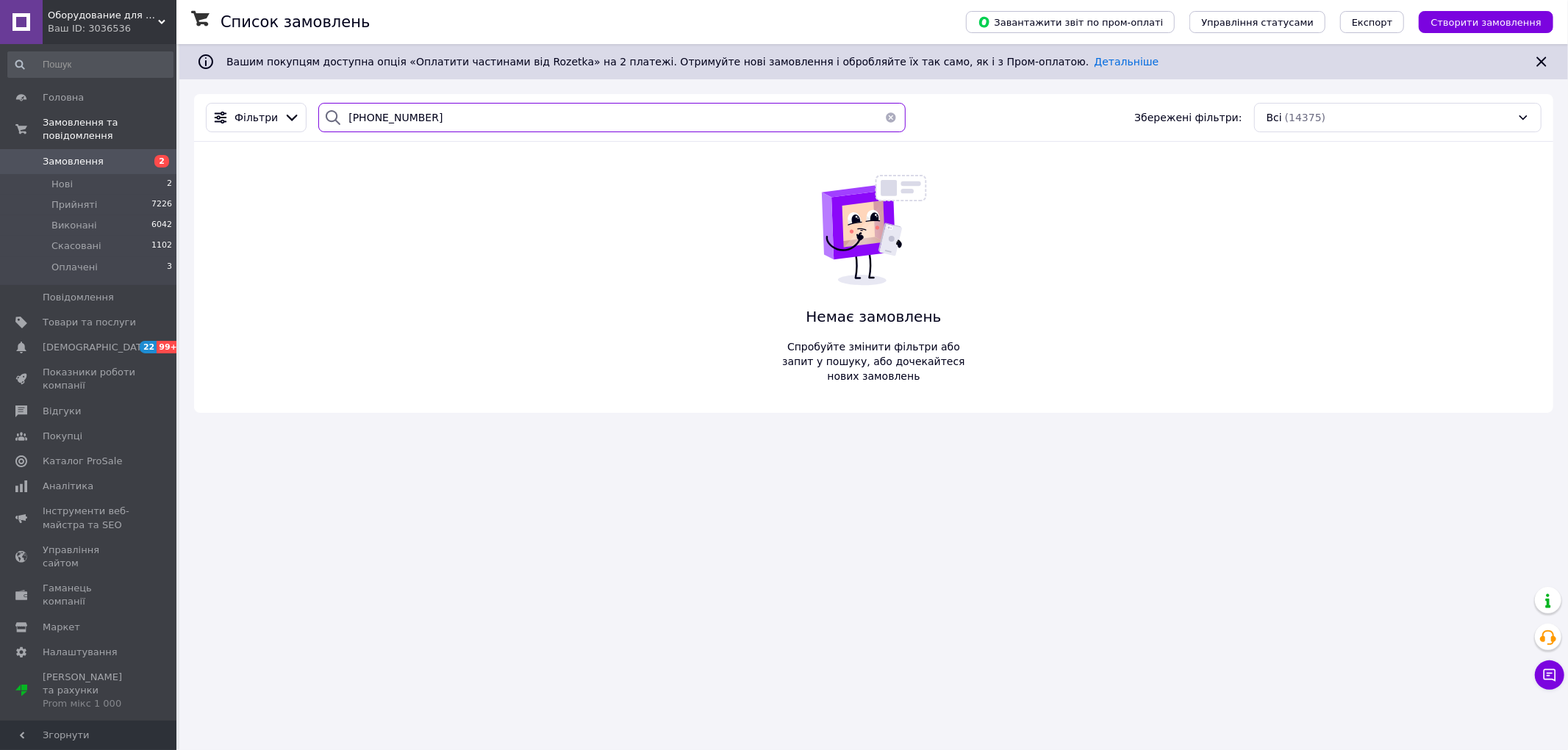
click at [361, 121] on input "+380504073744" at bounding box center [612, 117] width 587 height 29
click at [434, 122] on input "0504073744" at bounding box center [612, 117] width 587 height 29
paste input "97 1653277"
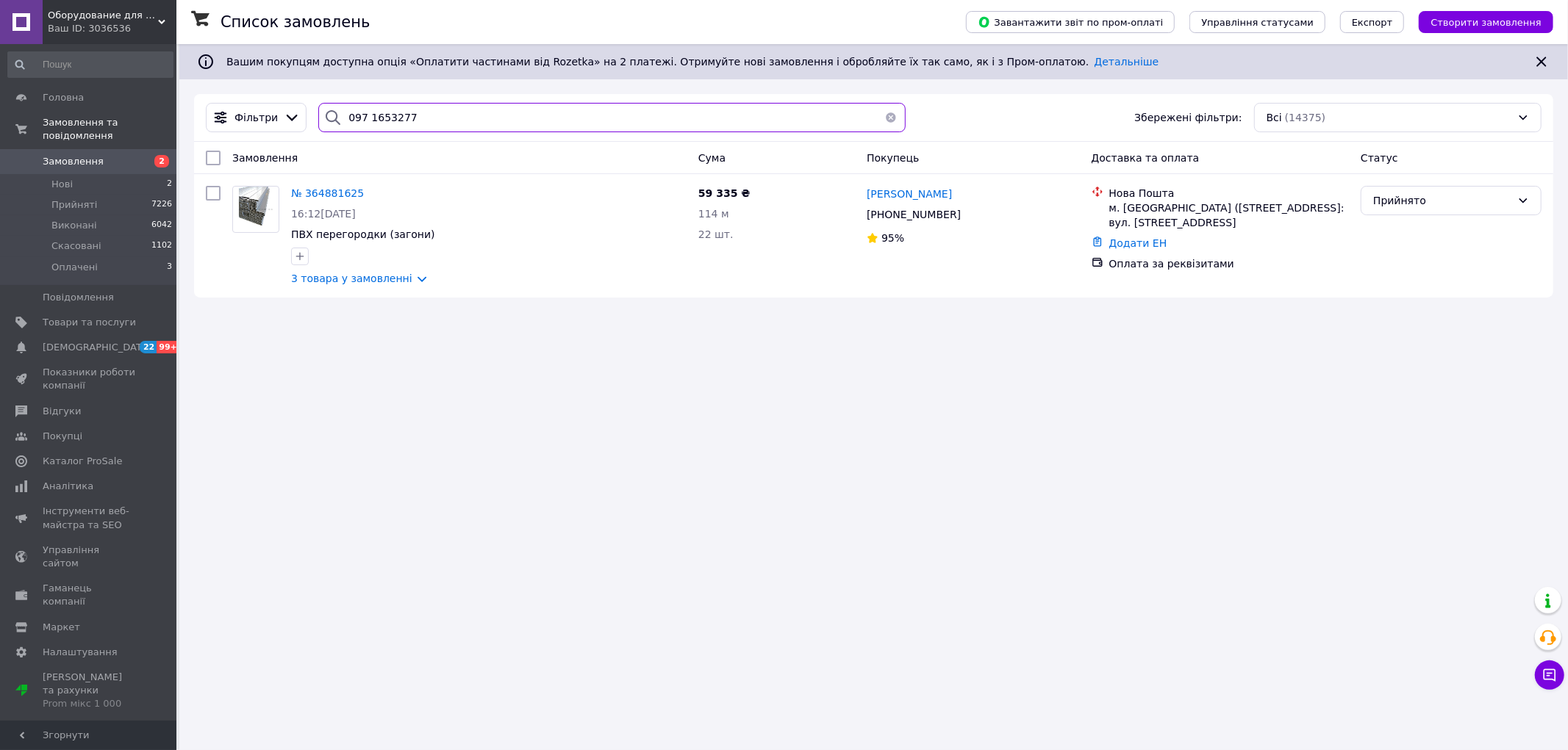
click at [364, 119] on input "097 1653277" at bounding box center [612, 117] width 587 height 29
type input "0971653277"
click at [83, 155] on span "Замовлення" at bounding box center [73, 161] width 61 height 14
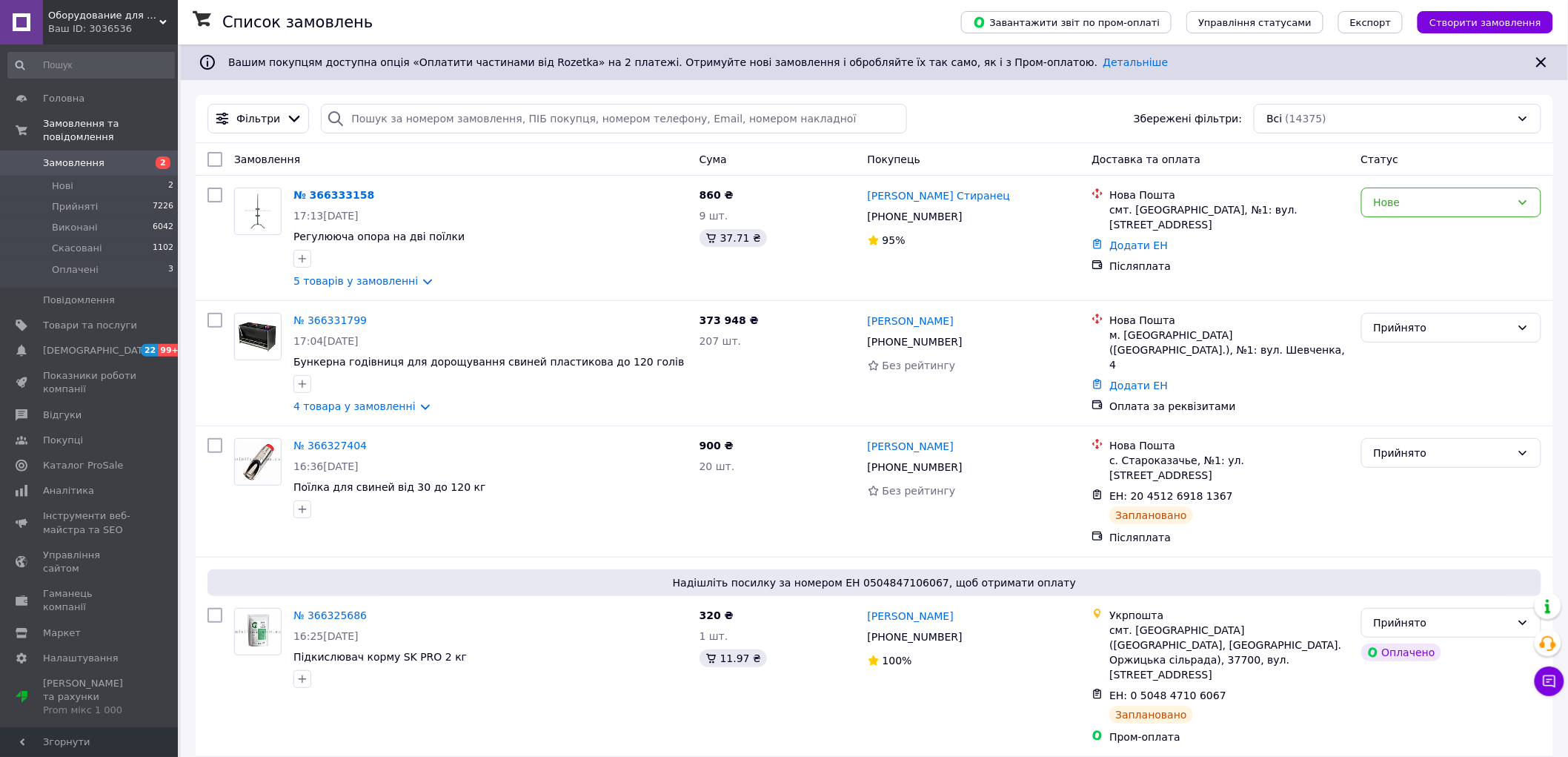
click at [1484, 22] on span "Створити замовлення" at bounding box center [1485, 23] width 112 height 11
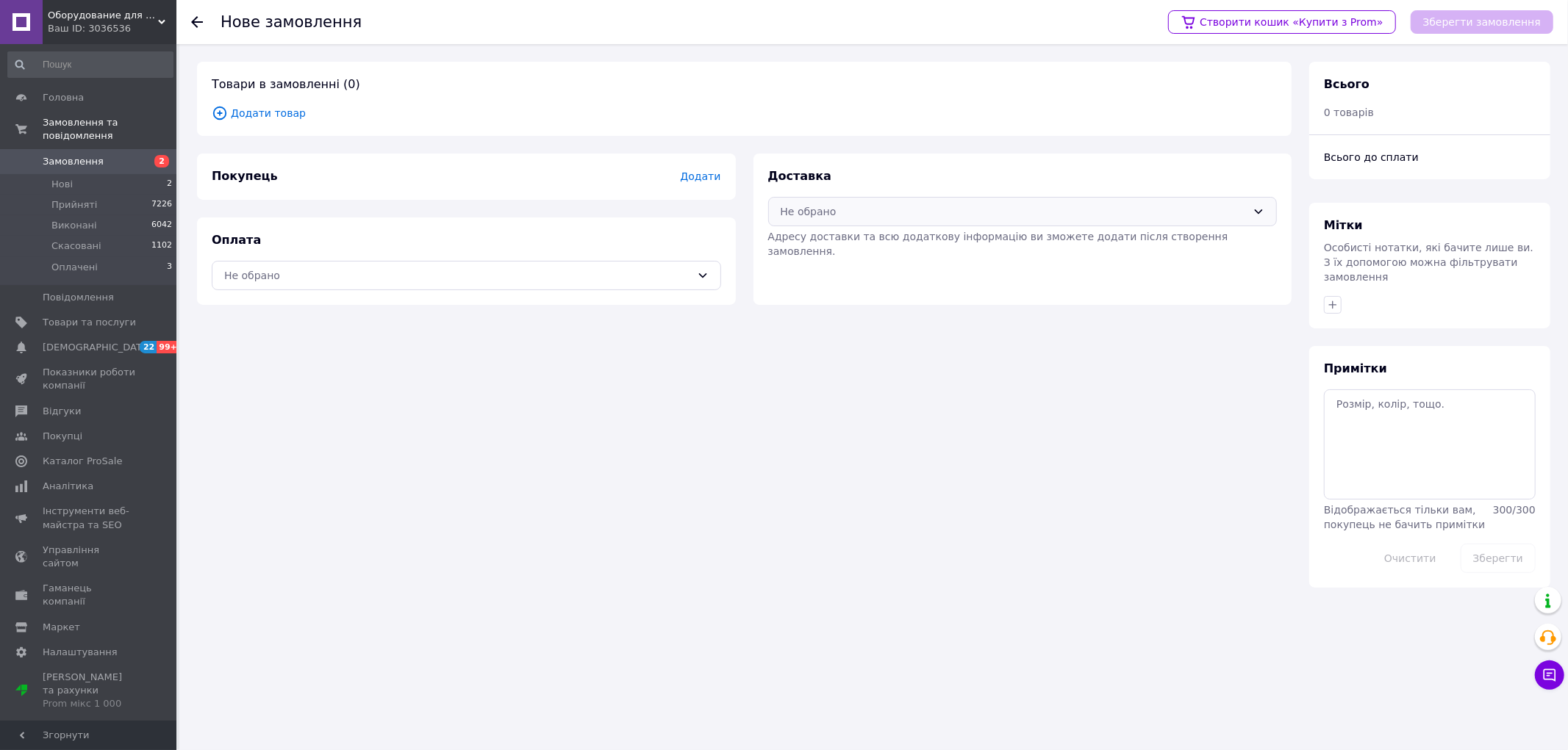
click at [903, 214] on div "Не обрано" at bounding box center [1014, 211] width 466 height 16
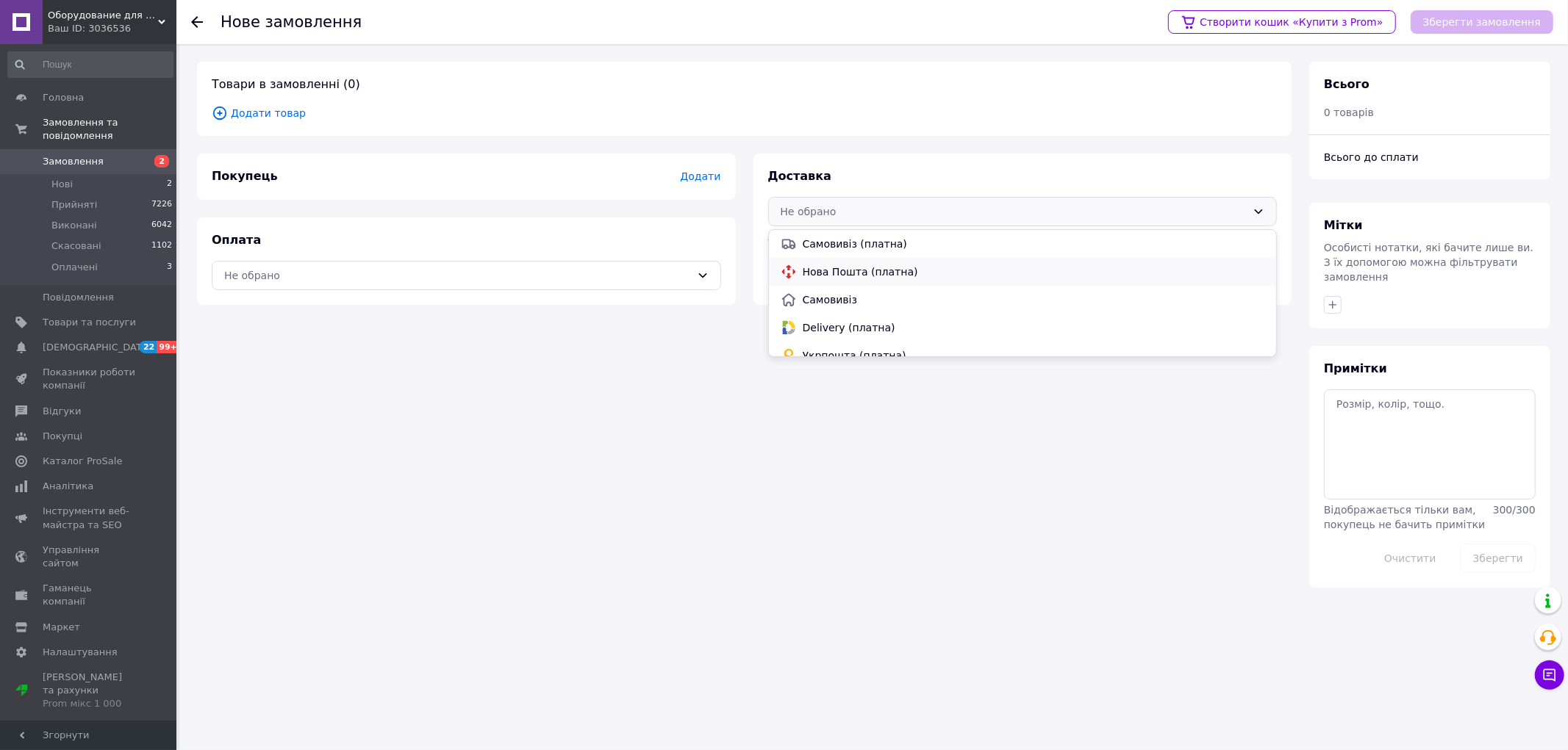
click at [838, 265] on span "Нова Пошта (платна)" at bounding box center [1033, 272] width 462 height 15
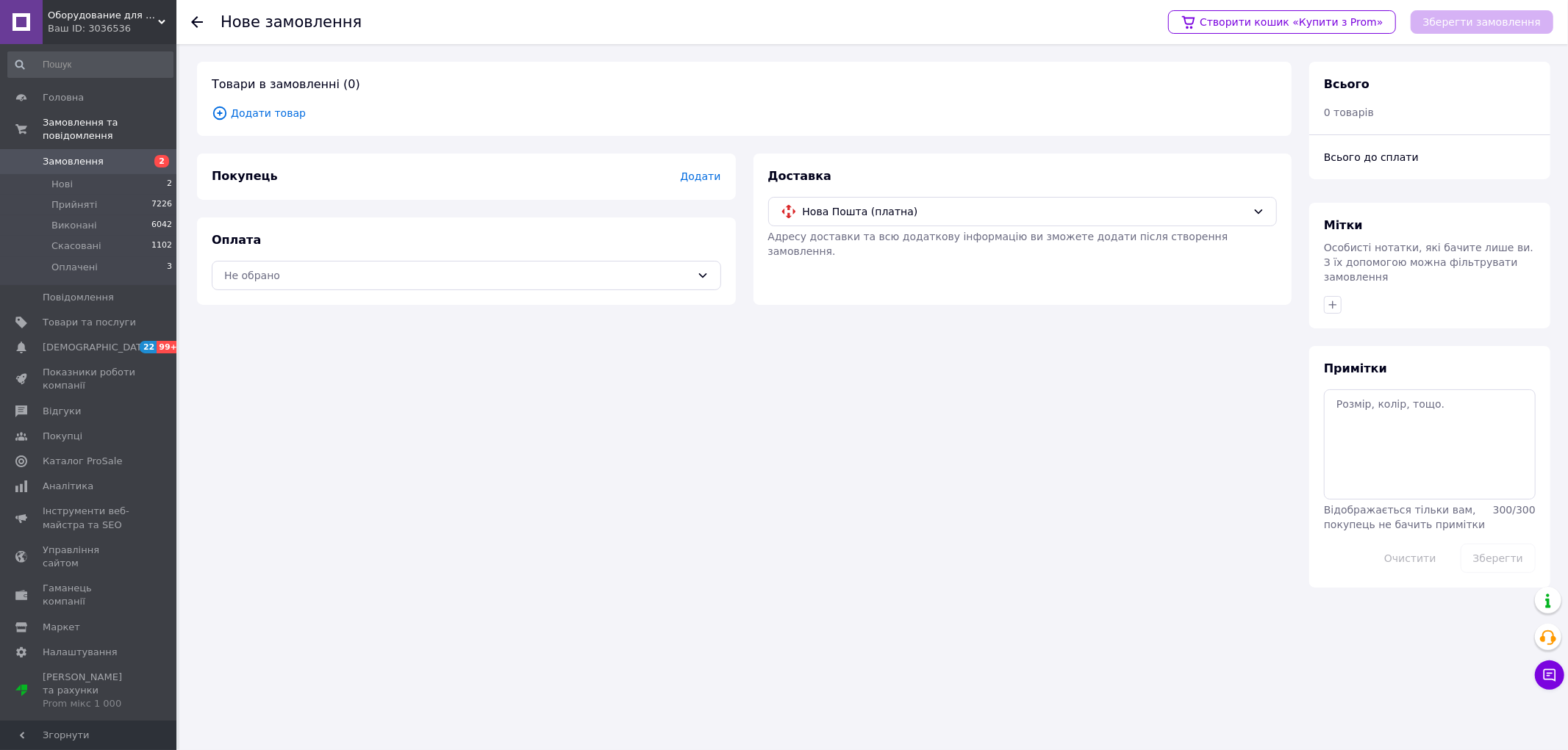
click at [289, 111] on span "Додати товар" at bounding box center [744, 113] width 1065 height 16
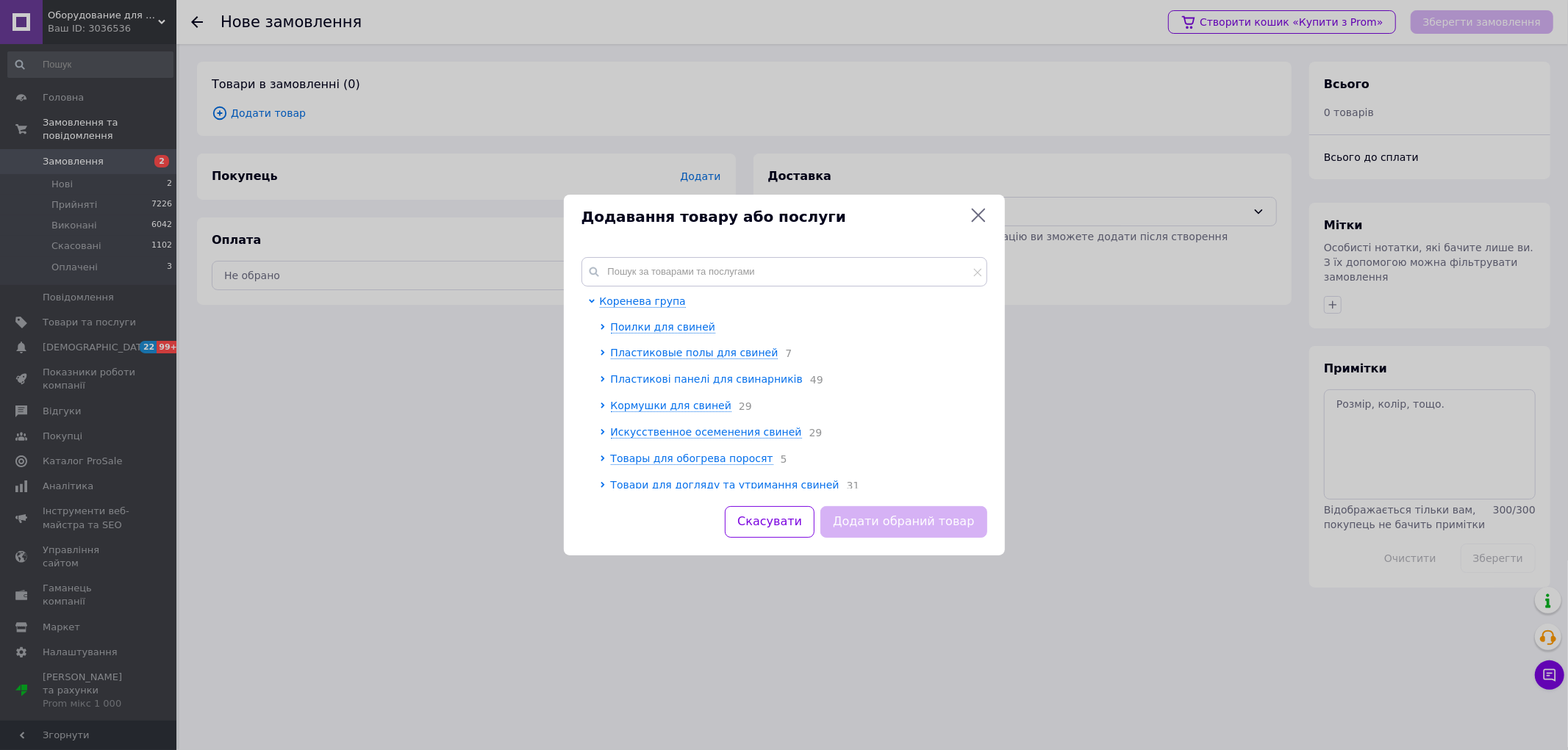
click at [679, 376] on span "Пластикові панелі для свинарників" at bounding box center [706, 378] width 191 height 12
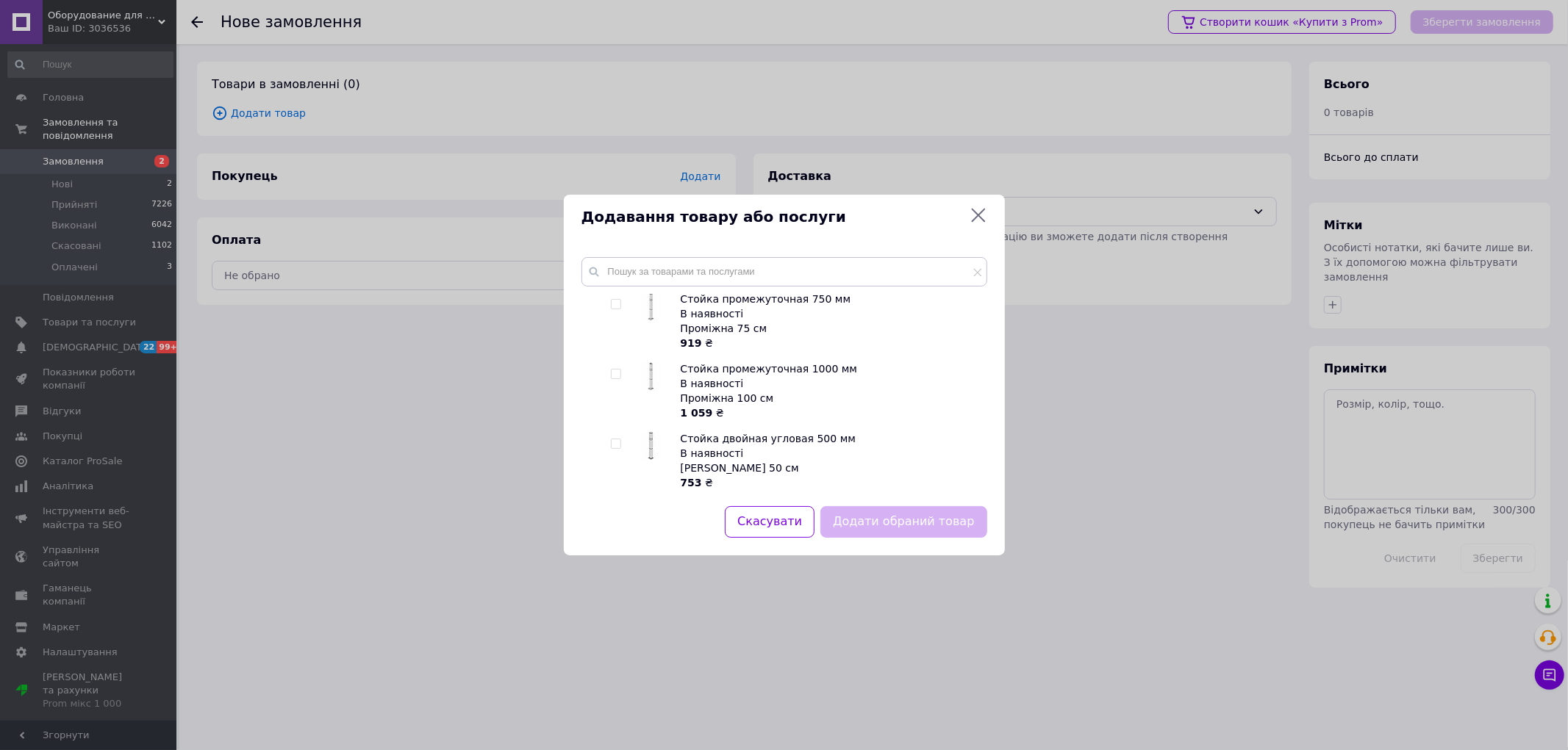
scroll to position [652, 0]
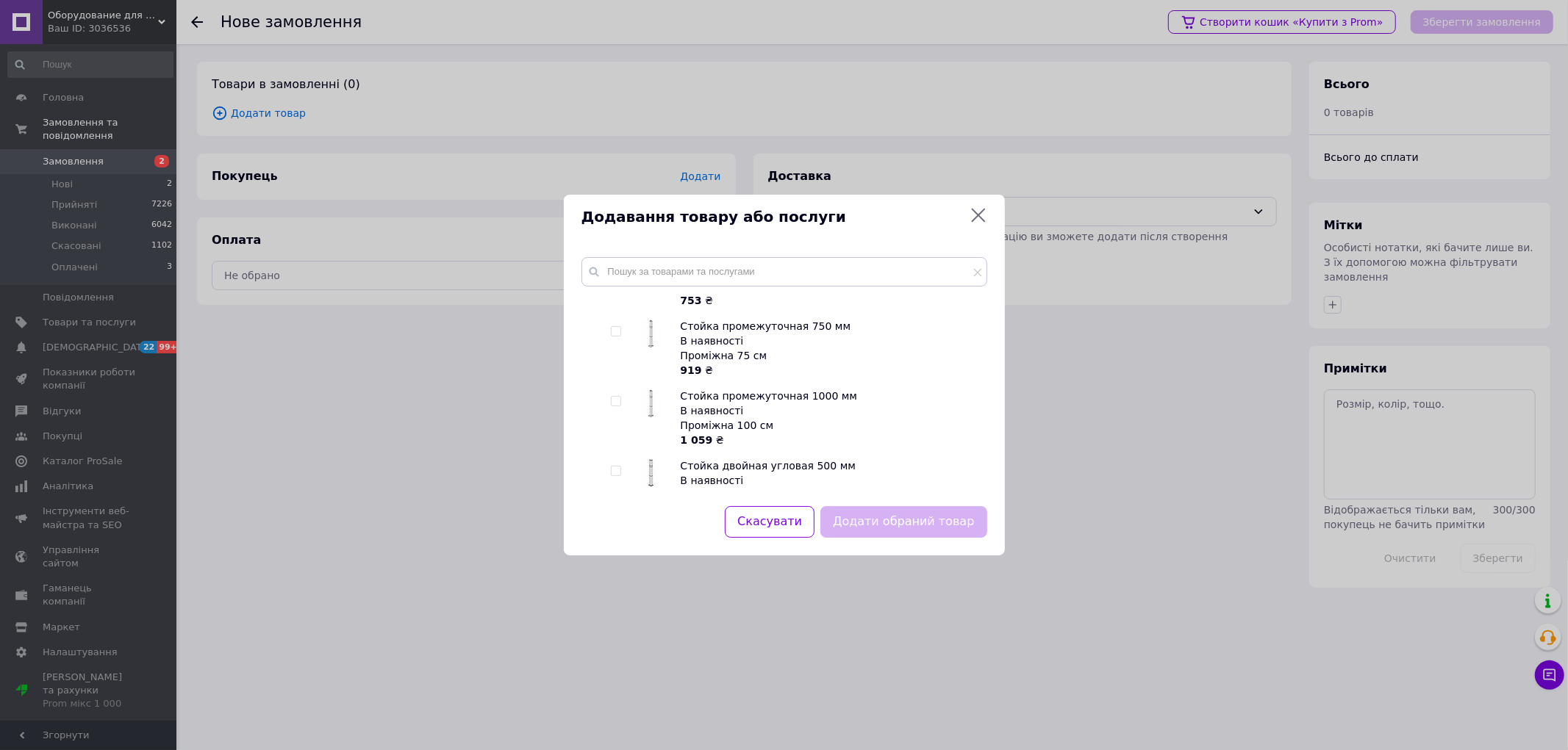
click at [619, 396] on input "checkbox" at bounding box center [615, 401] width 10 height 10
checkbox input "true"
click at [872, 515] on button "Додати обраний товар" at bounding box center [903, 521] width 166 height 32
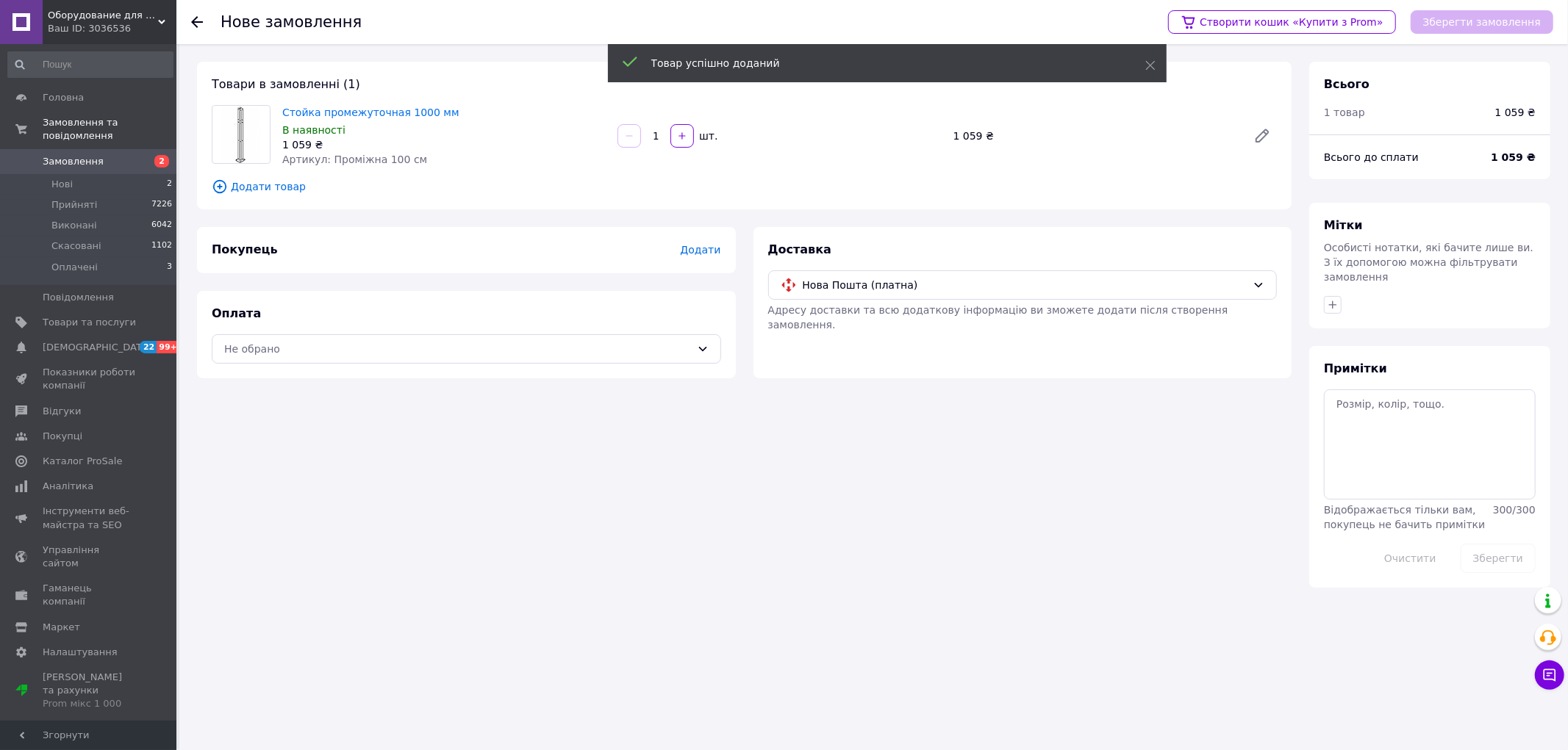
click at [280, 188] on span "Додати товар" at bounding box center [744, 187] width 1065 height 16
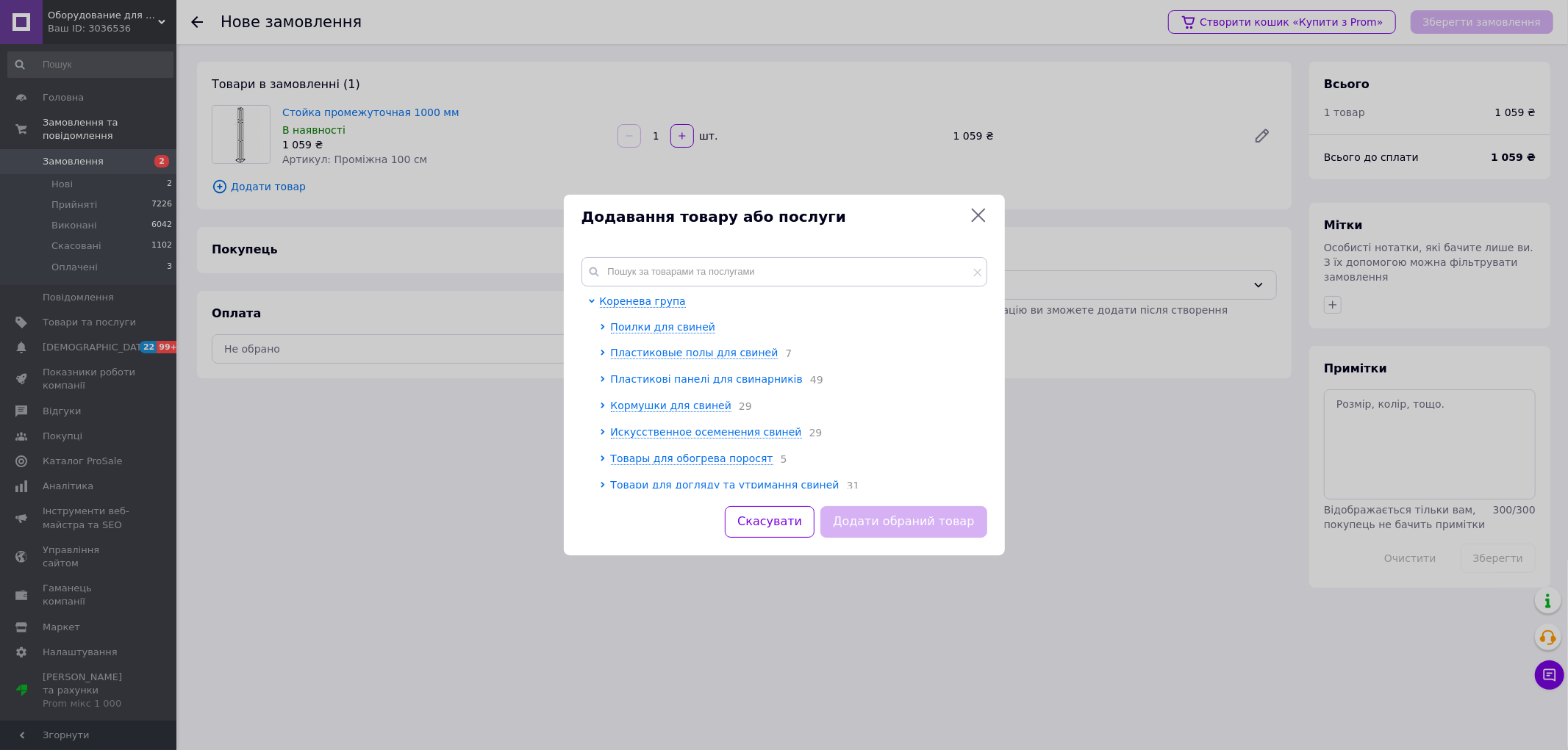
click at [663, 380] on span "Пластикові панелі для свинарників" at bounding box center [706, 378] width 191 height 12
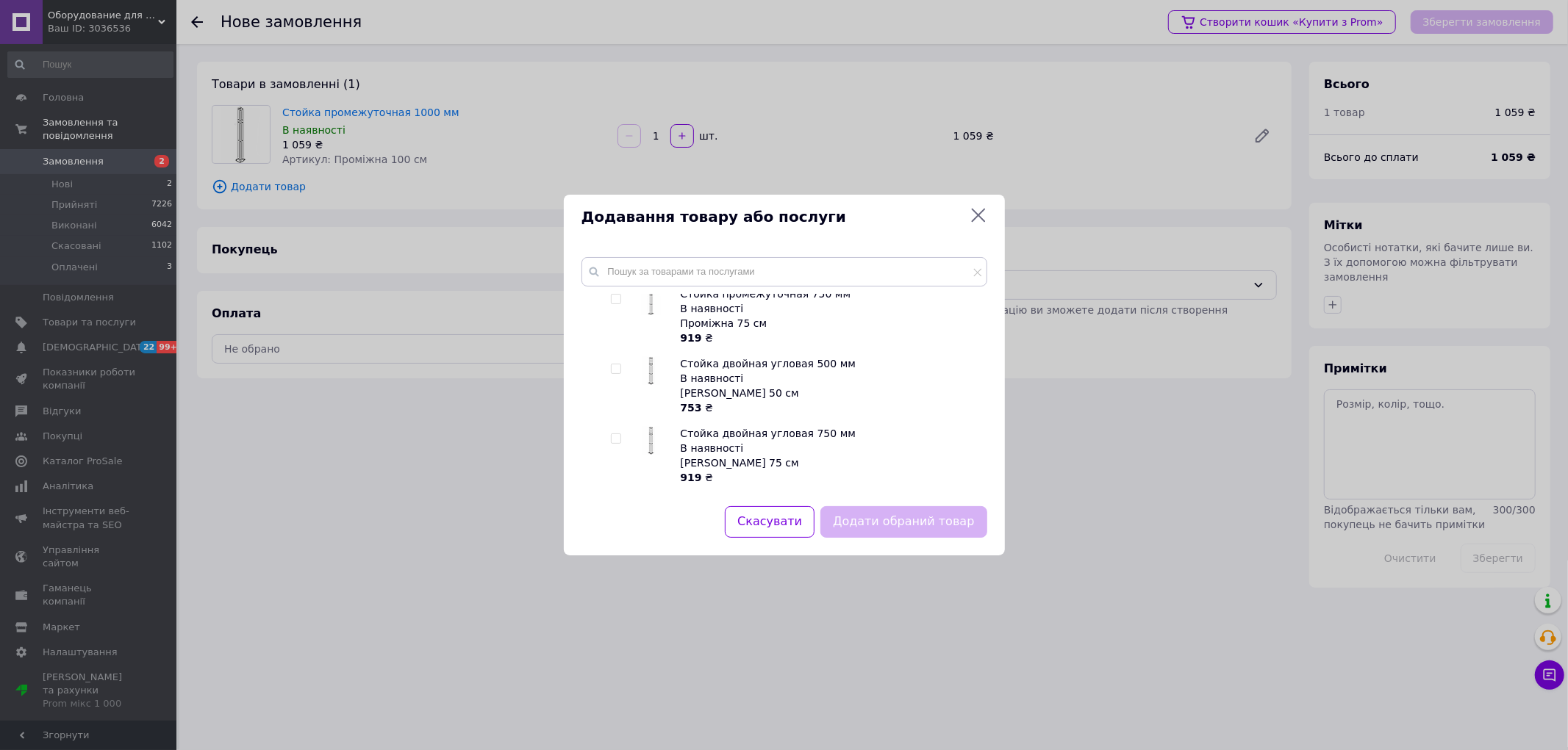
scroll to position [735, 0]
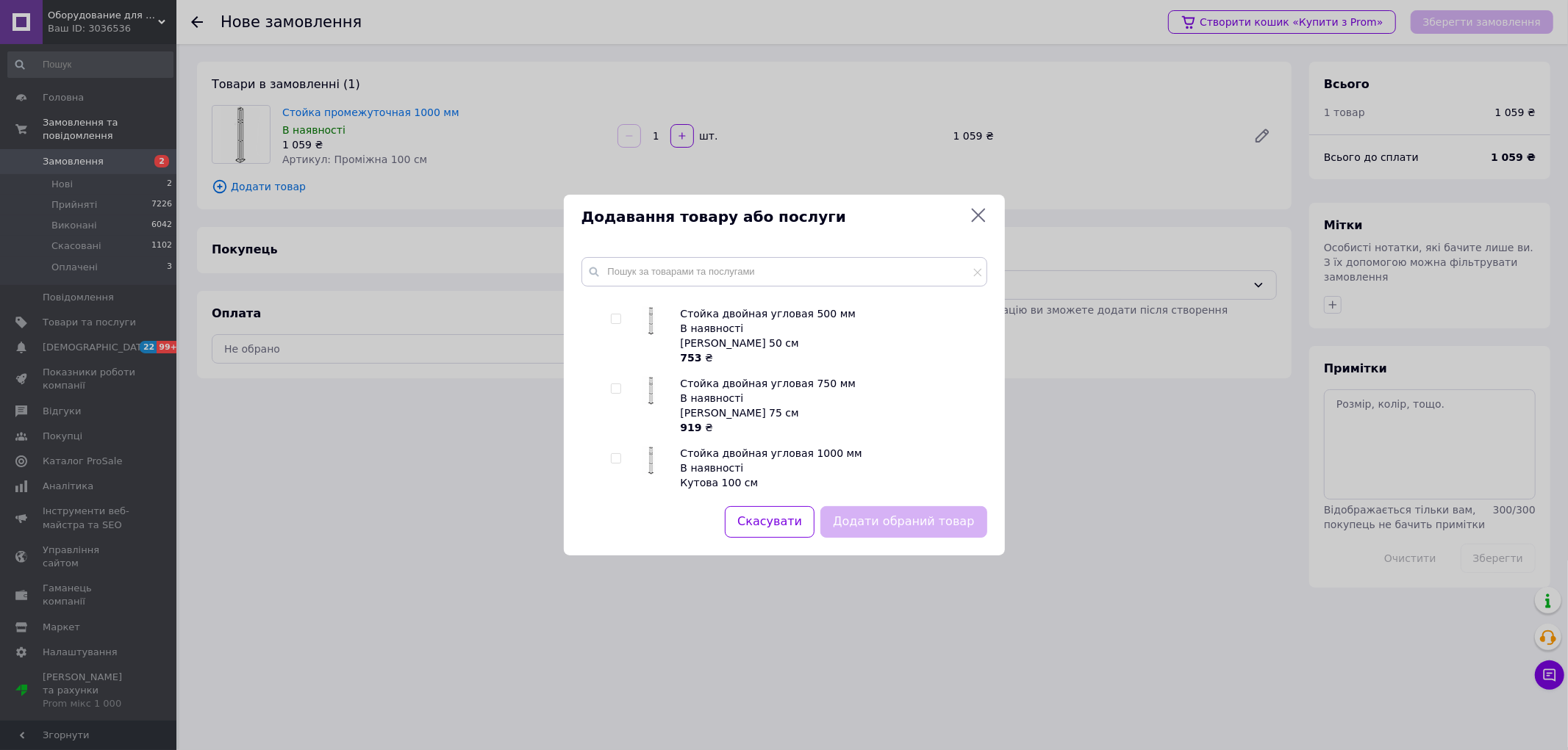
click at [613, 454] on input "checkbox" at bounding box center [615, 459] width 10 height 10
checkbox input "true"
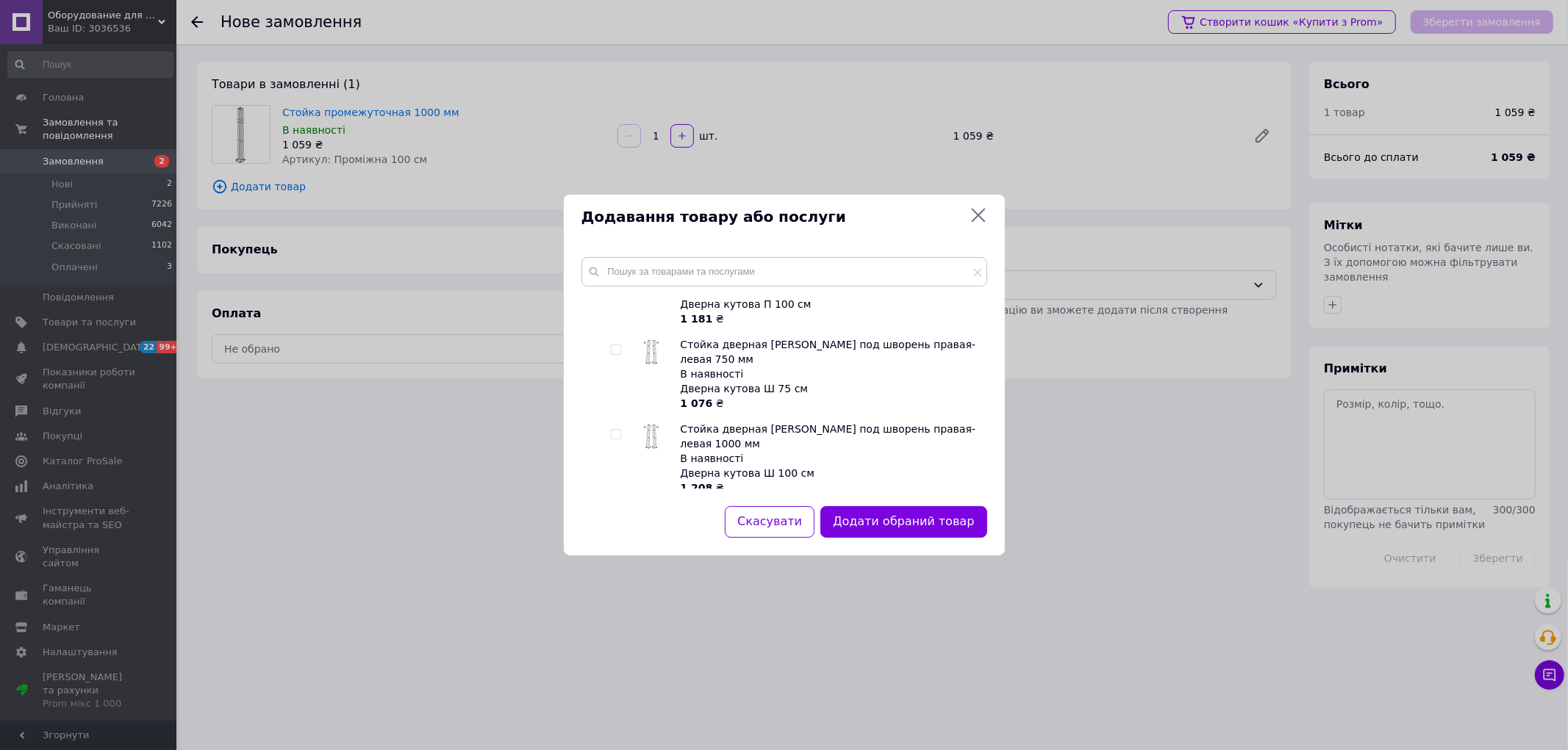
scroll to position [2938, 0]
click at [616, 502] on input "checkbox" at bounding box center [615, 506] width 10 height 10
checkbox input "true"
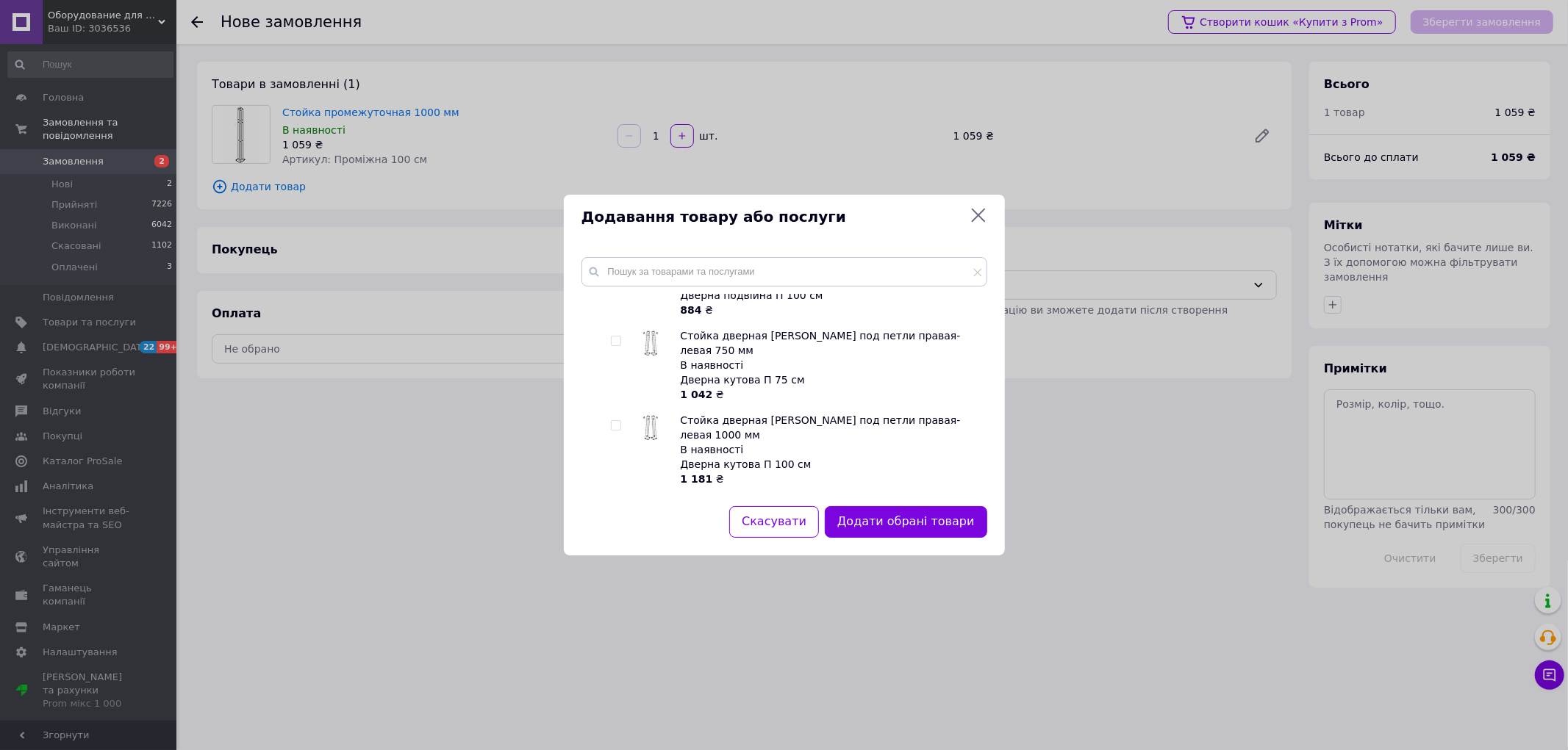
scroll to position [2693, 0]
click at [620, 424] on input "checkbox" at bounding box center [615, 428] width 10 height 10
checkbox input "true"
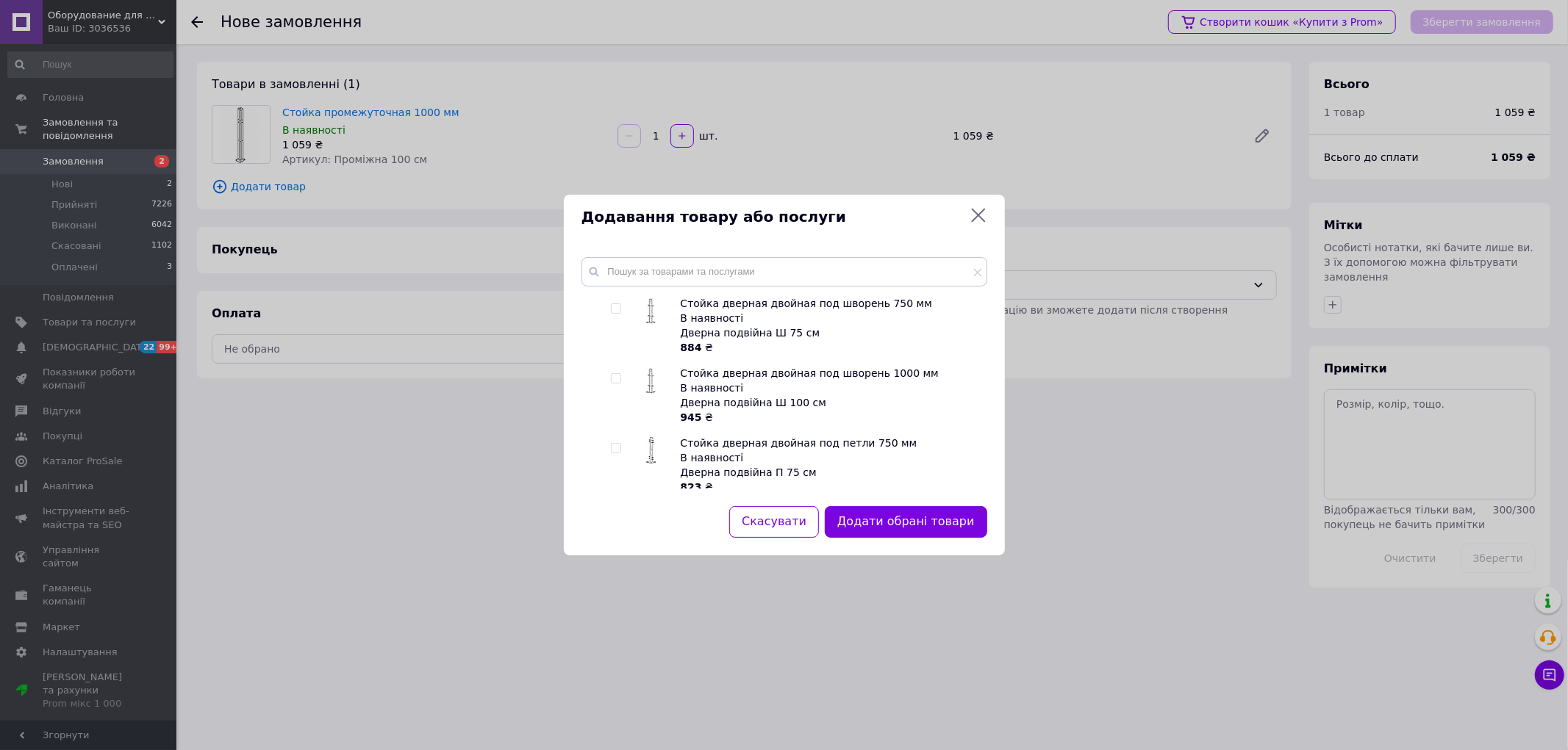
scroll to position [2449, 0]
click at [618, 375] on input "checkbox" at bounding box center [615, 379] width 10 height 10
checkbox input "true"
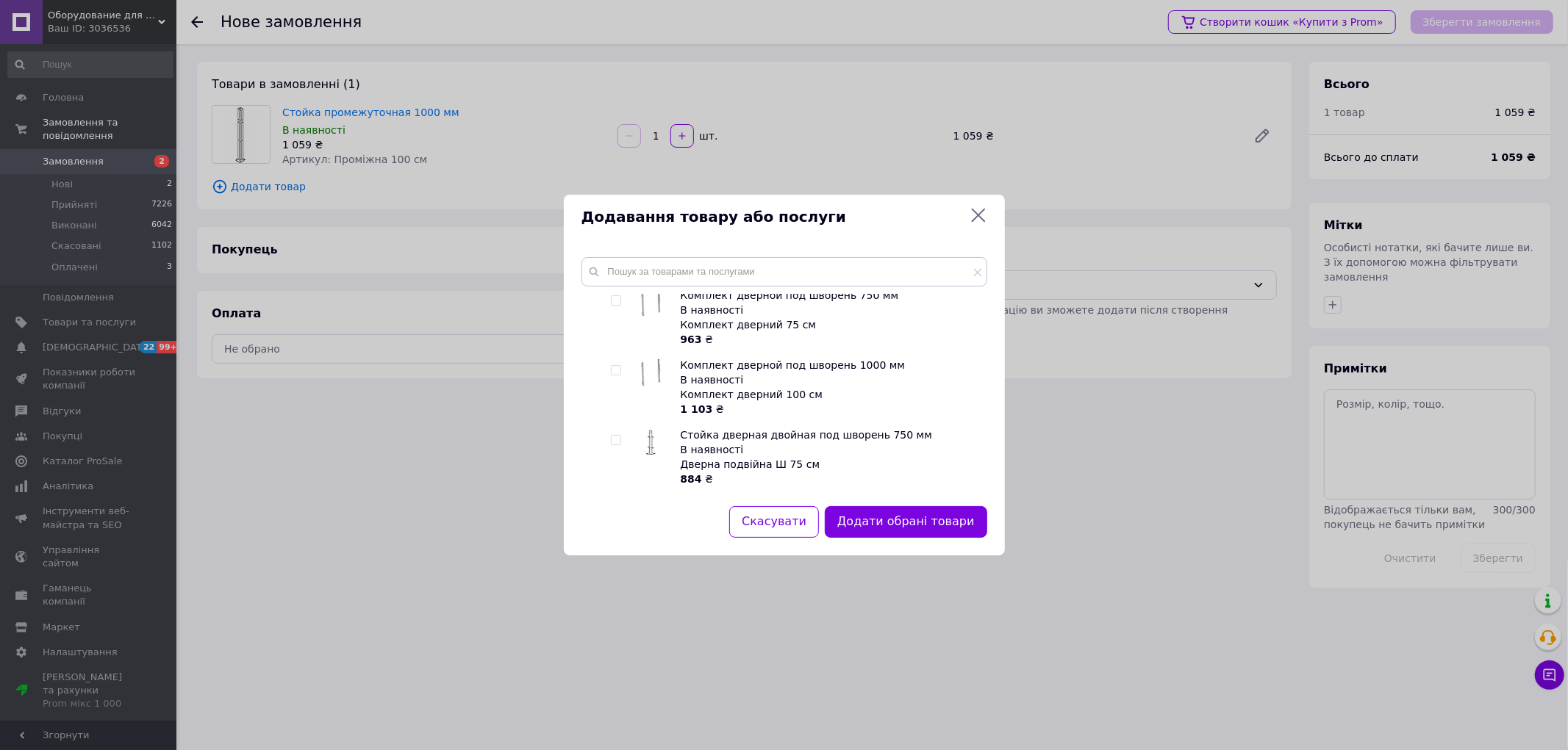
scroll to position [2285, 0]
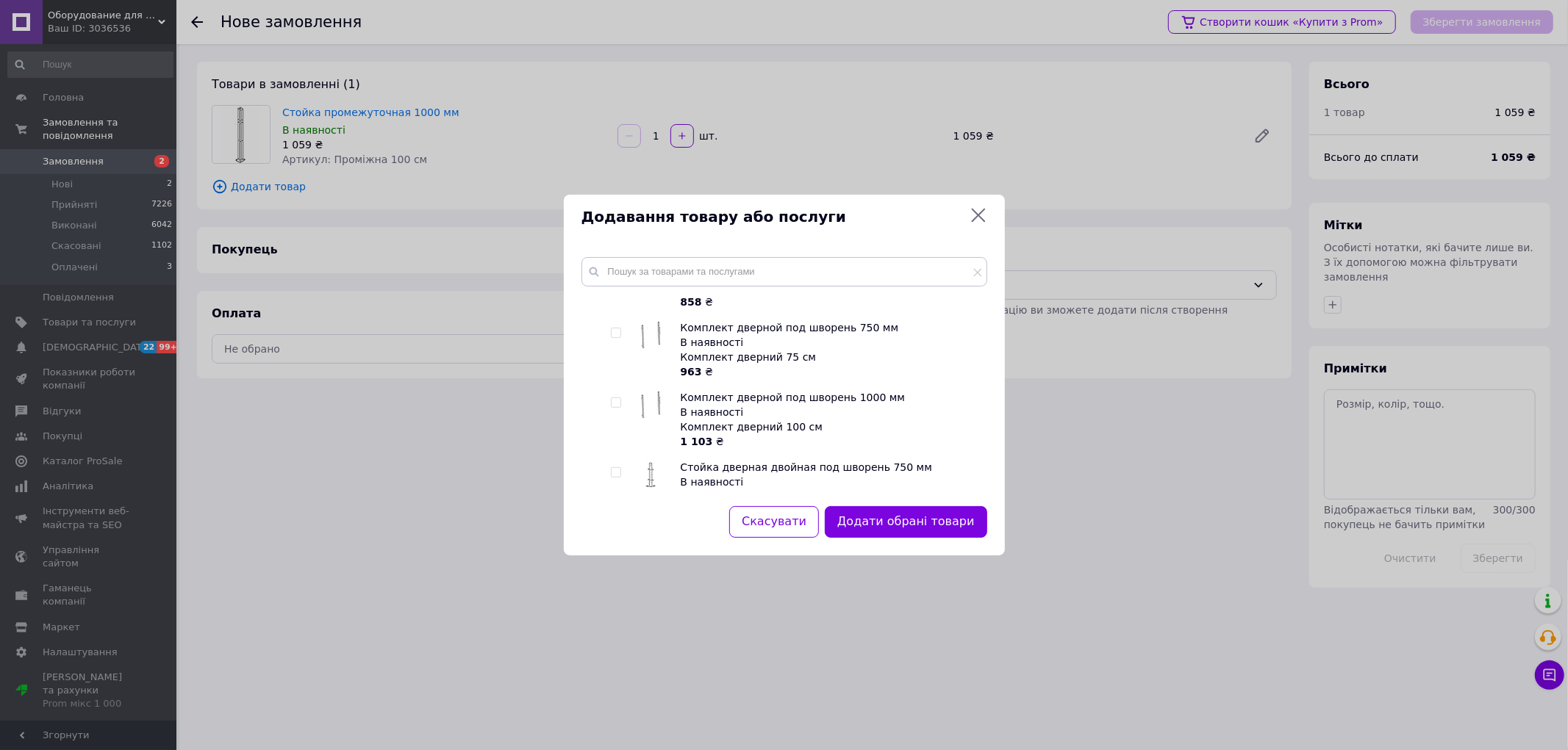
click at [614, 398] on input "checkbox" at bounding box center [615, 403] width 10 height 10
checkbox input "true"
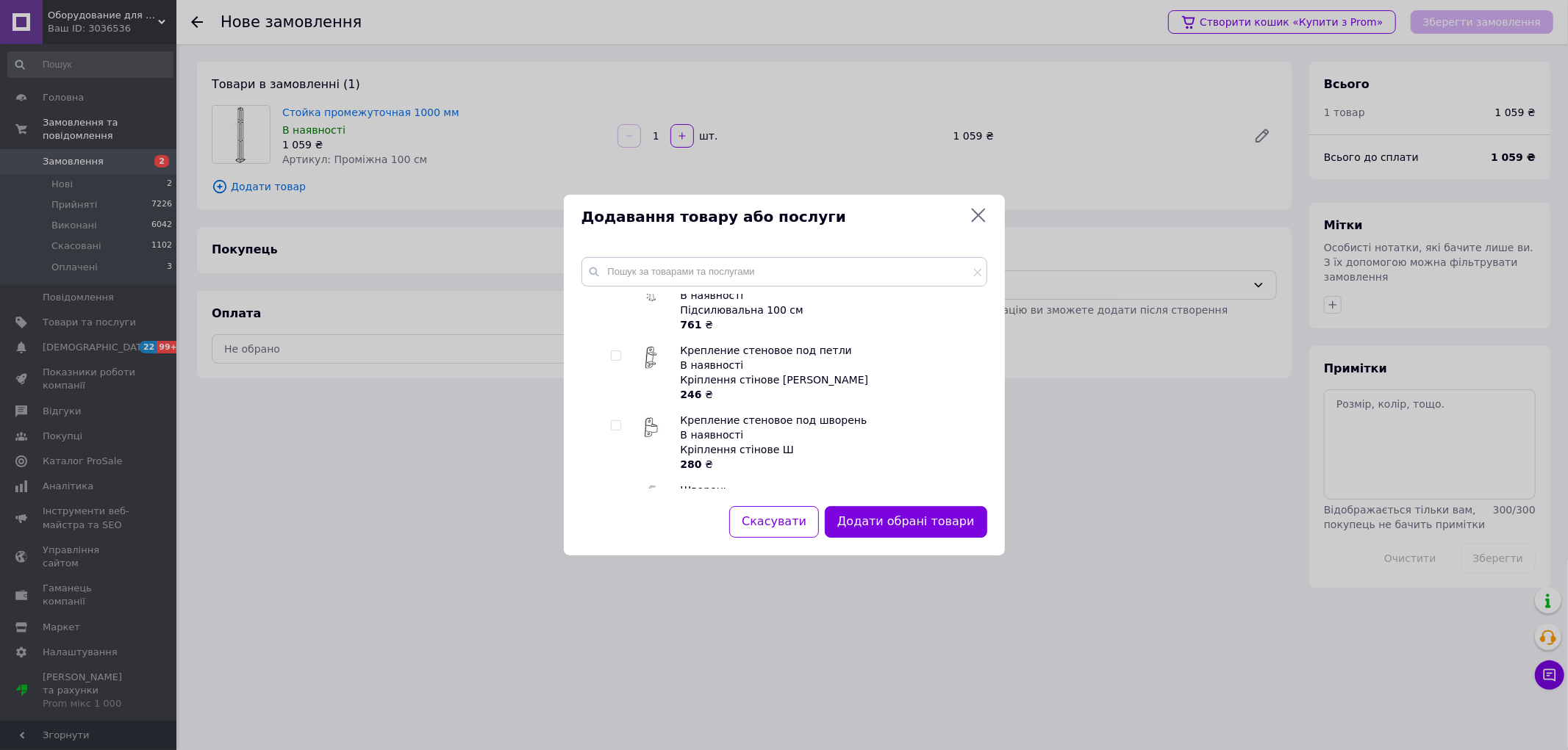
scroll to position [3183, 0]
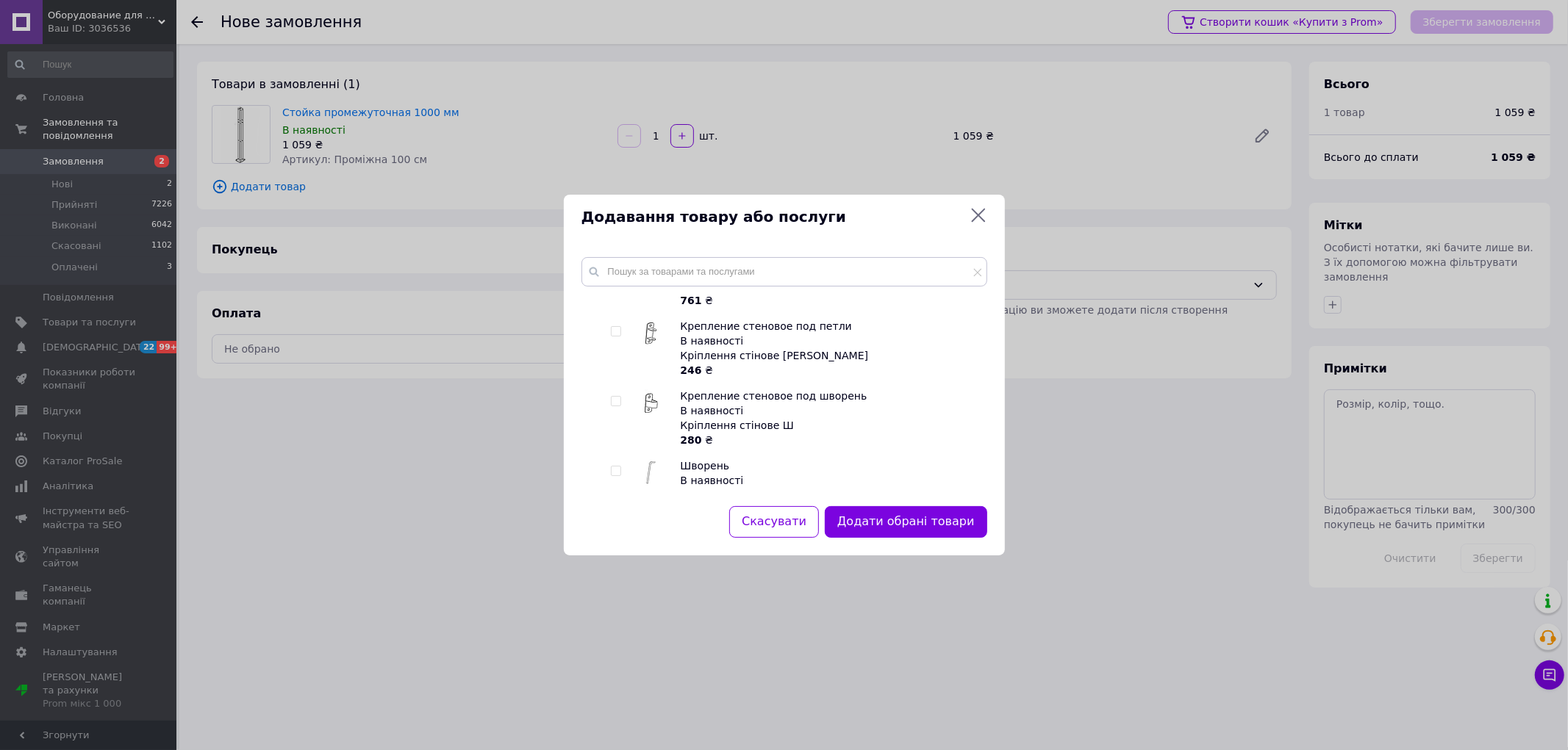
click at [614, 466] on input "checkbox" at bounding box center [615, 471] width 10 height 10
checkbox input "true"
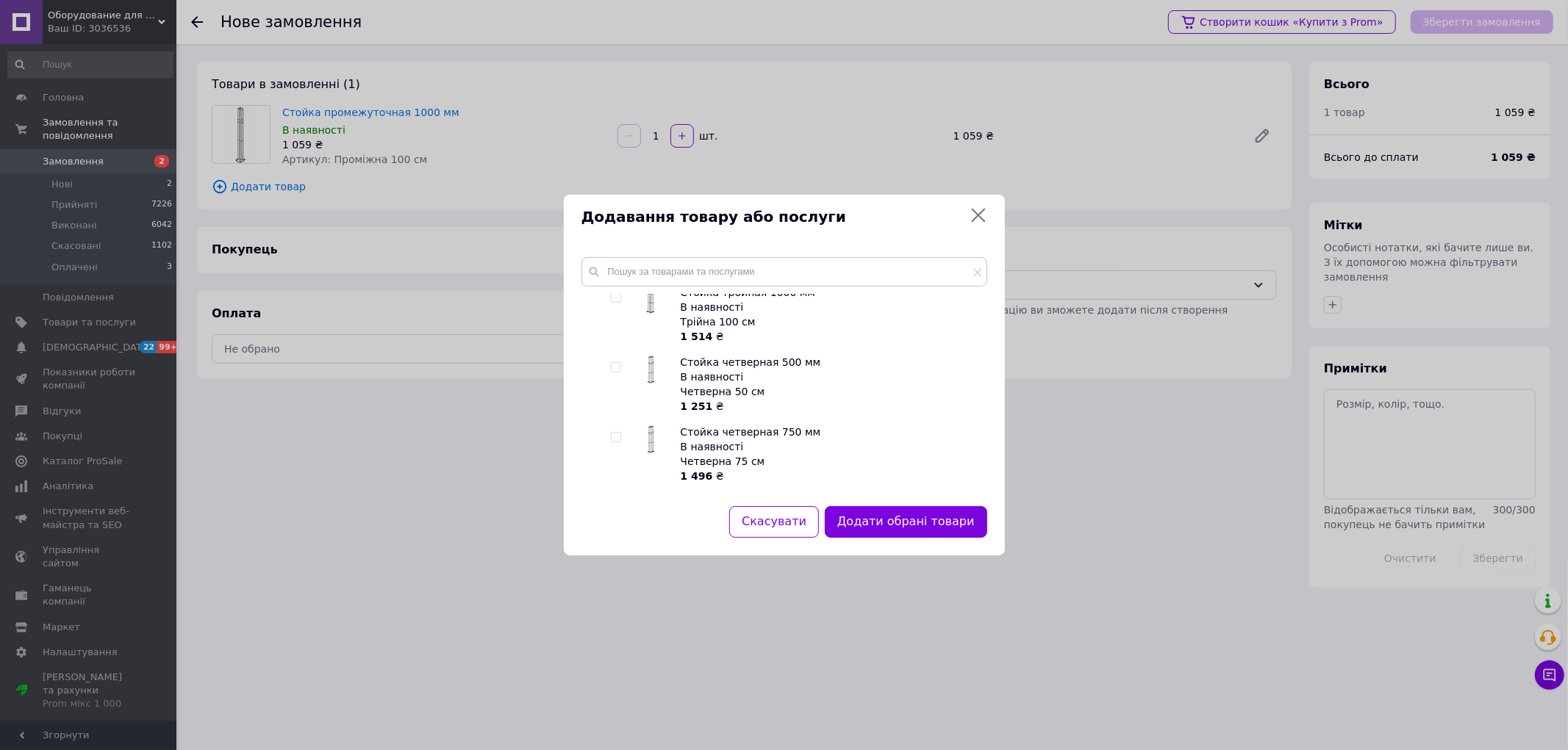
scroll to position [1061, 0]
click at [614, 337] on input "checkbox" at bounding box center [615, 342] width 10 height 10
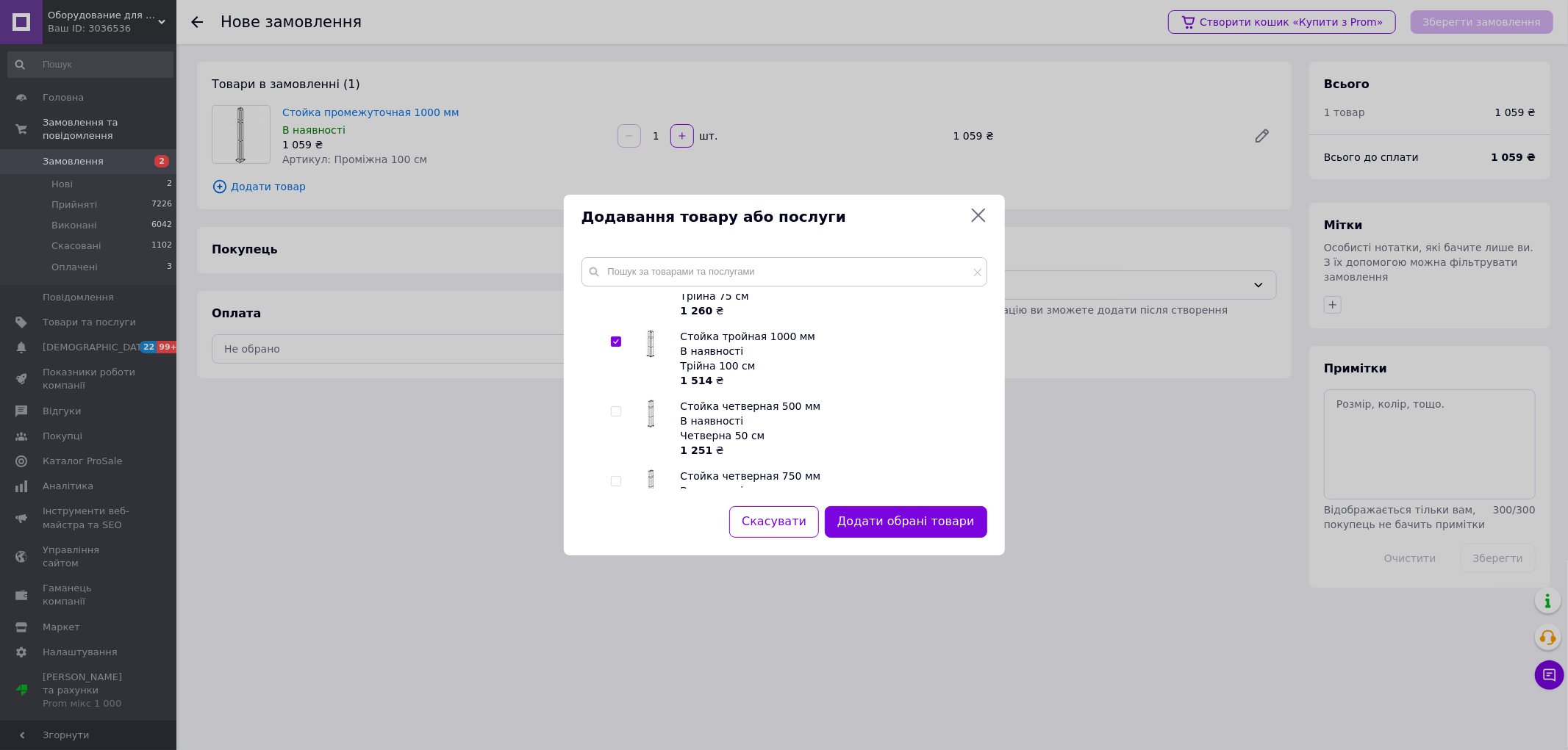
checkbox input "true"
click at [906, 516] on button "Додати обрані товари" at bounding box center [906, 521] width 162 height 32
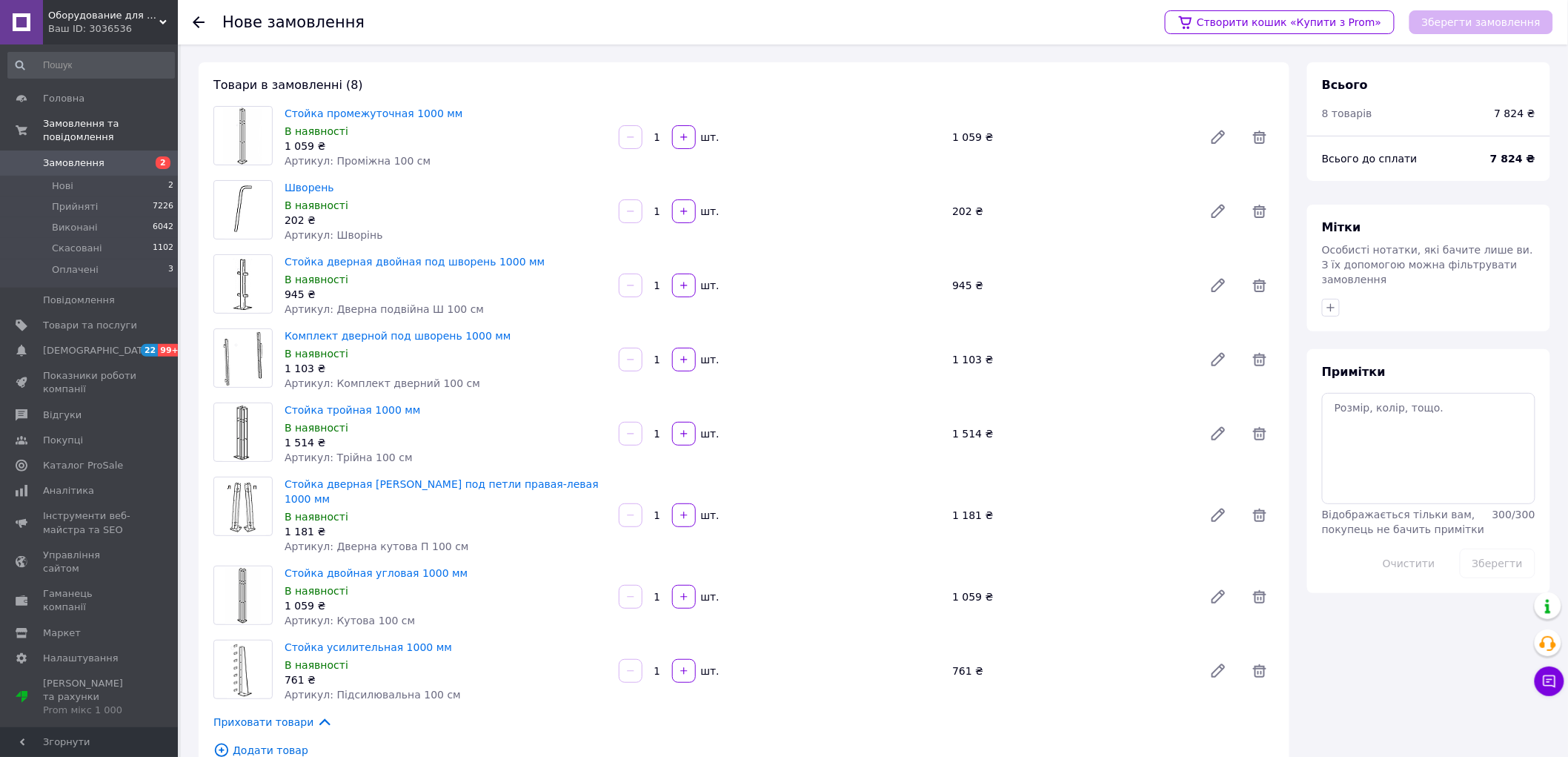
drag, startPoint x: 660, startPoint y: 138, endPoint x: 652, endPoint y: 137, distance: 8.1
click at [652, 137] on input "1" at bounding box center [657, 137] width 24 height 11
type input "2"
drag, startPoint x: 660, startPoint y: 209, endPoint x: 650, endPoint y: 206, distance: 10.4
click at [650, 206] on input "1" at bounding box center [657, 211] width 24 height 11
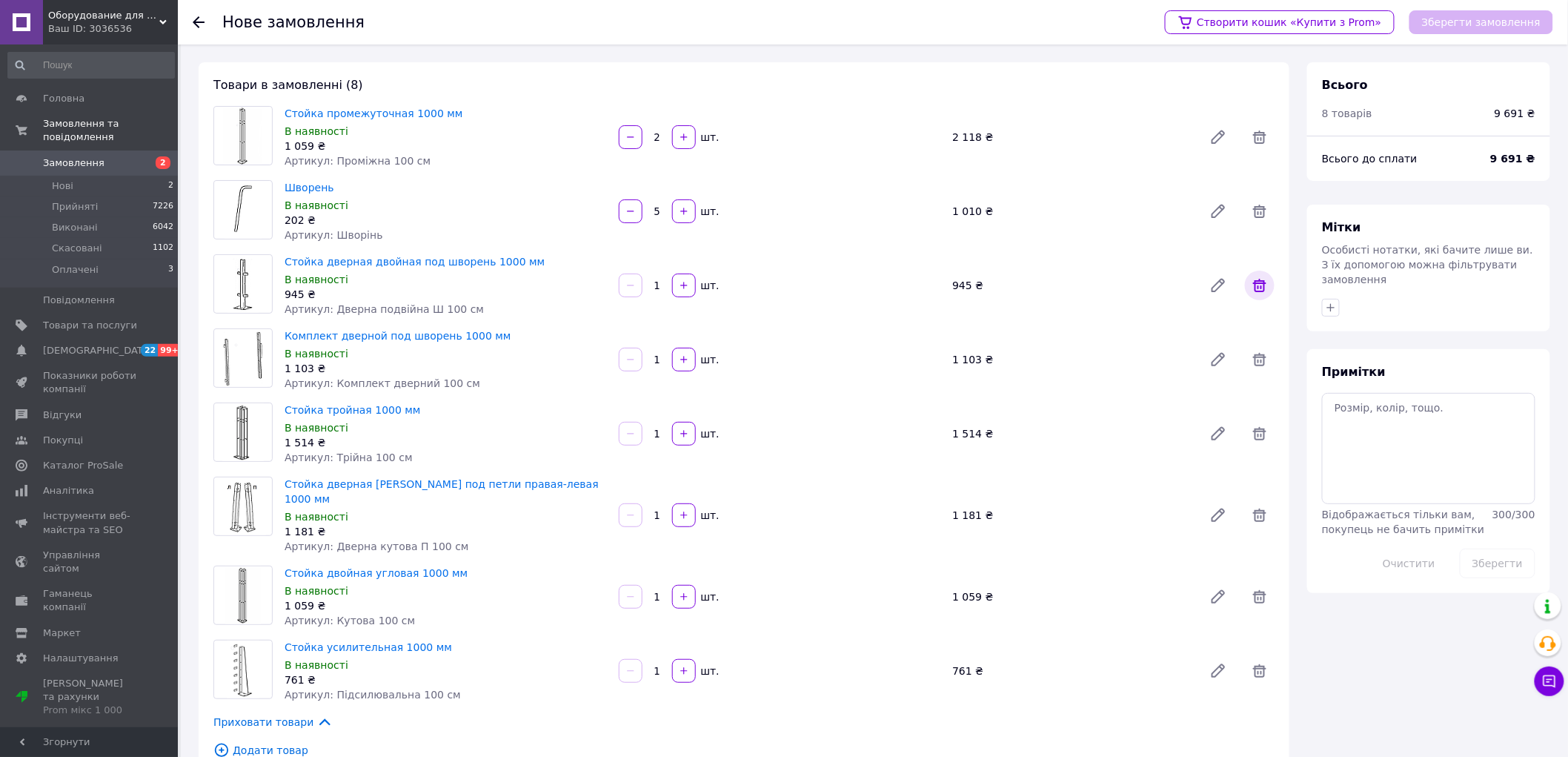
type input "5"
click at [1258, 287] on icon at bounding box center [1260, 286] width 14 height 14
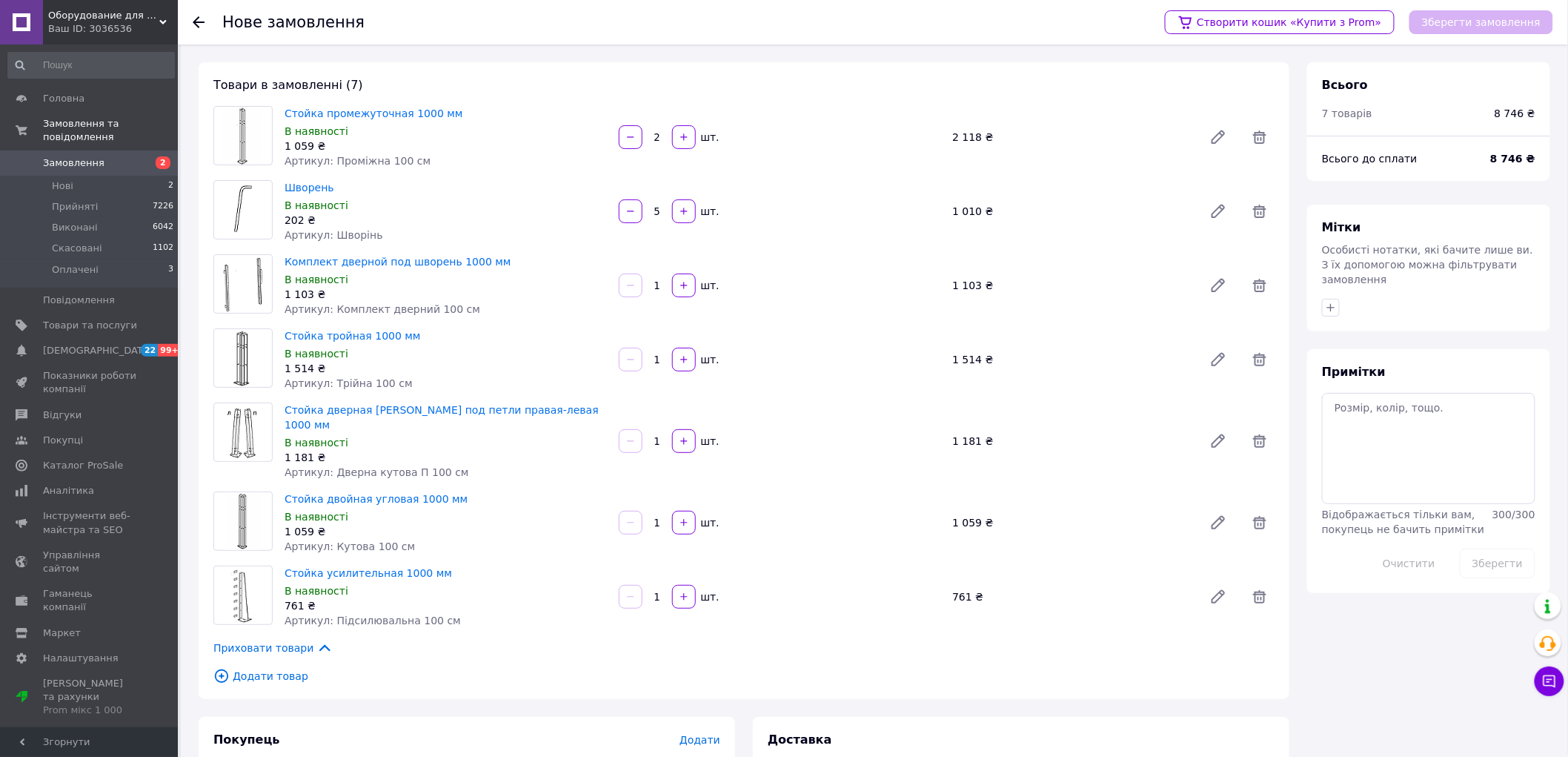
click at [271, 668] on span "Додати товар" at bounding box center [744, 676] width 1061 height 16
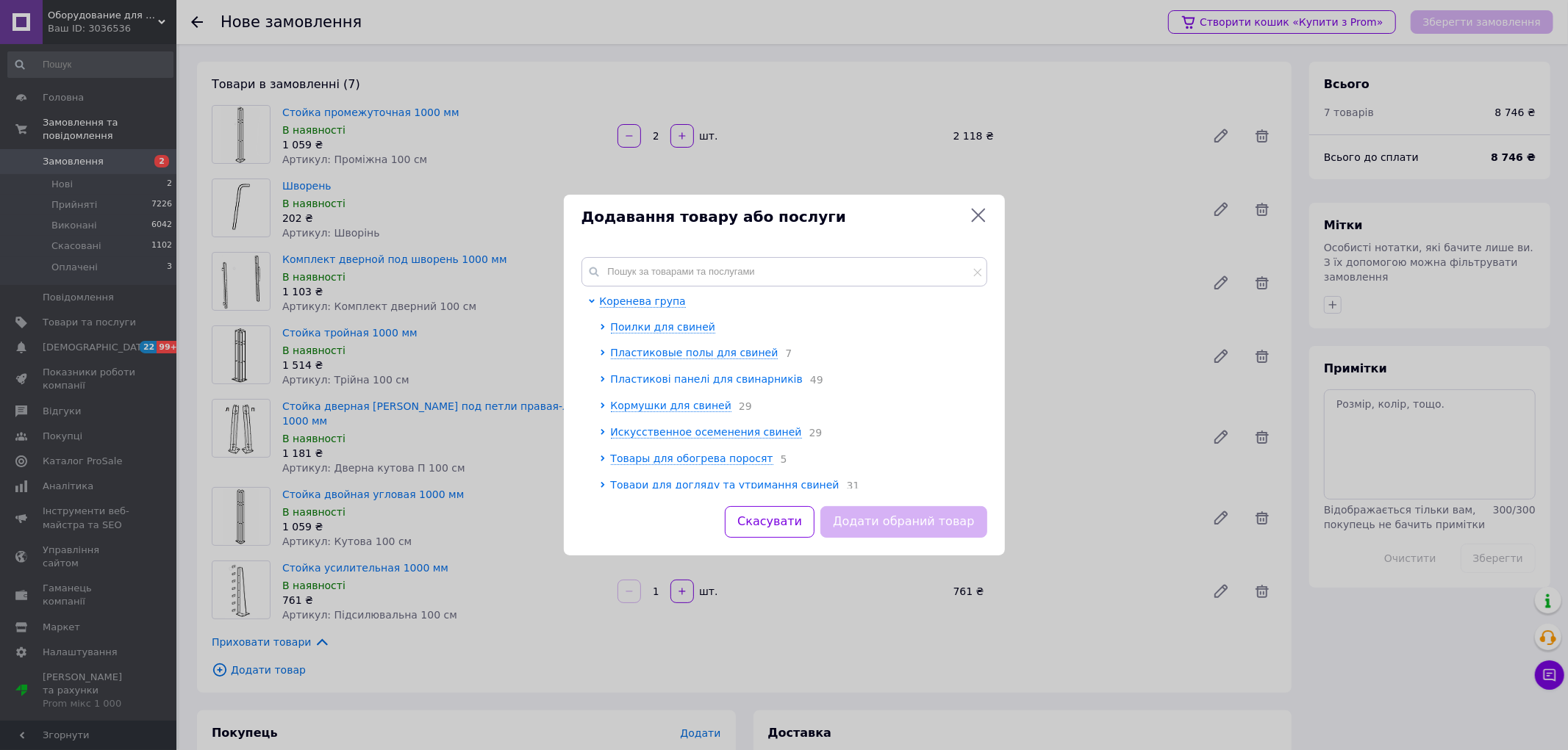
click at [648, 375] on span "Пластикові панелі для свинарників" at bounding box center [706, 378] width 191 height 12
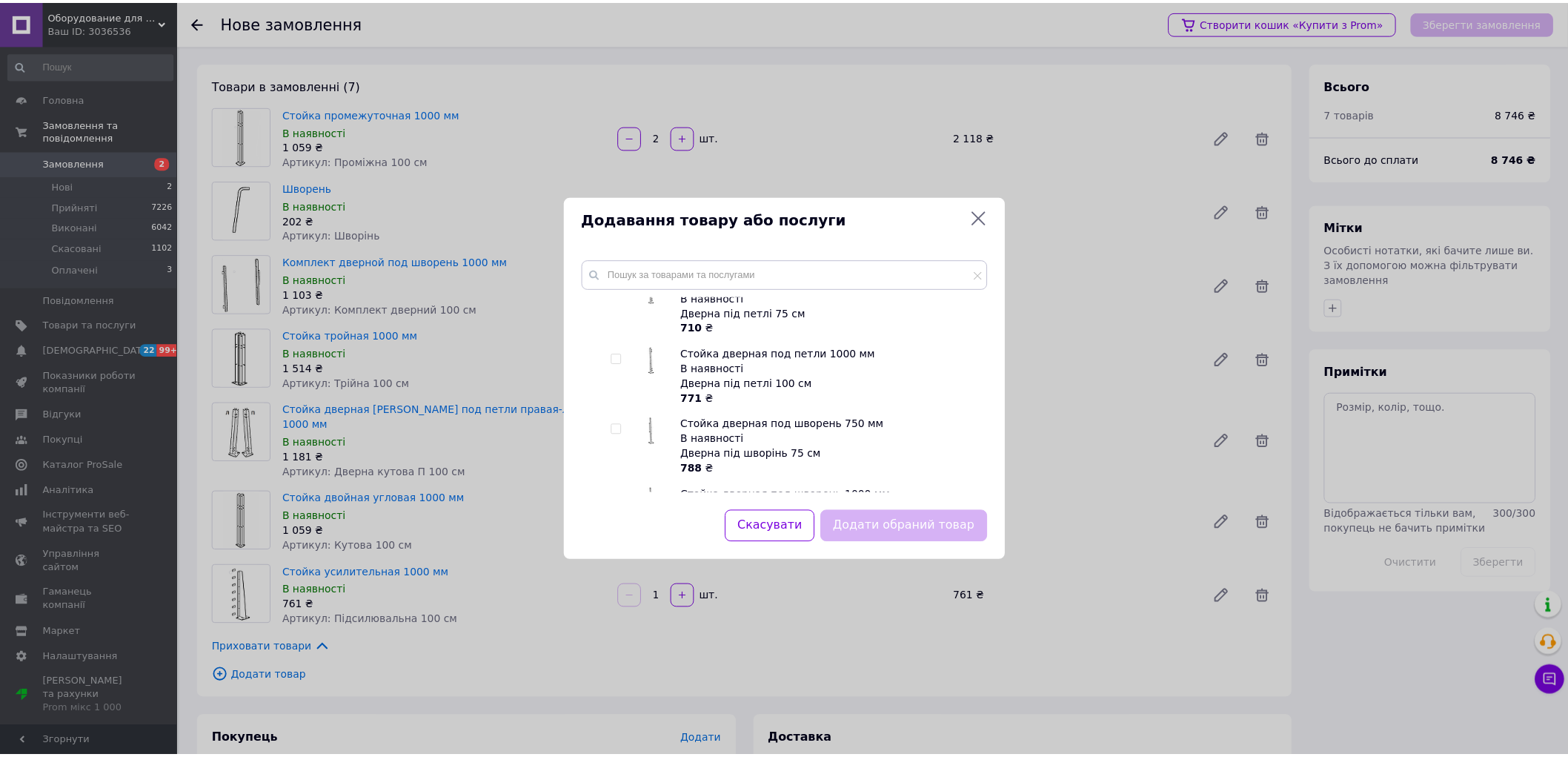
scroll to position [1976, 0]
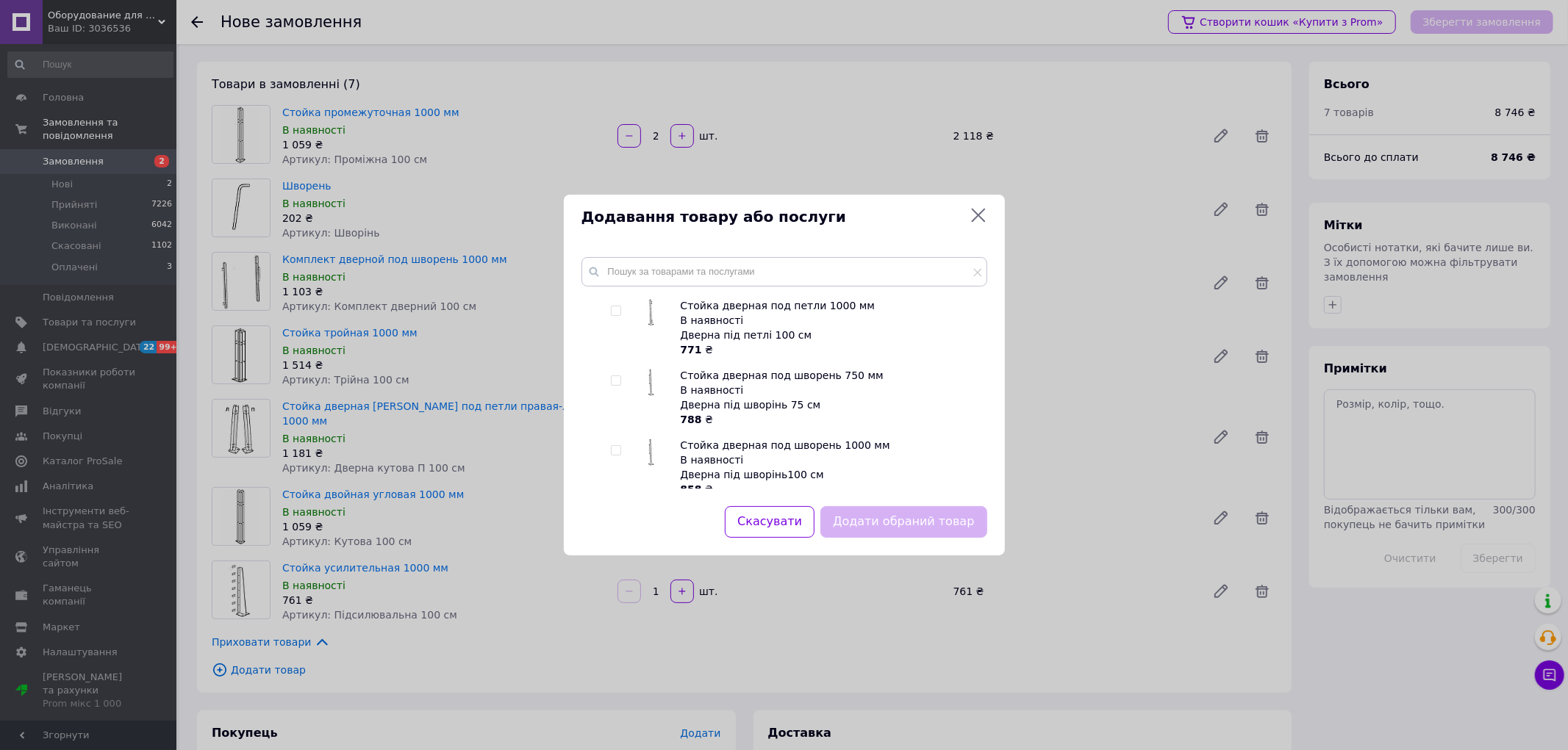
click at [612, 446] on input "checkbox" at bounding box center [615, 451] width 10 height 10
checkbox input "true"
click at [880, 517] on button "Додати обраний товар" at bounding box center [903, 521] width 166 height 32
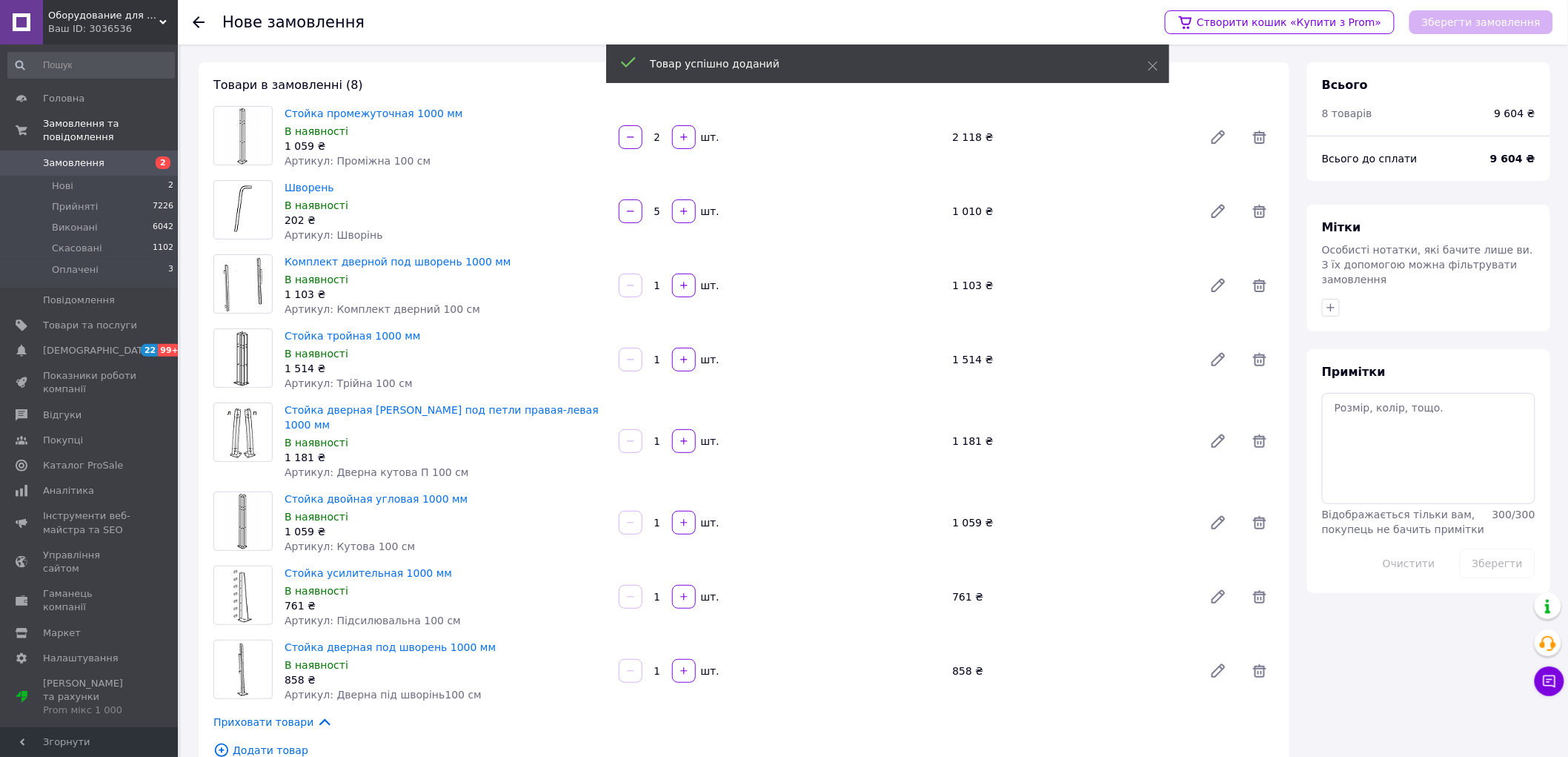
click at [655, 665] on input "1" at bounding box center [657, 671] width 24 height 11
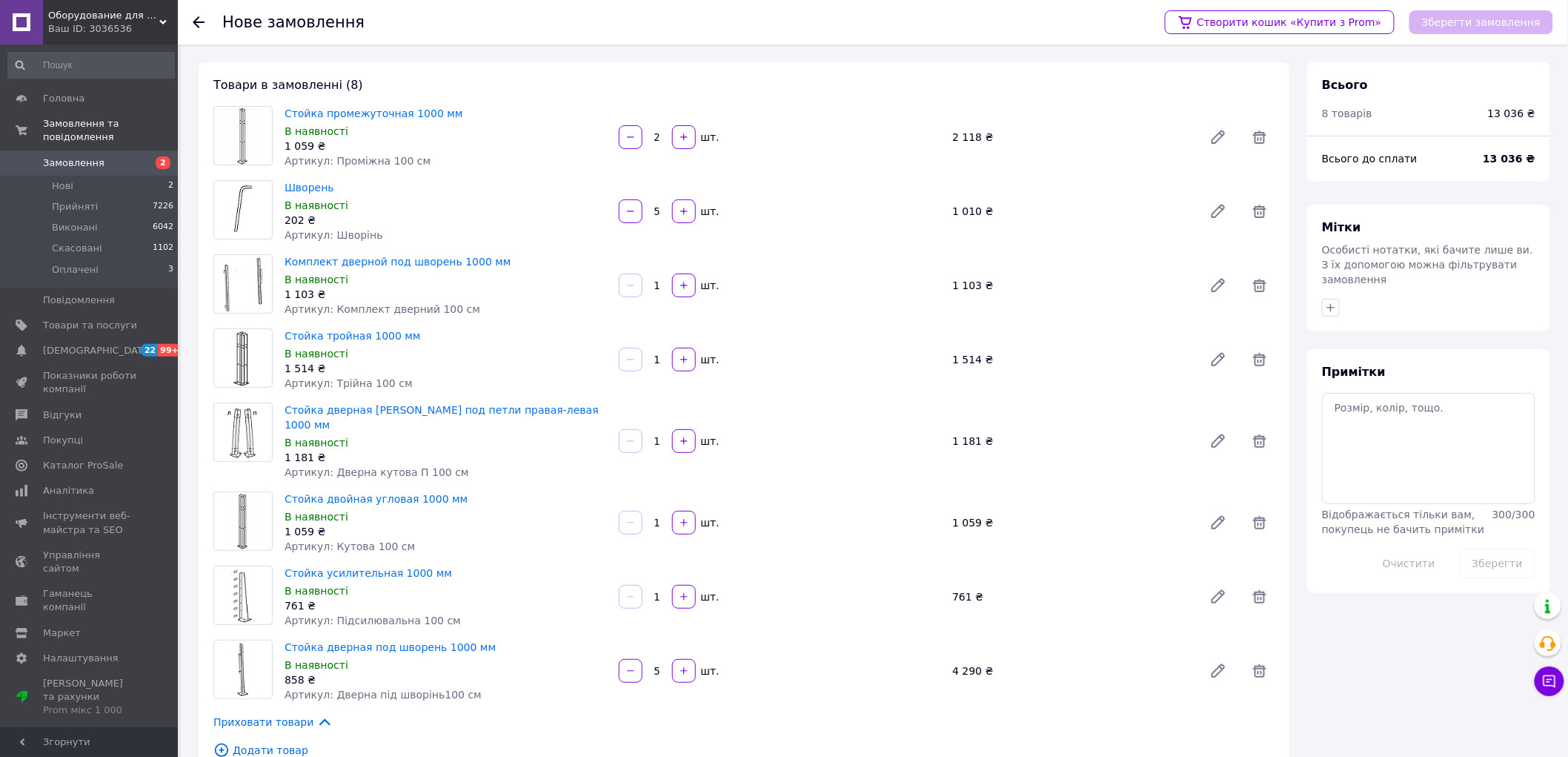
type input "5"
click at [756, 563] on div "Стойка усилительная 1000 мм В наявності 761 ₴ Артикул: Підсилювальна 100 см 1  …" at bounding box center [779, 597] width 1002 height 69
drag, startPoint x: 662, startPoint y: 285, endPoint x: 654, endPoint y: 283, distance: 8.2
click at [654, 283] on input "1" at bounding box center [657, 286] width 24 height 11
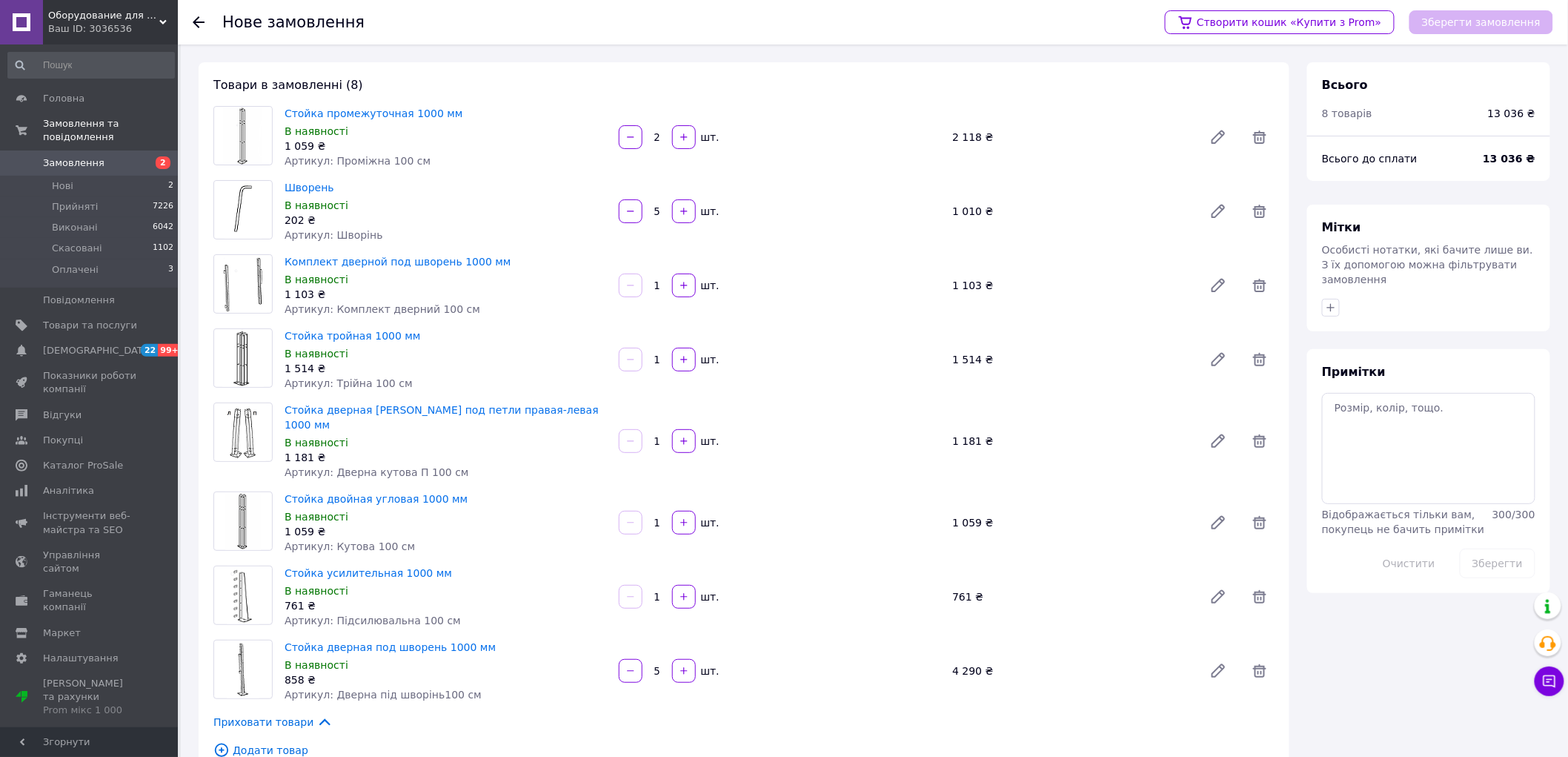
drag, startPoint x: 660, startPoint y: 285, endPoint x: 653, endPoint y: 283, distance: 7.3
click at [654, 284] on input "1" at bounding box center [657, 286] width 24 height 11
type input "5"
click at [653, 357] on input "1" at bounding box center [657, 360] width 24 height 11
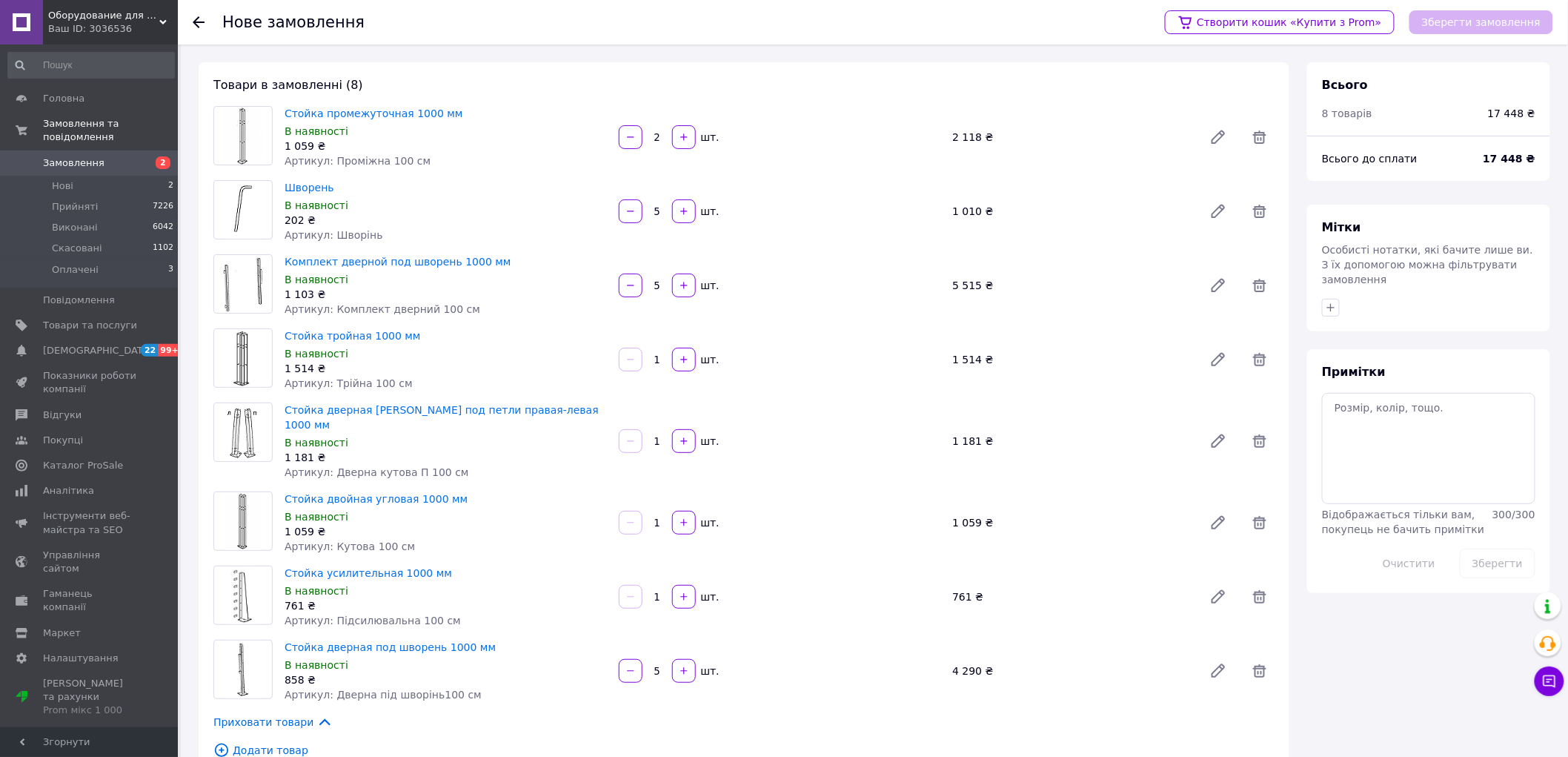
click at [658, 360] on input "1" at bounding box center [657, 360] width 24 height 11
drag, startPoint x: 658, startPoint y: 360, endPoint x: 649, endPoint y: 357, distance: 9.5
click at [649, 357] on input "1" at bounding box center [657, 360] width 24 height 11
type input "4"
click at [650, 436] on input "1" at bounding box center [657, 441] width 24 height 11
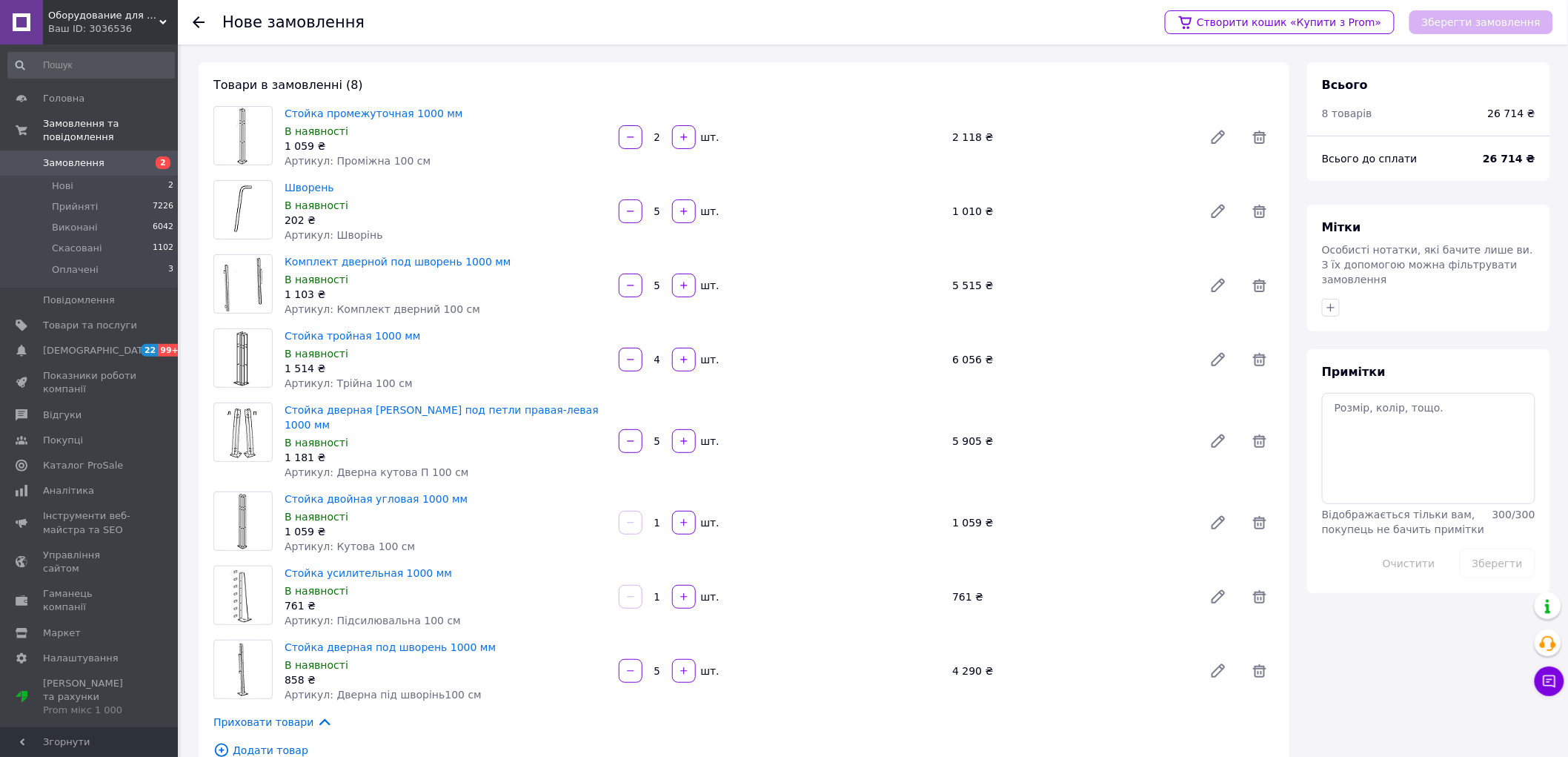
type input "5"
drag, startPoint x: 663, startPoint y: 508, endPoint x: 653, endPoint y: 508, distance: 10.0
click at [653, 517] on input "1" at bounding box center [657, 523] width 24 height 11
type input "3"
click at [663, 591] on input "1" at bounding box center [657, 597] width 24 height 11
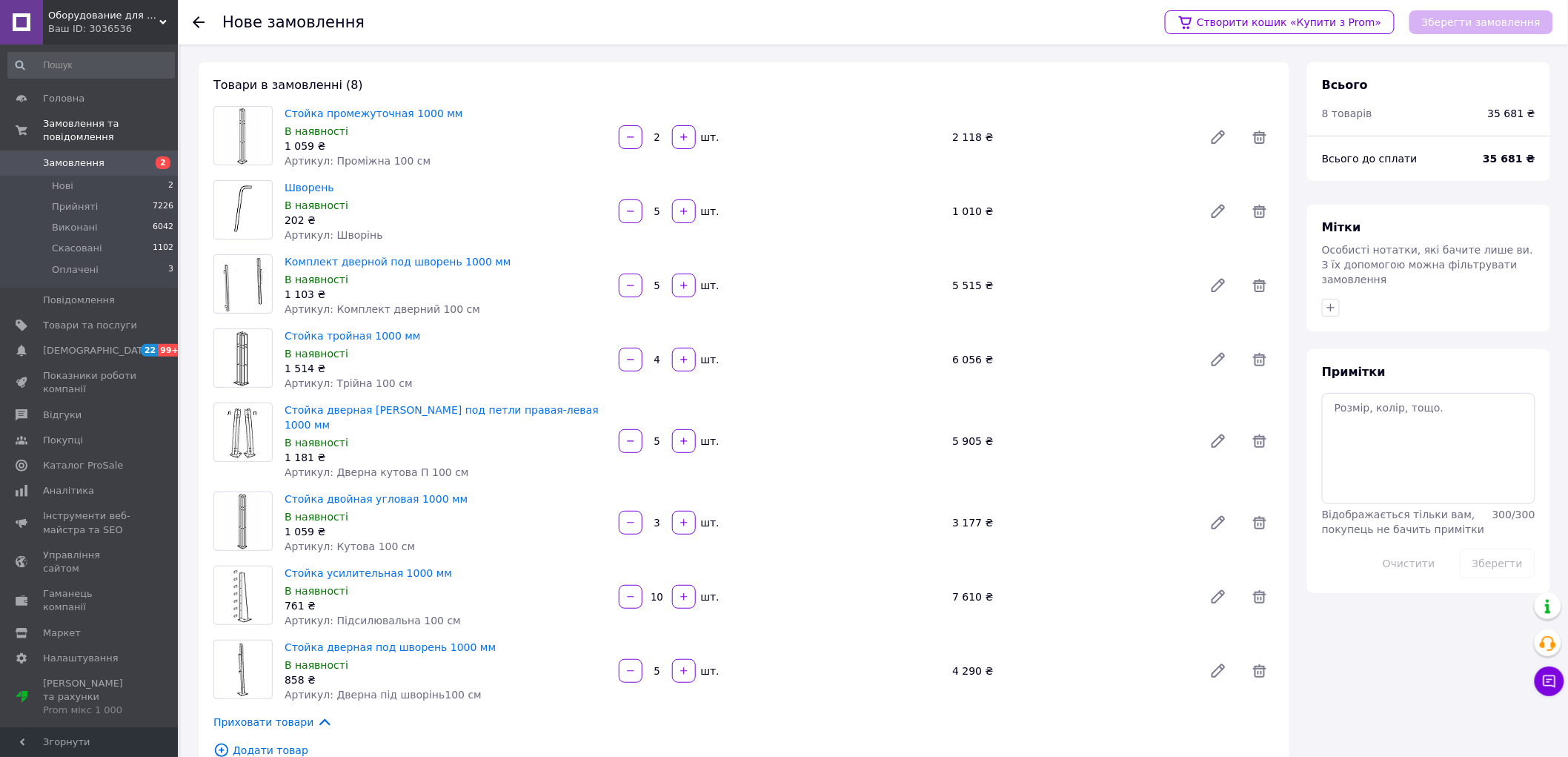
type input "10"
click at [800, 539] on div "Стойка двойная угловая 1000 мм В наявності 1 059 ₴ Артикул: Кутова 100 см 3   ш…" at bounding box center [779, 523] width 1002 height 69
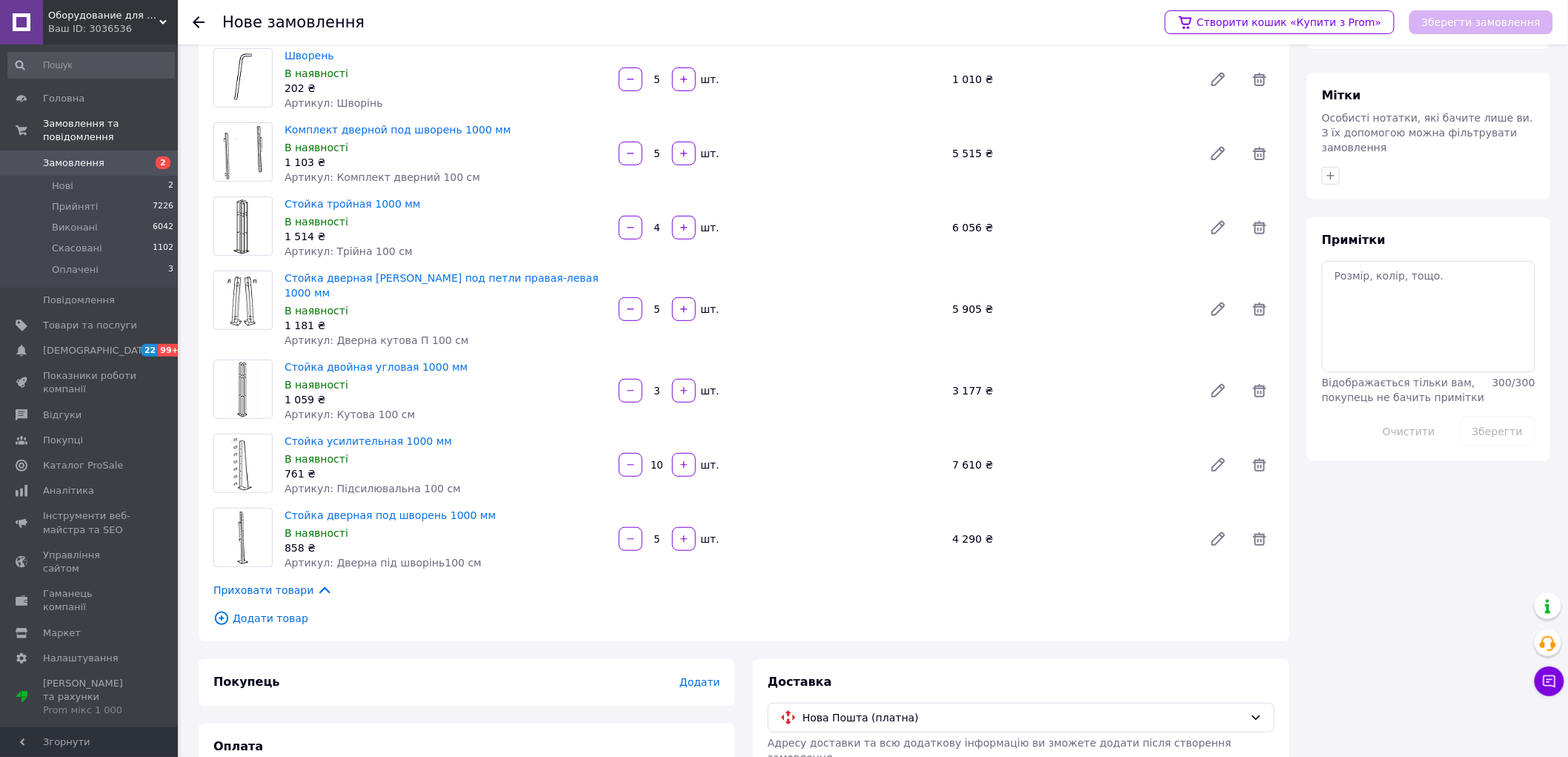
scroll to position [189, 0]
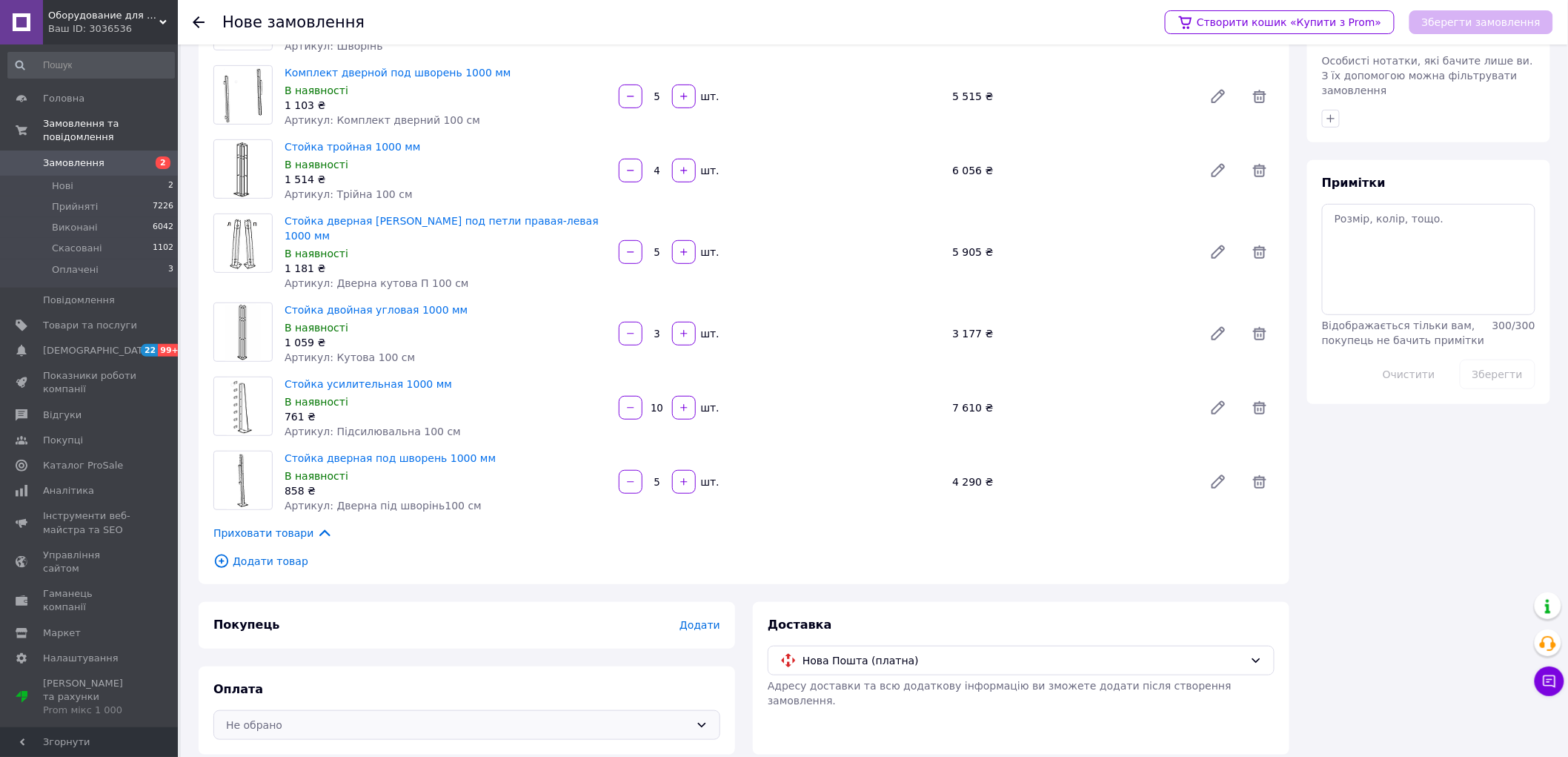
click at [262, 717] on div "Не обрано" at bounding box center [457, 725] width 464 height 16
click at [282, 676] on span "Оплата за реквізитами" at bounding box center [369, 677] width 286 height 15
click at [700, 619] on span "Додати" at bounding box center [700, 624] width 41 height 12
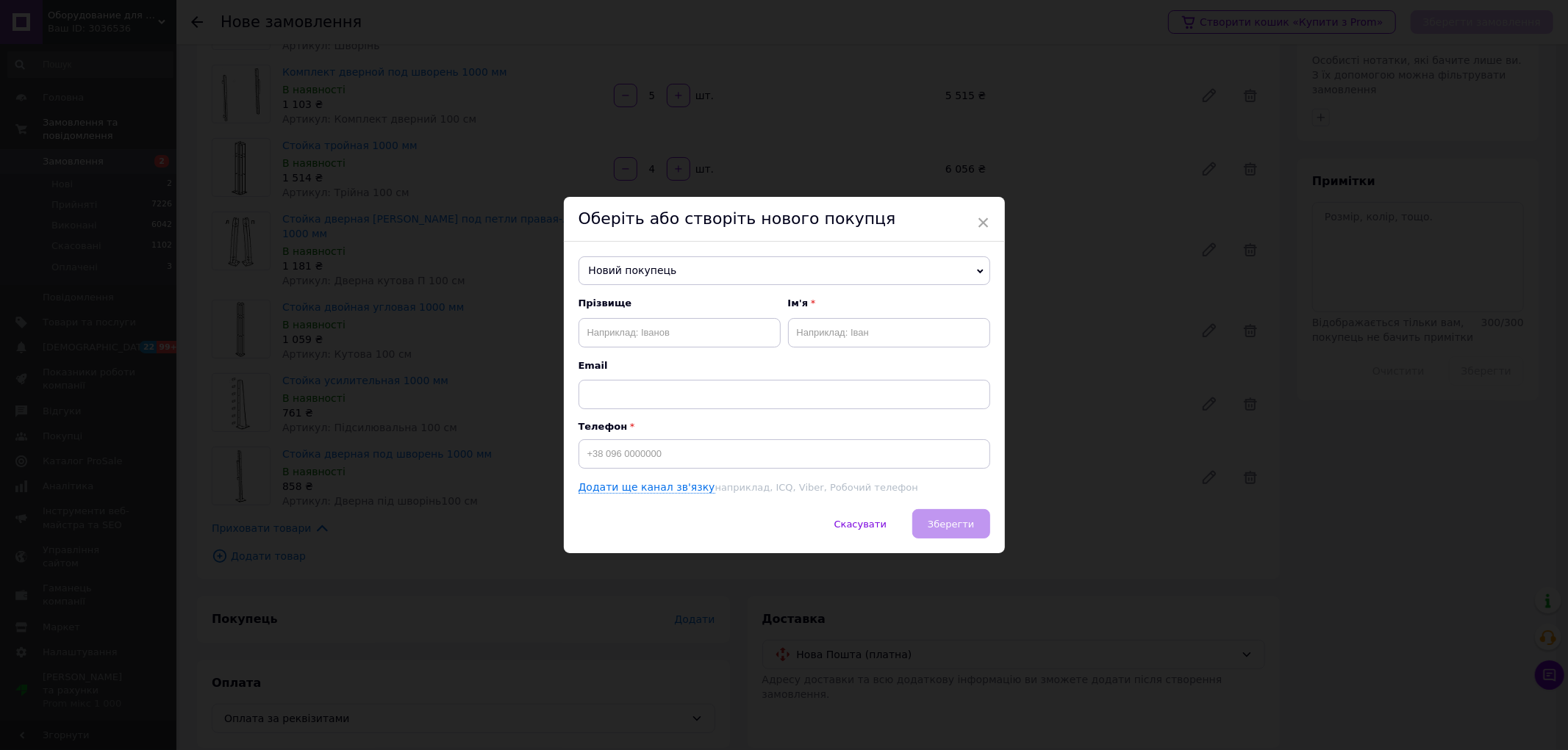
click at [644, 280] on span "Новий покупець" at bounding box center [784, 271] width 412 height 29
paste input "0971512523"
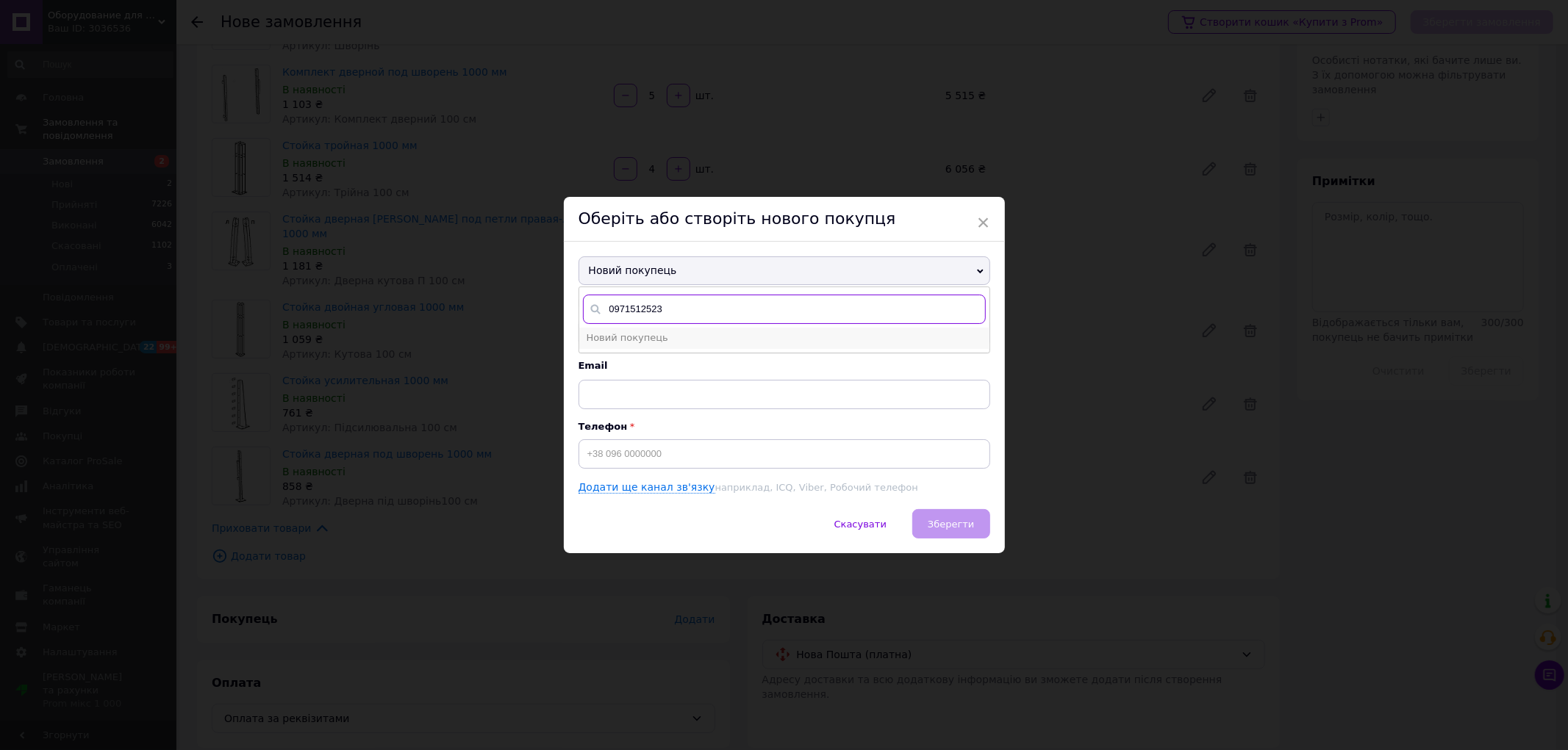
type input "0971512523"
click at [631, 334] on span "Новий покупець" at bounding box center [627, 337] width 82 height 11
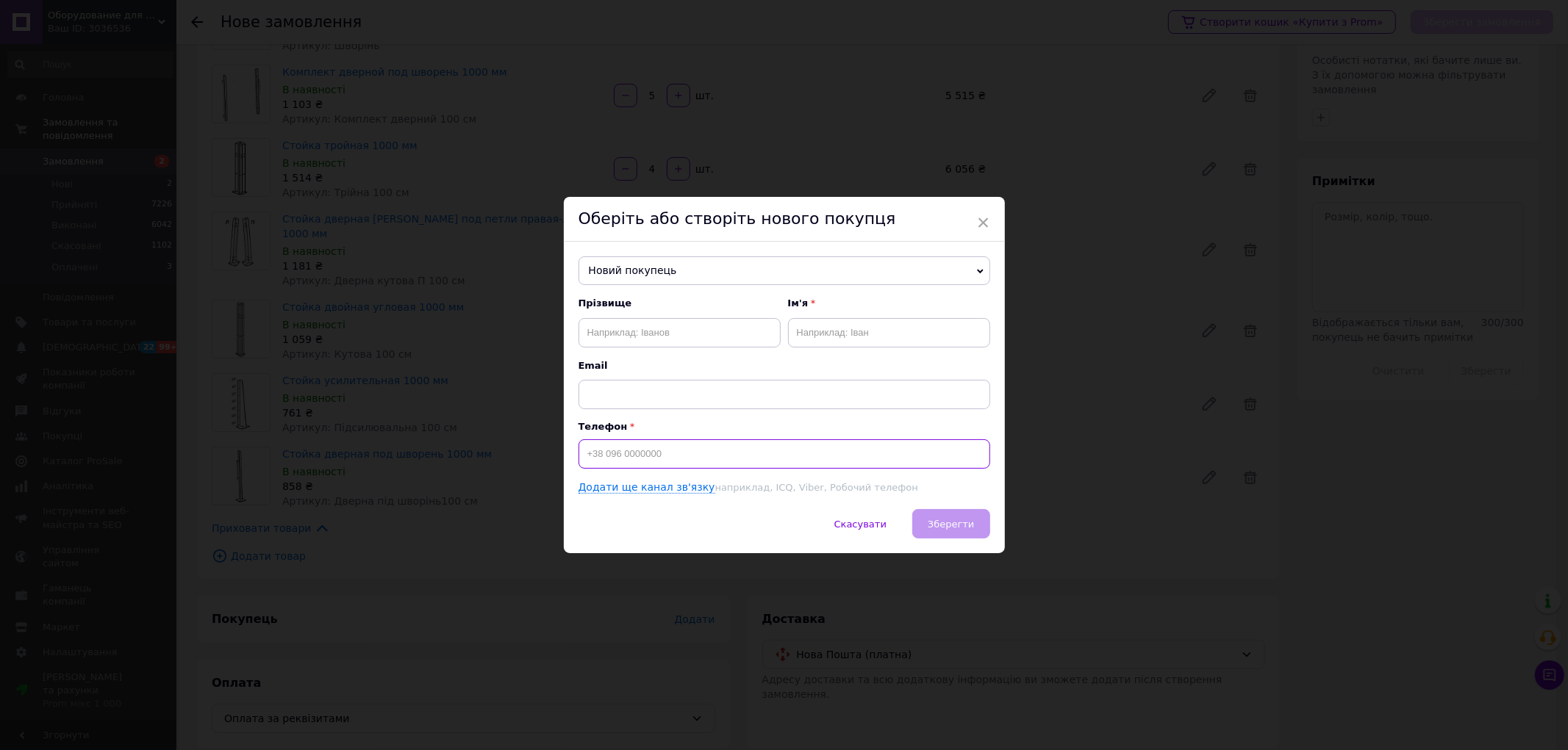
click at [610, 443] on input at bounding box center [784, 453] width 412 height 29
paste input "0971512523"
type input "+380971512523"
click at [620, 325] on input "text" at bounding box center [679, 333] width 202 height 29
type input "Крупка"
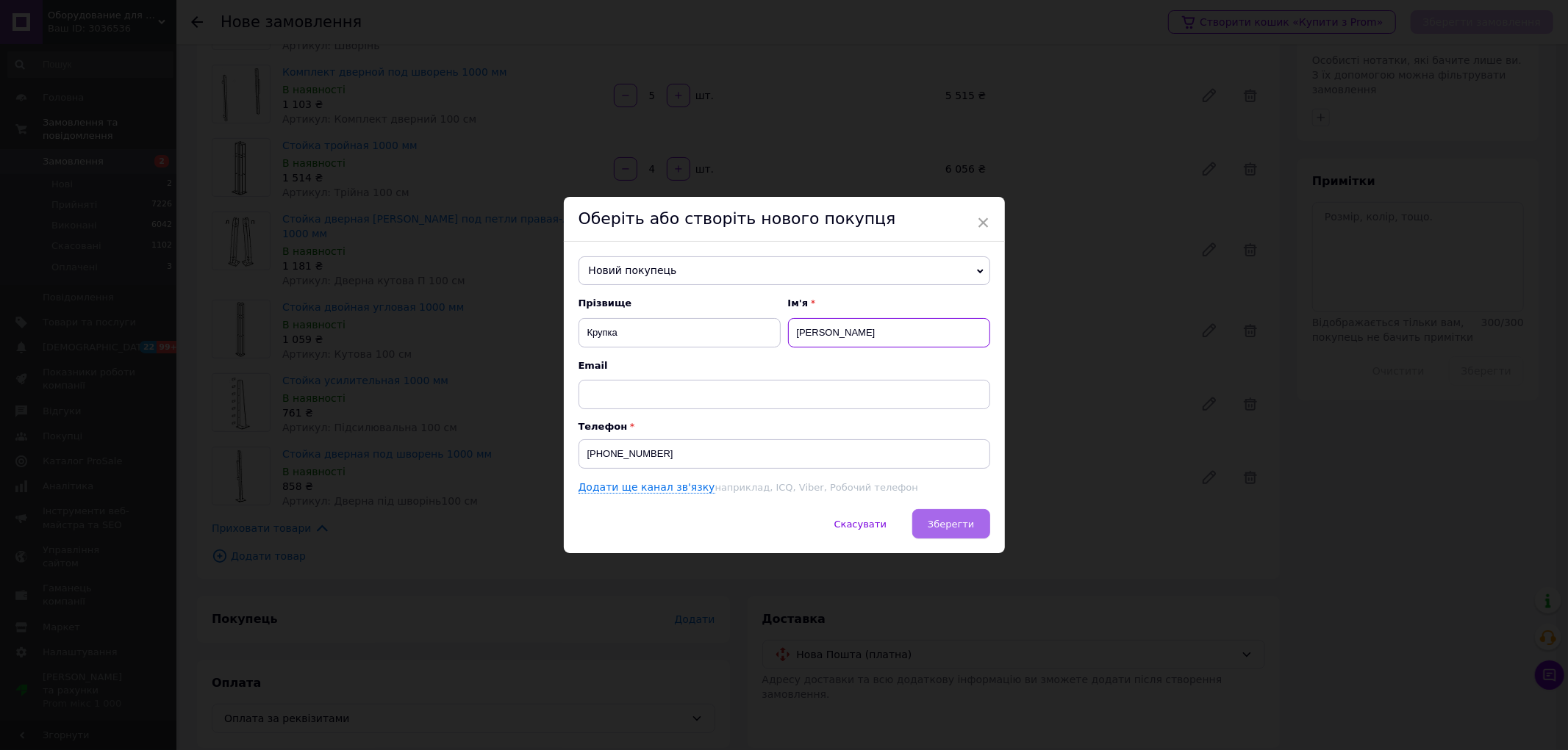
type input "Микола"
click at [951, 523] on span "Зберегти" at bounding box center [950, 524] width 46 height 11
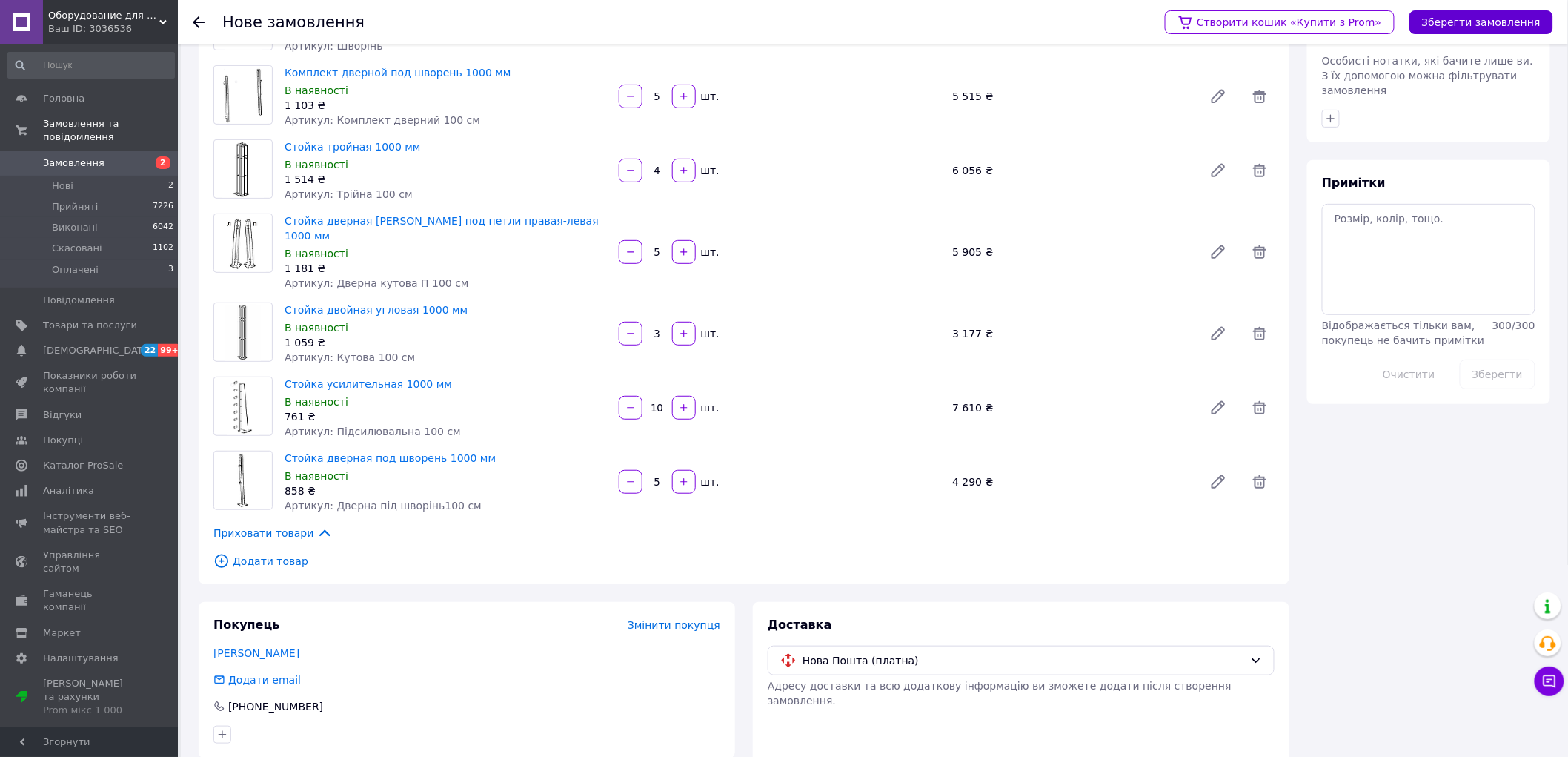
click at [1482, 26] on button "Зберегти замовлення" at bounding box center [1481, 22] width 144 height 24
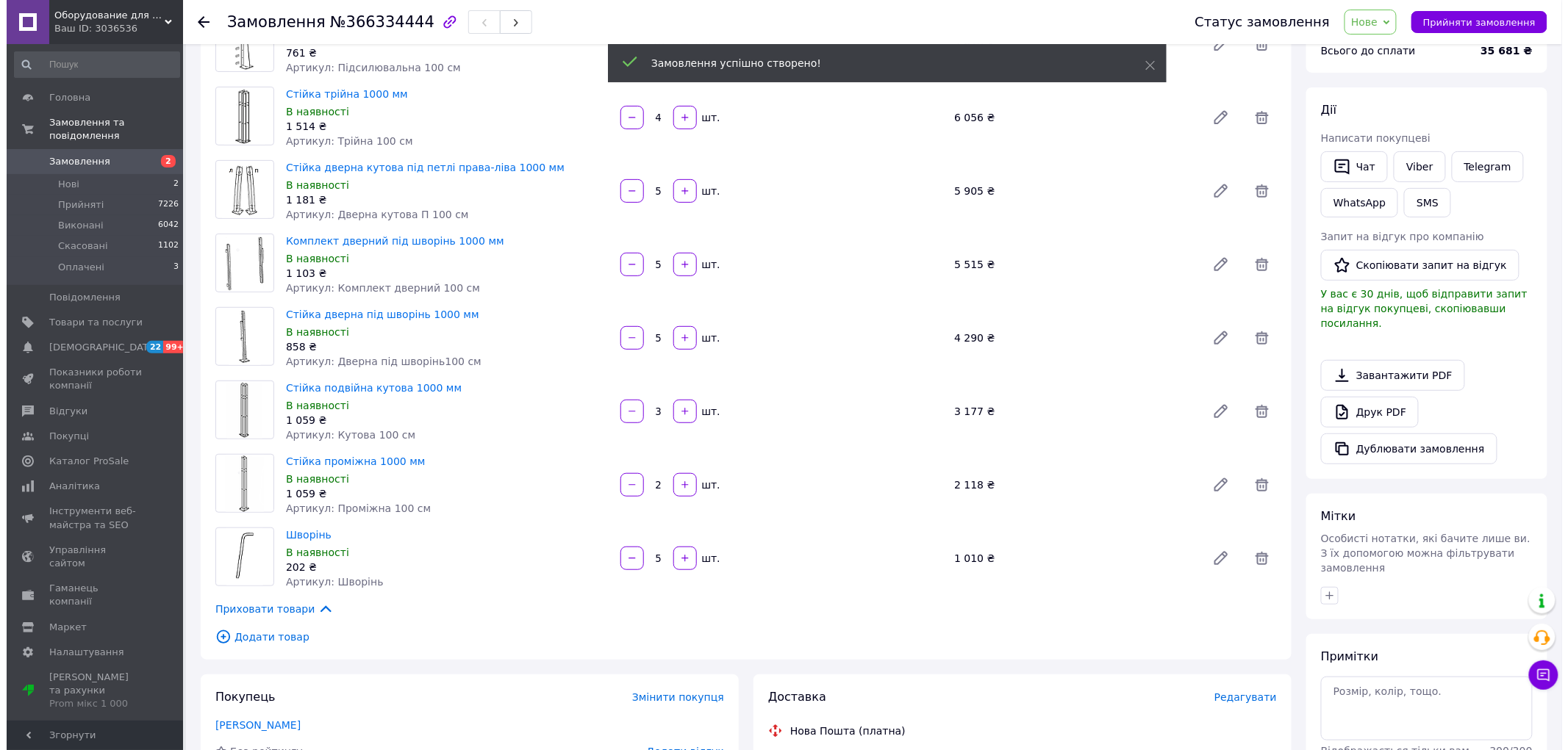
scroll to position [408, 0]
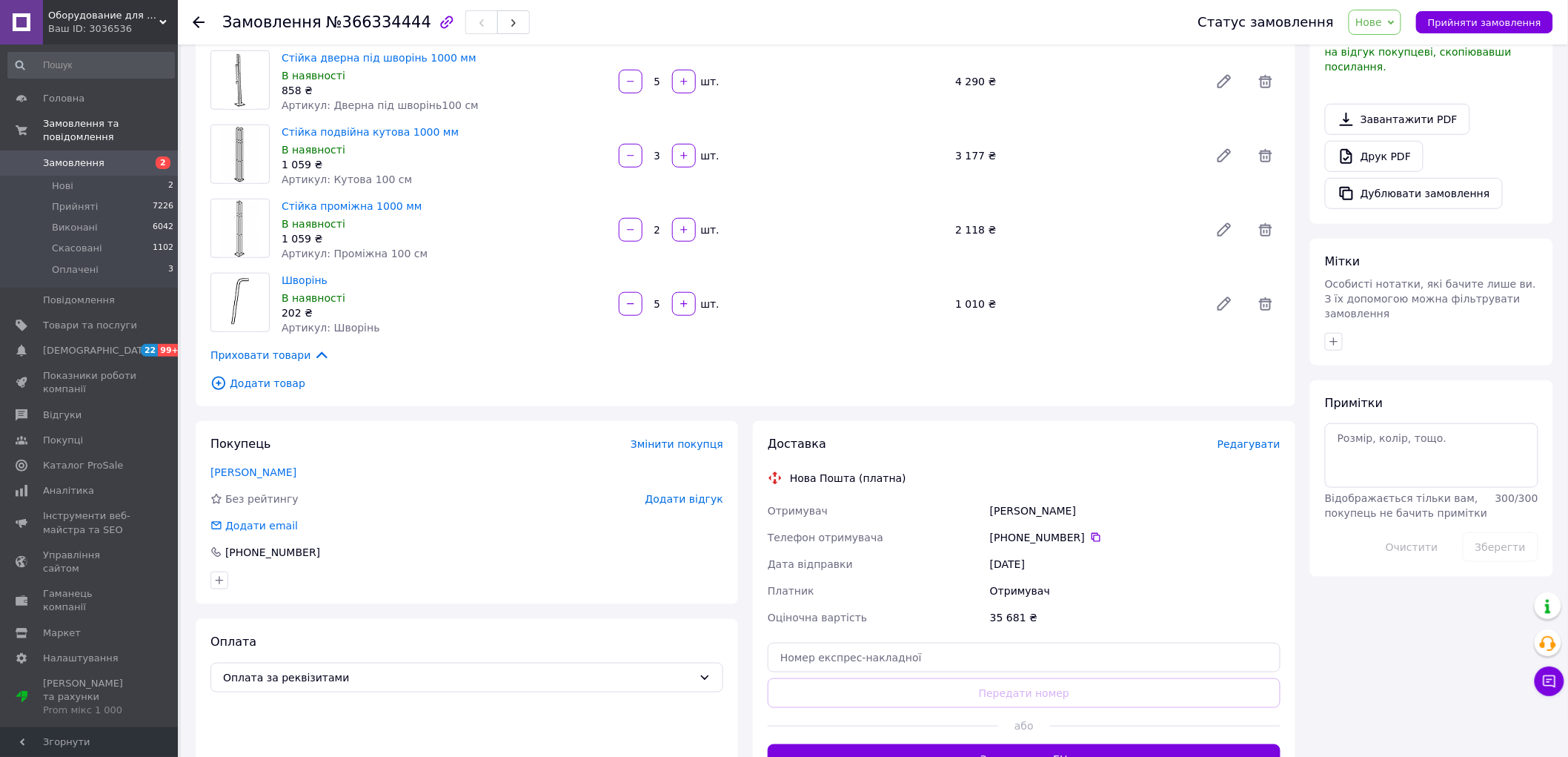
click at [1248, 438] on span "Редагувати" at bounding box center [1249, 444] width 63 height 12
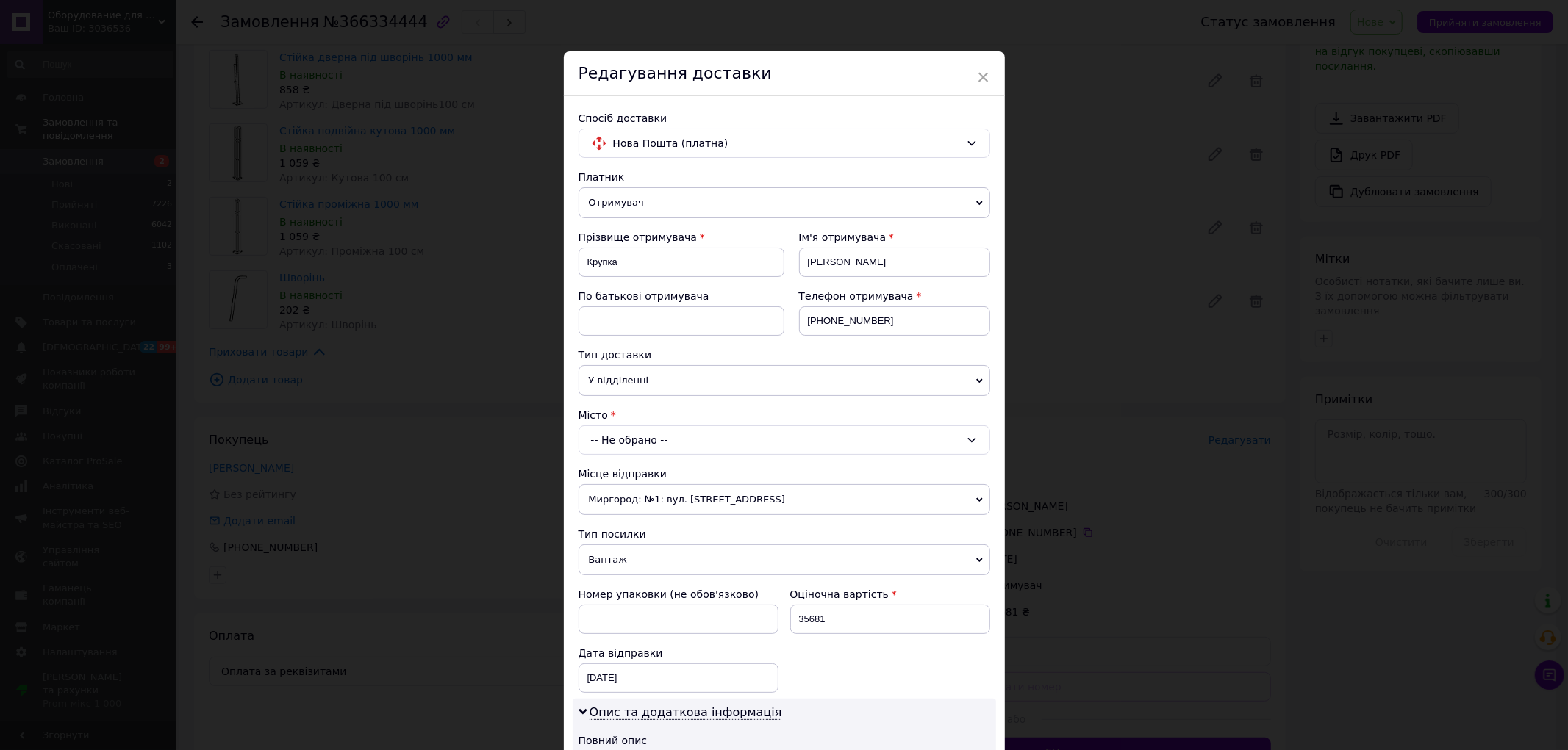
click at [645, 448] on div "-- Не обрано --" at bounding box center [784, 440] width 412 height 29
type input "тараща"
click at [654, 497] on li "м. Тараща (Київська обл.)" at bounding box center [784, 502] width 410 height 24
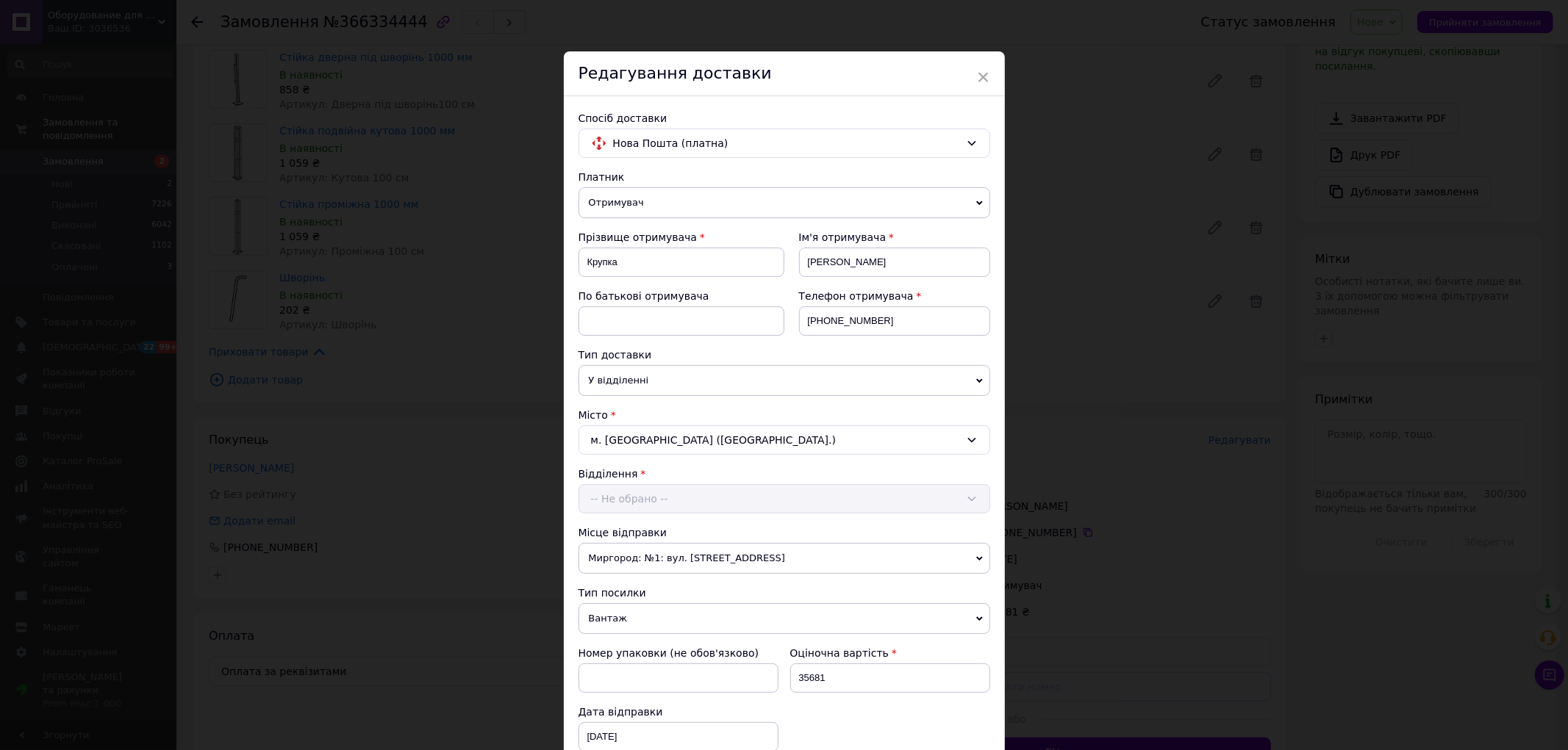
click at [652, 501] on div "-- Не обрано --" at bounding box center [784, 499] width 412 height 29
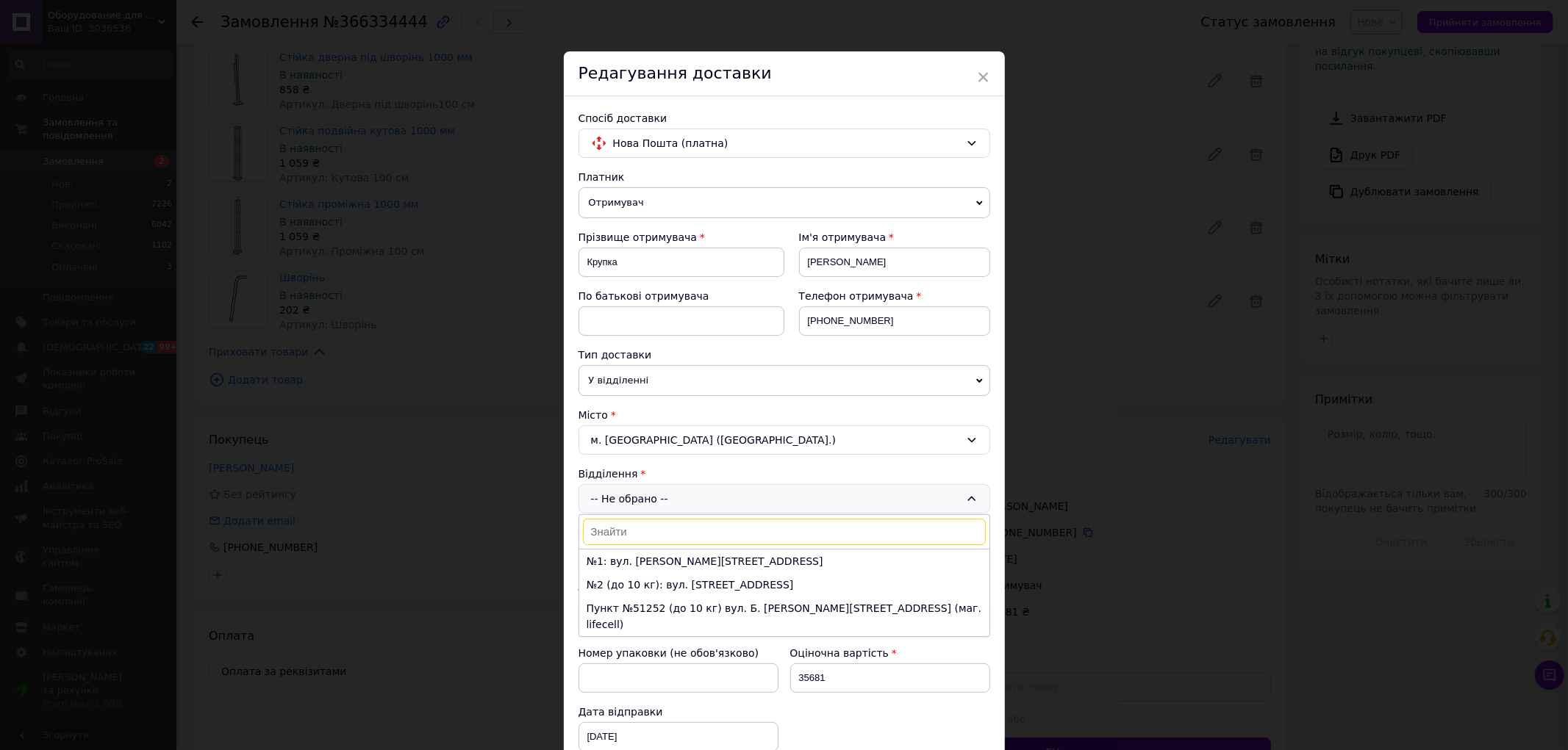
click at [636, 555] on li "№1: вул. Володимира Великого, 36" at bounding box center [784, 561] width 410 height 24
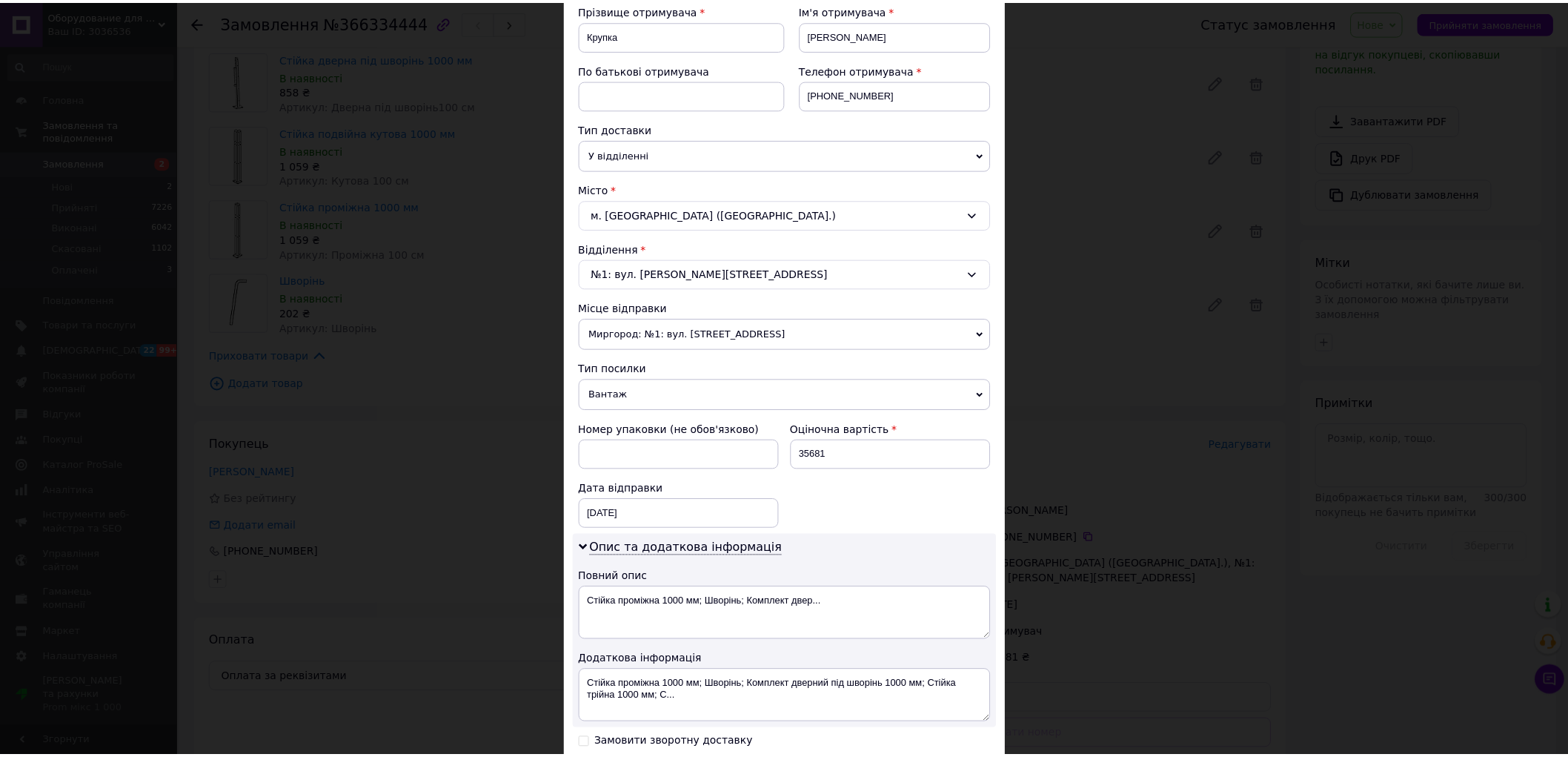
scroll to position [423, 0]
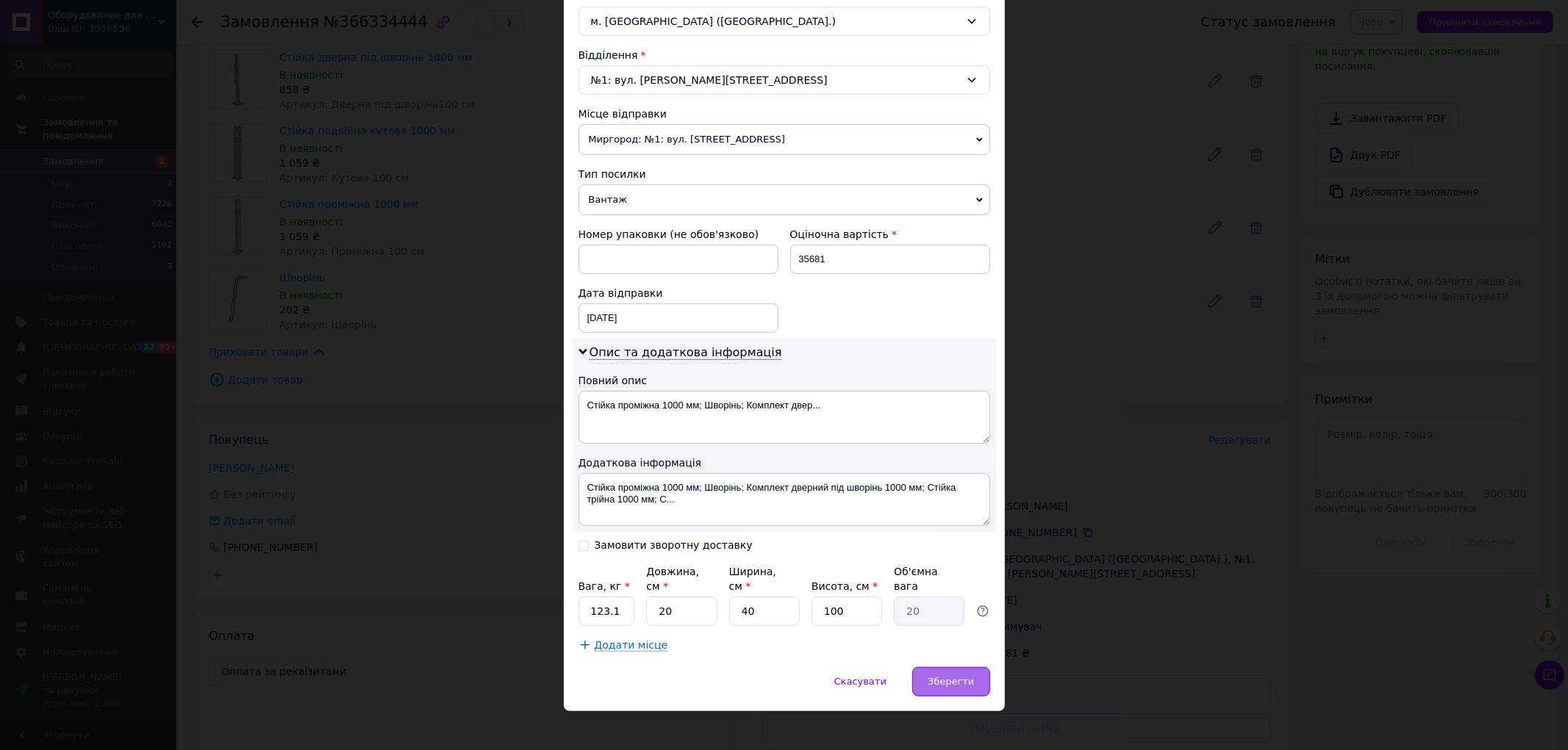
click at [956, 676] on span "Зберегти" at bounding box center [950, 681] width 46 height 11
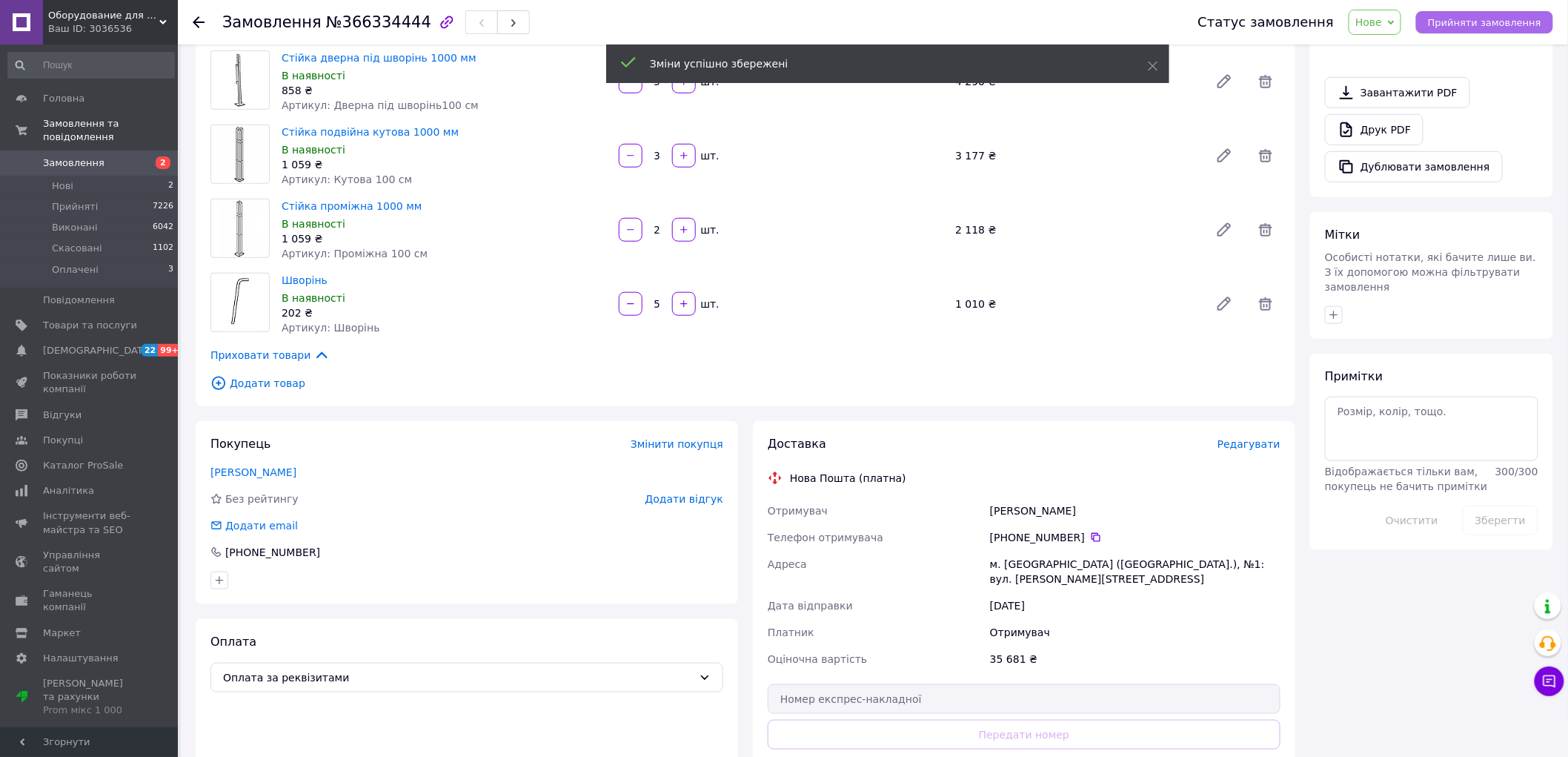
click at [1468, 27] on span "Прийняти замовлення" at bounding box center [1485, 23] width 113 height 11
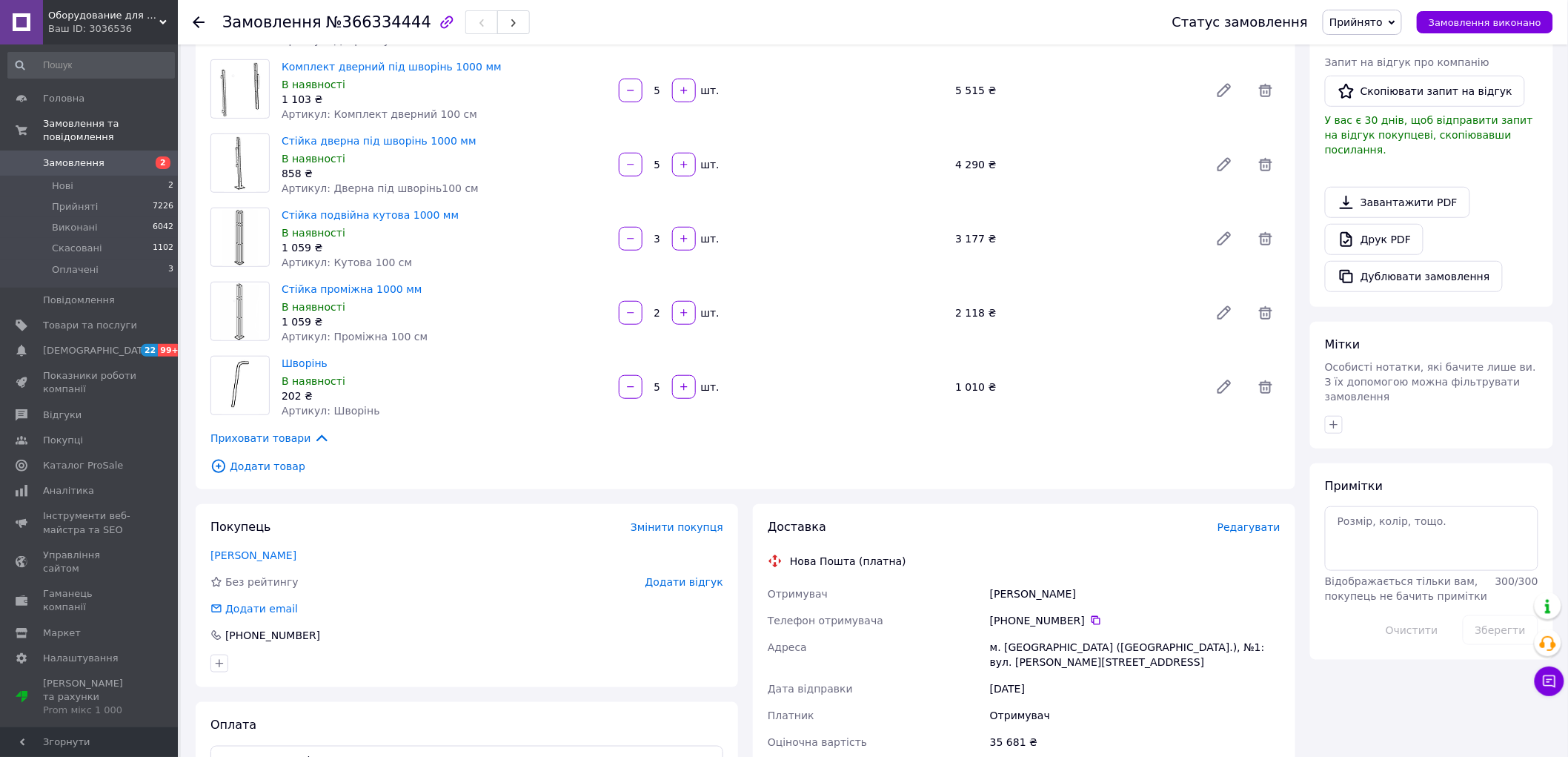
scroll to position [82, 0]
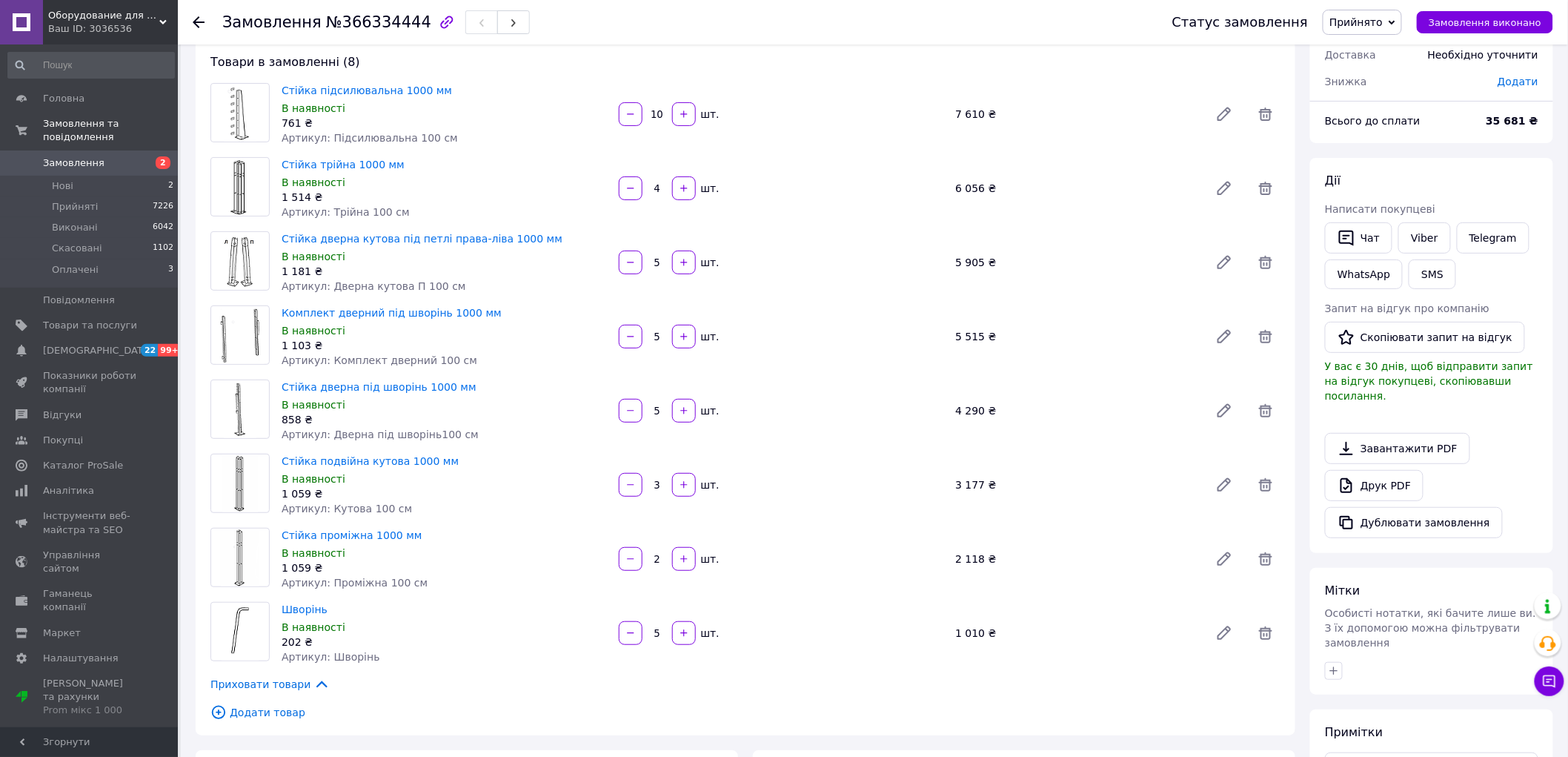
click at [84, 157] on span "Замовлення" at bounding box center [73, 163] width 61 height 14
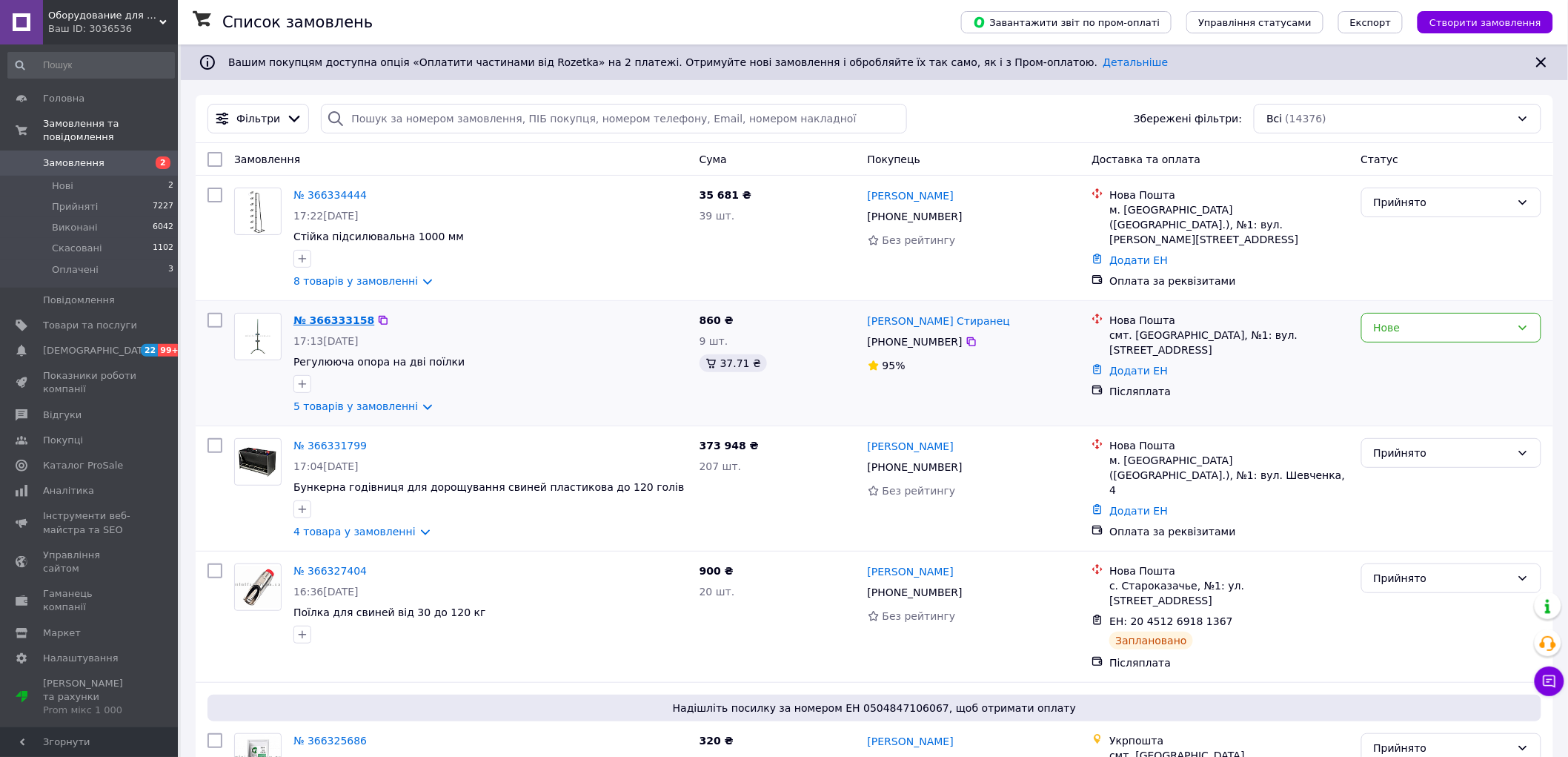
click at [331, 321] on link "№ 366333158" at bounding box center [334, 319] width 81 height 12
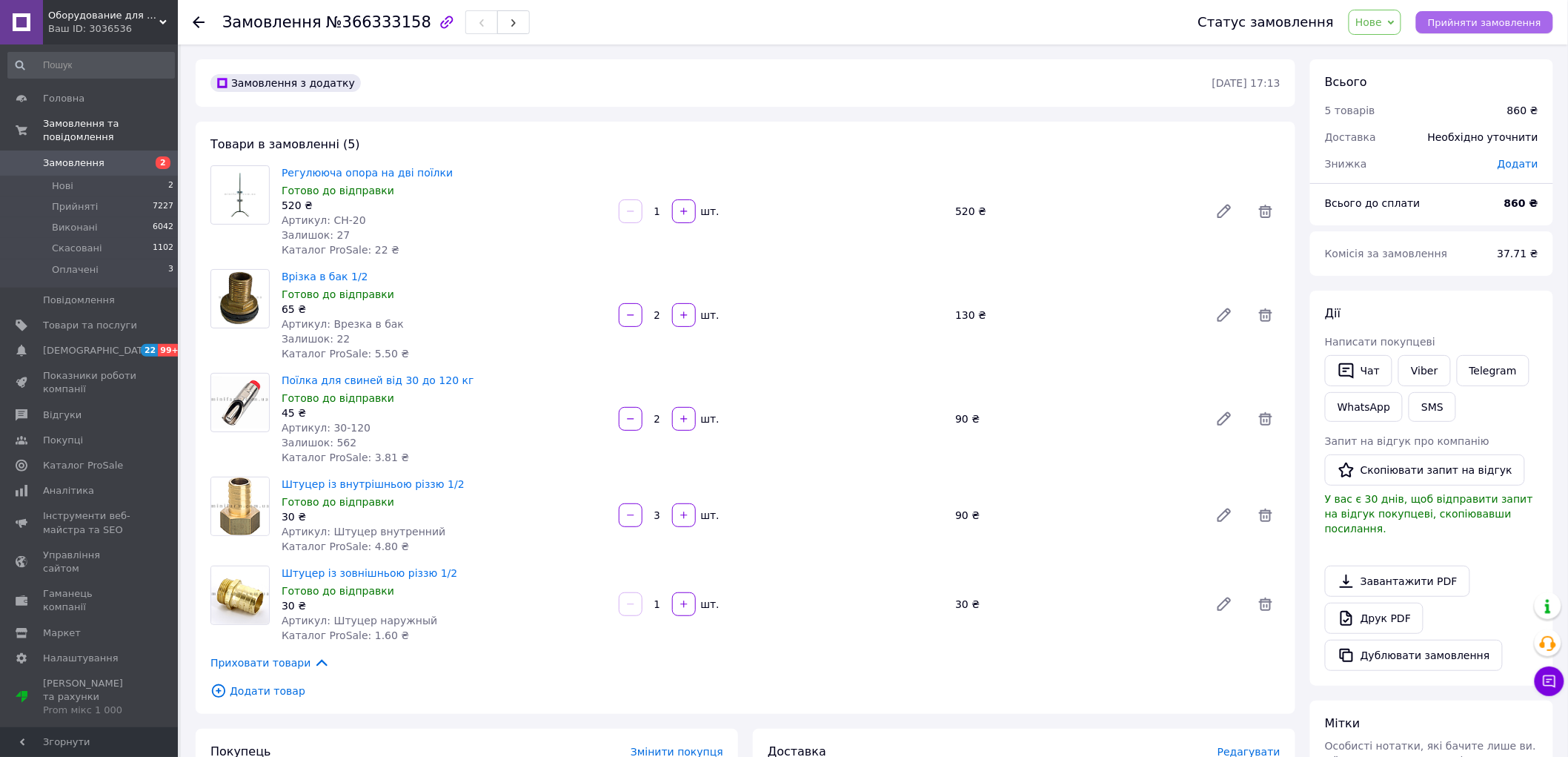
click at [1512, 17] on span "Прийняти замовлення" at bounding box center [1485, 23] width 113 height 11
click at [97, 157] on span "Замовлення" at bounding box center [90, 163] width 94 height 14
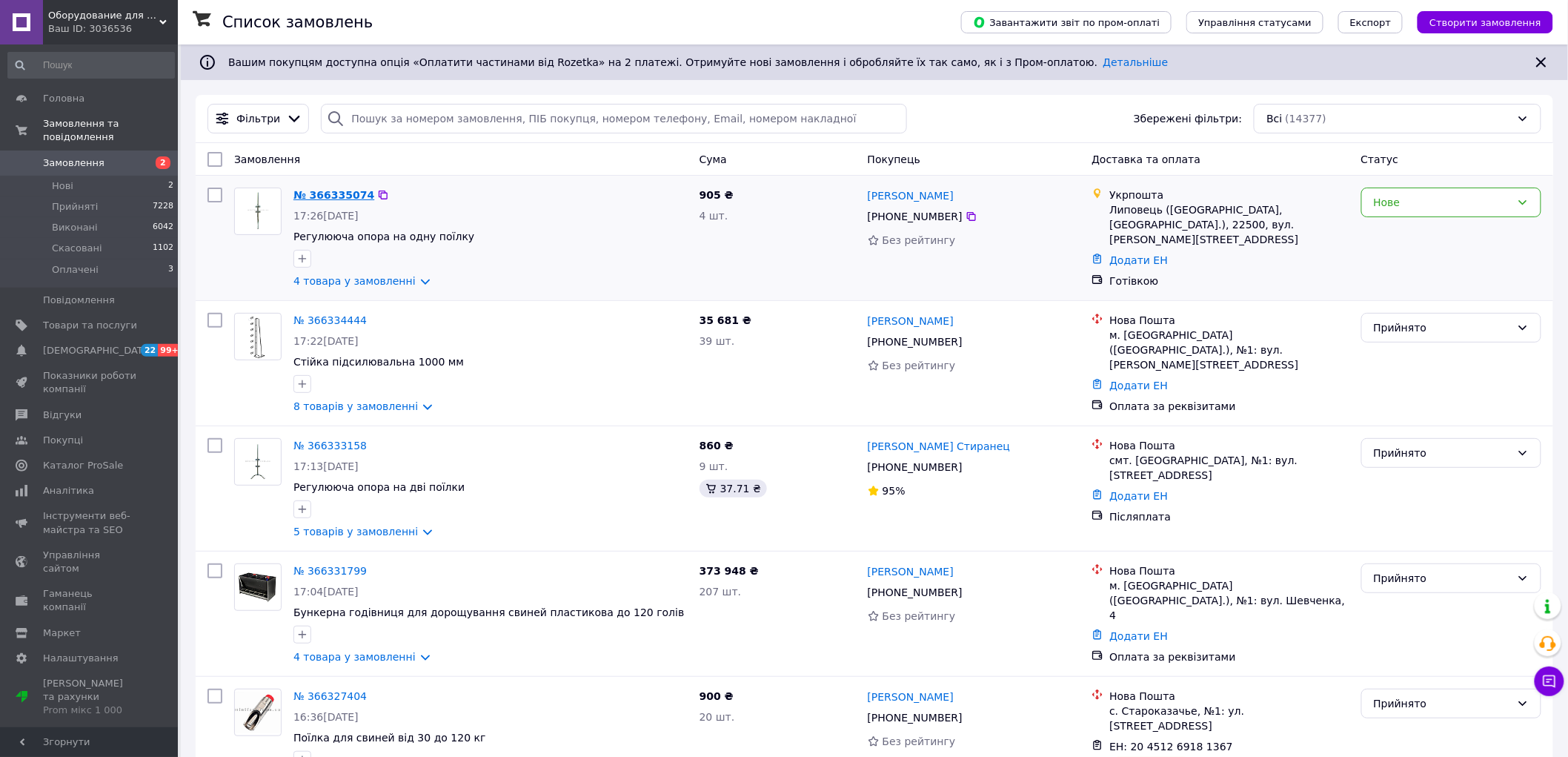
click at [333, 190] on link "№ 366335074" at bounding box center [334, 195] width 81 height 12
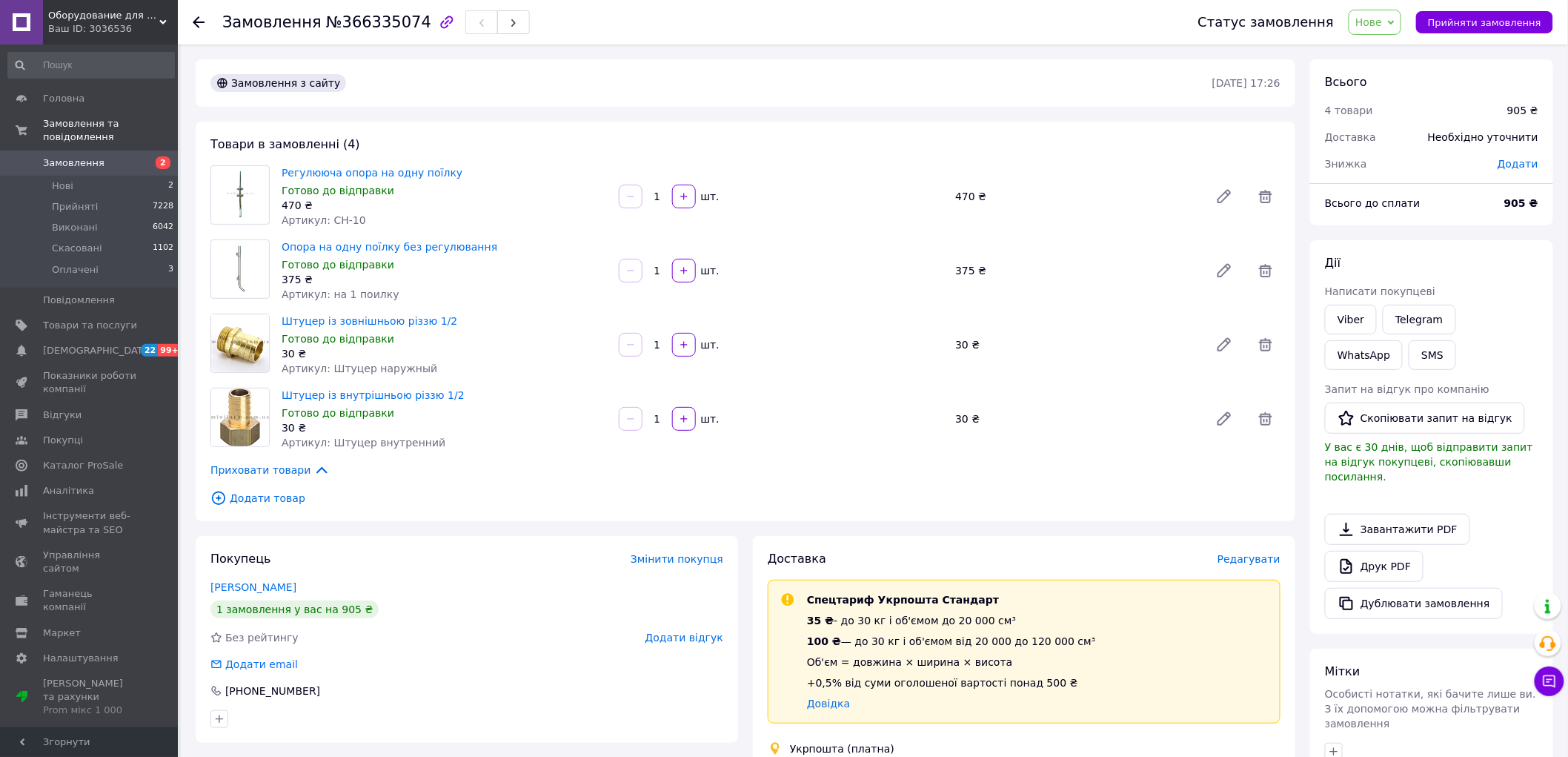
click at [104, 157] on span "Замовлення" at bounding box center [90, 163] width 94 height 14
